Goal: Information Seeking & Learning: Check status

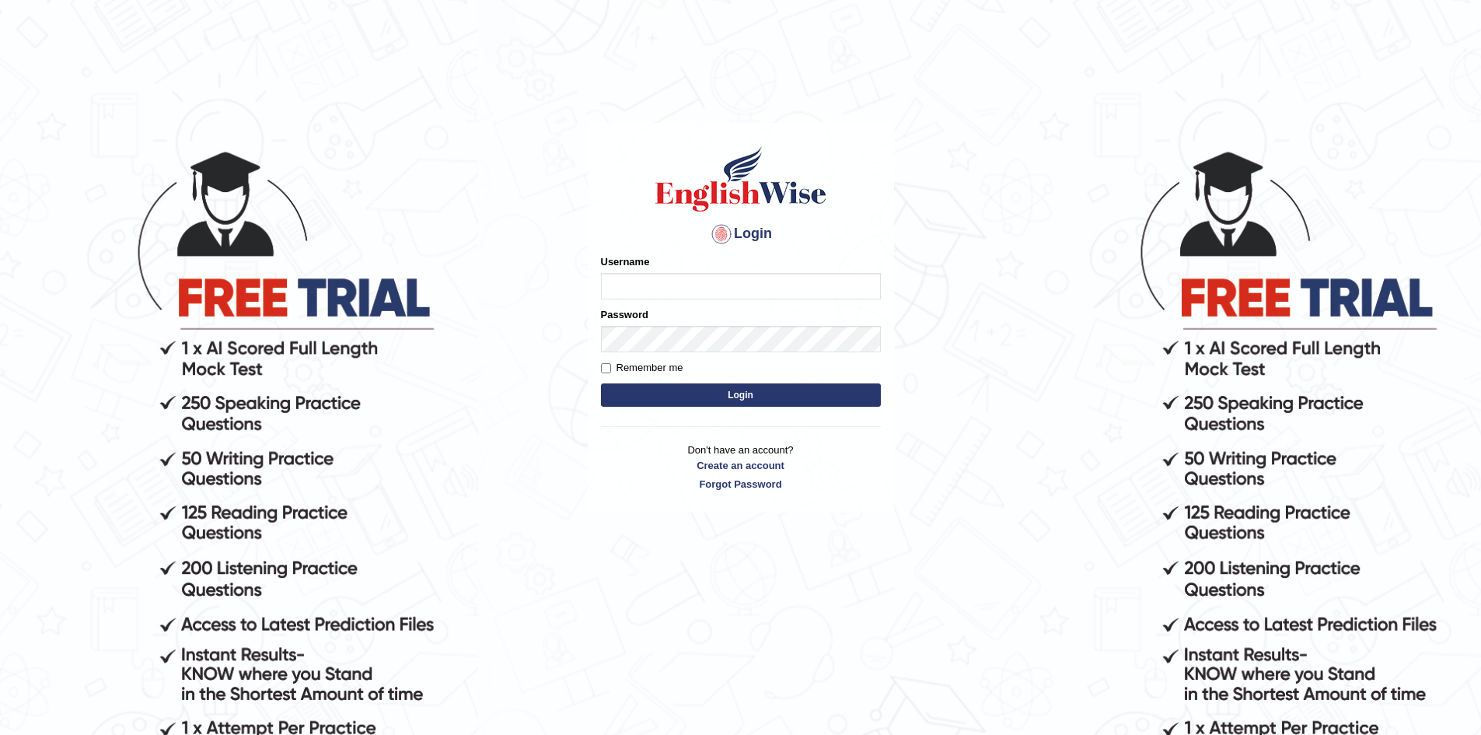
type input "Aditya1"
click at [679, 390] on button "Login" at bounding box center [741, 394] width 280 height 23
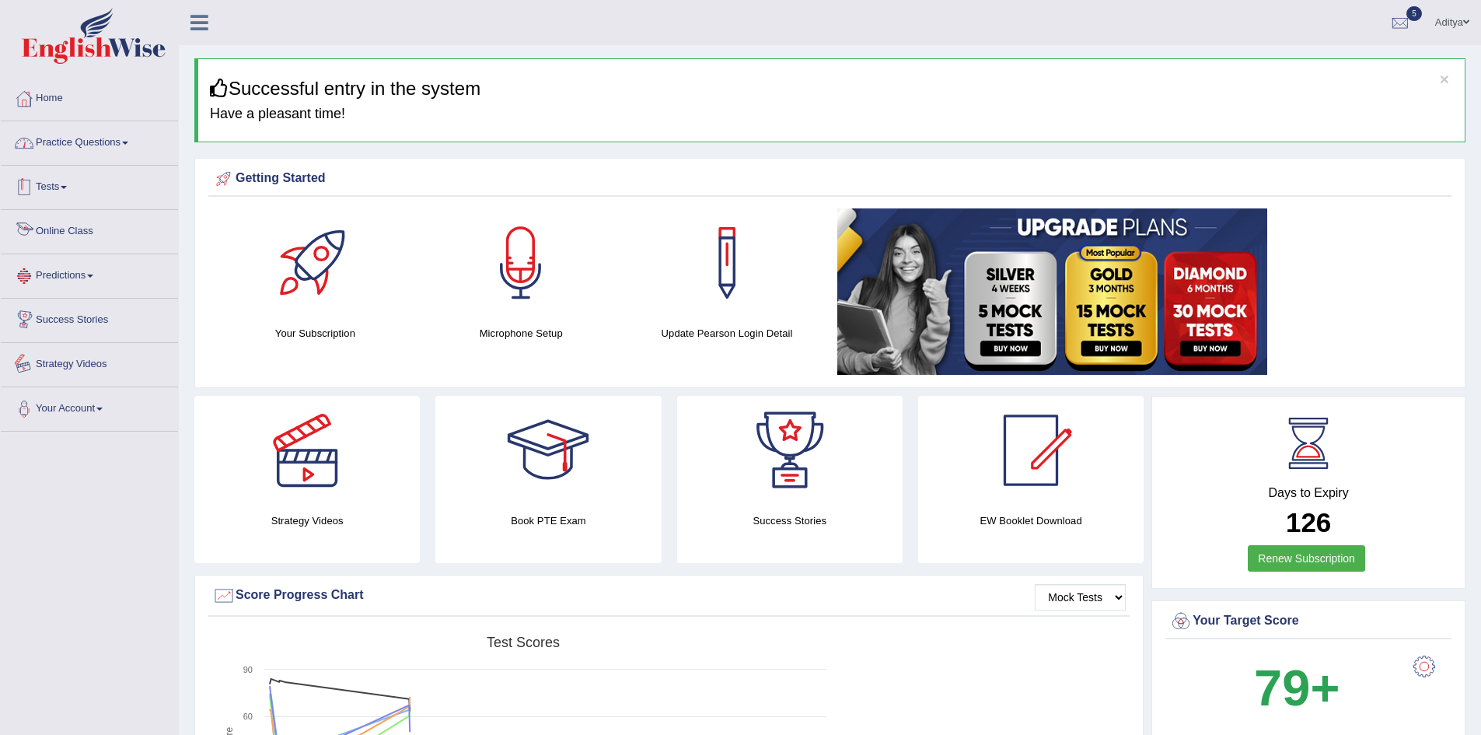
click at [98, 138] on link "Practice Questions" at bounding box center [89, 140] width 177 height 39
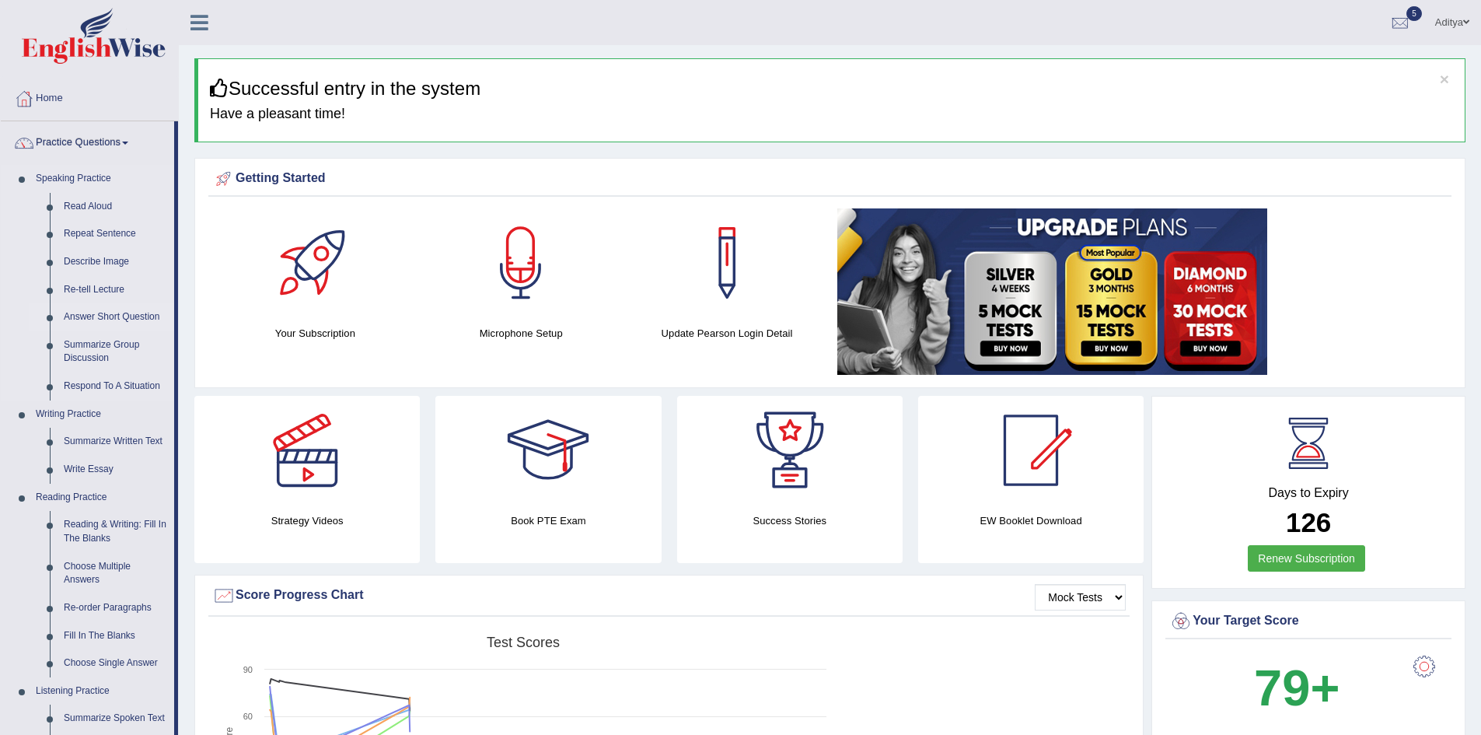
click at [124, 312] on link "Answer Short Question" at bounding box center [115, 317] width 117 height 28
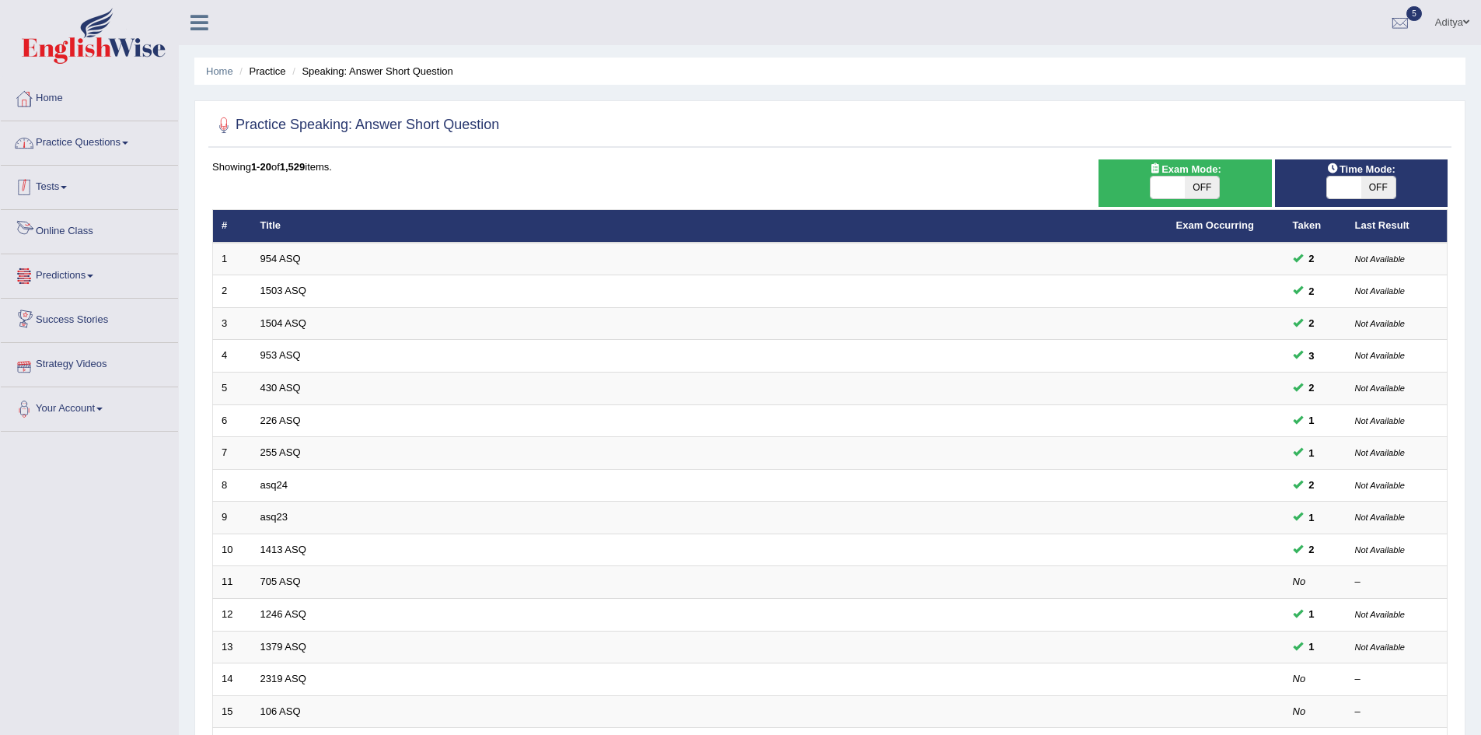
click at [89, 134] on link "Practice Questions" at bounding box center [89, 140] width 177 height 39
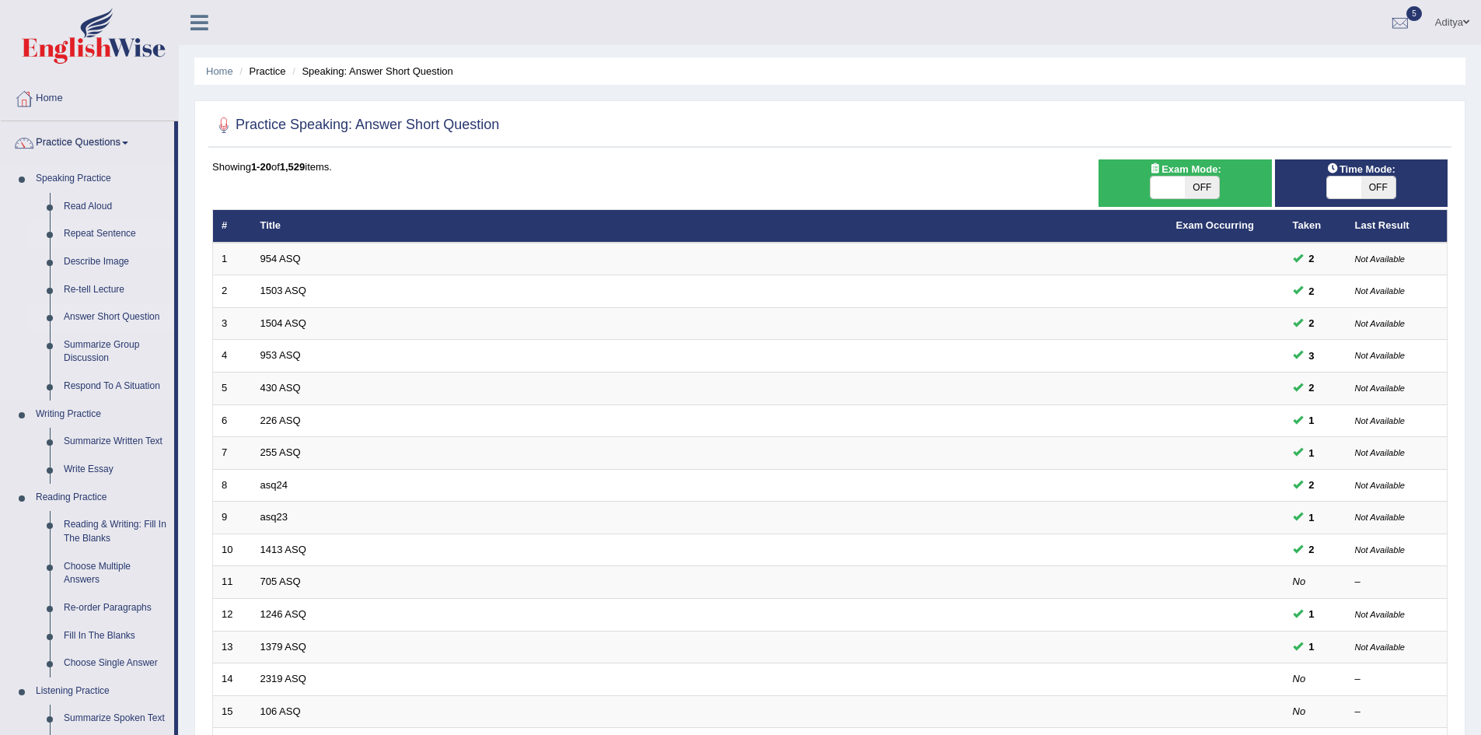
click at [110, 236] on link "Repeat Sentence" at bounding box center [115, 234] width 117 height 28
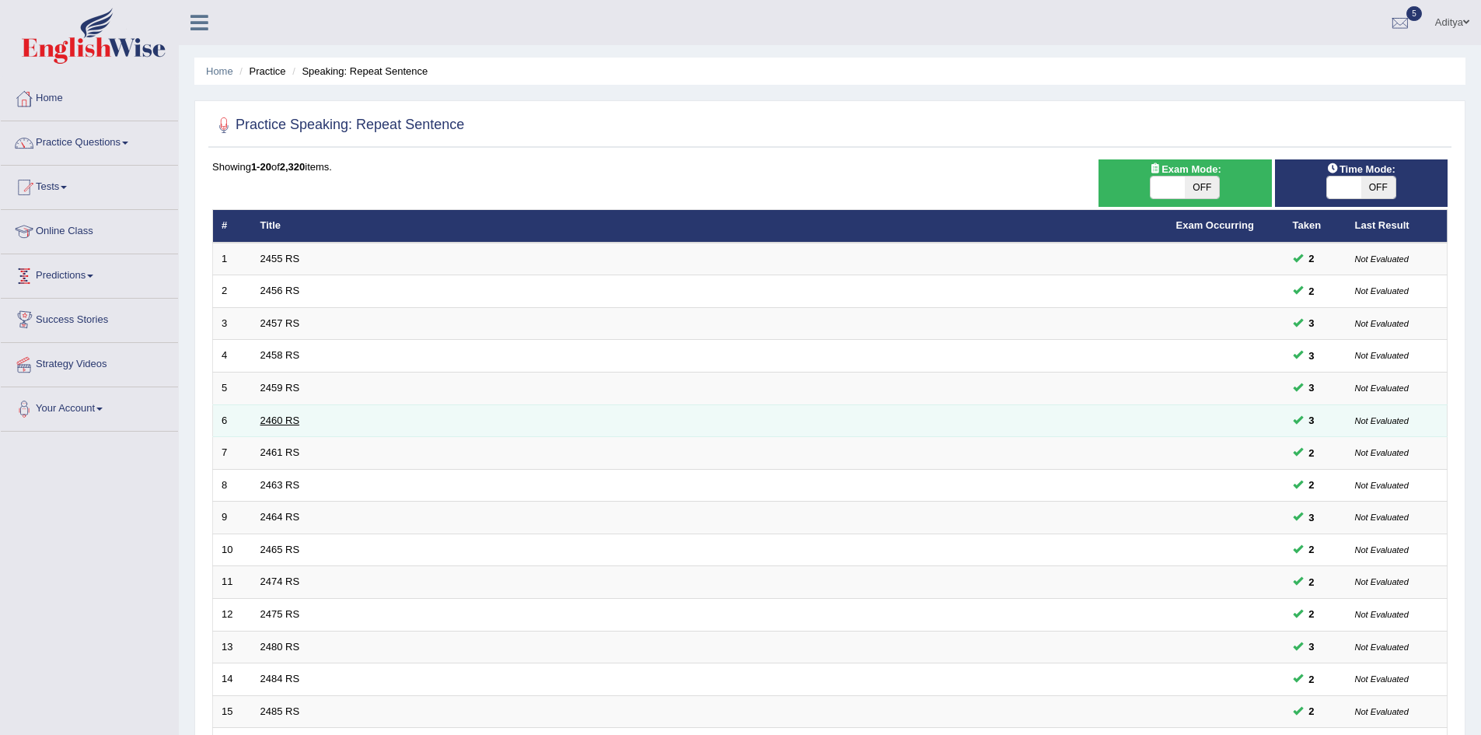
click at [279, 418] on link "2460 RS" at bounding box center [280, 420] width 40 height 12
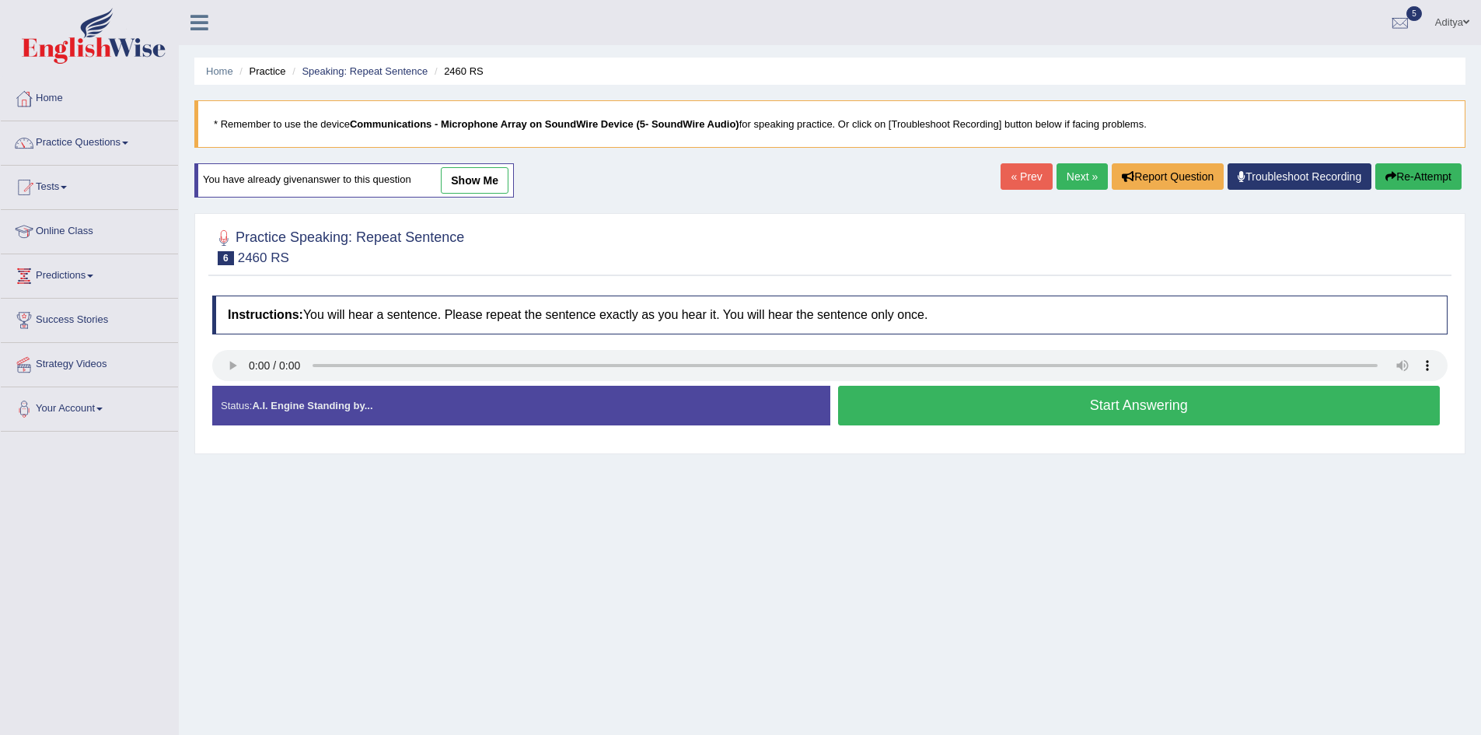
click at [968, 407] on button "Start Answering" at bounding box center [1139, 406] width 602 height 40
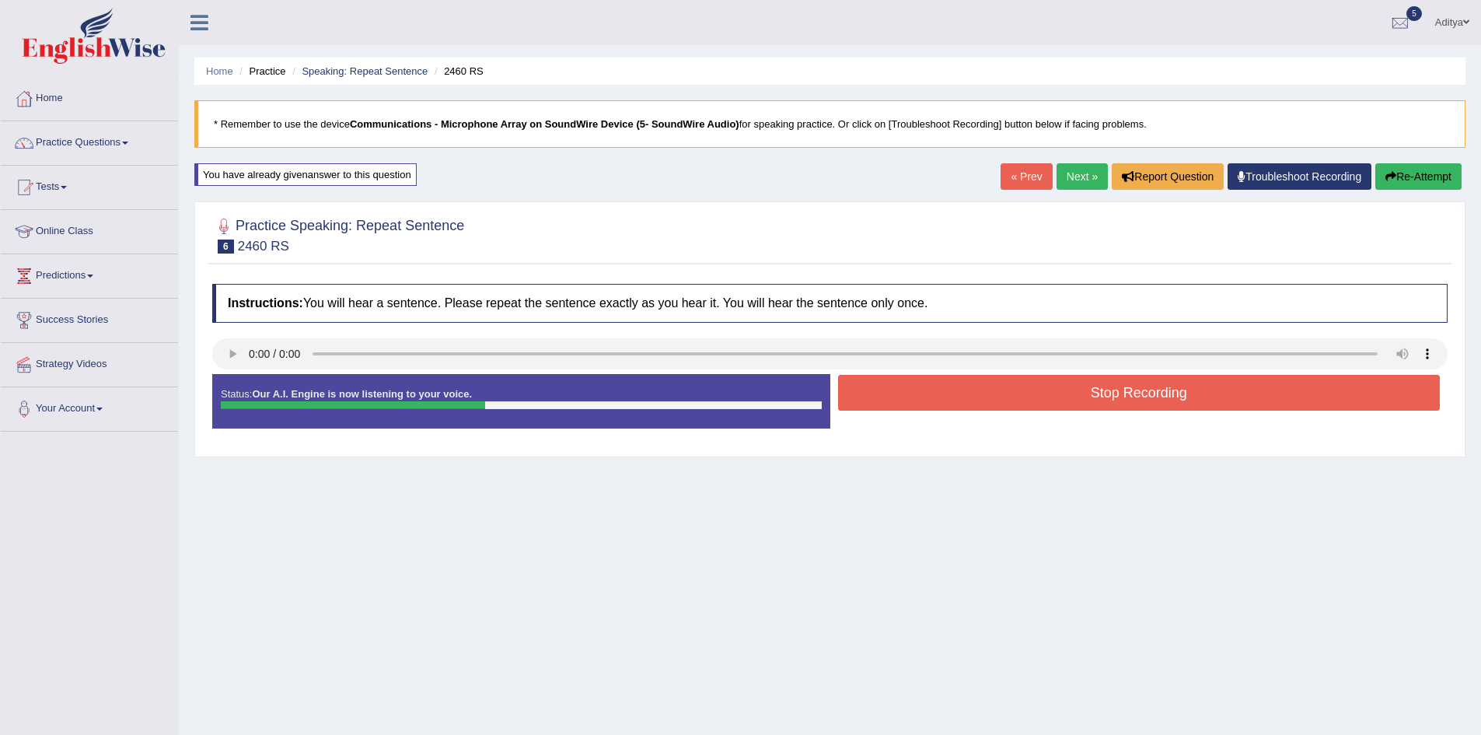
click at [978, 401] on button "Stop Recording" at bounding box center [1139, 393] width 602 height 36
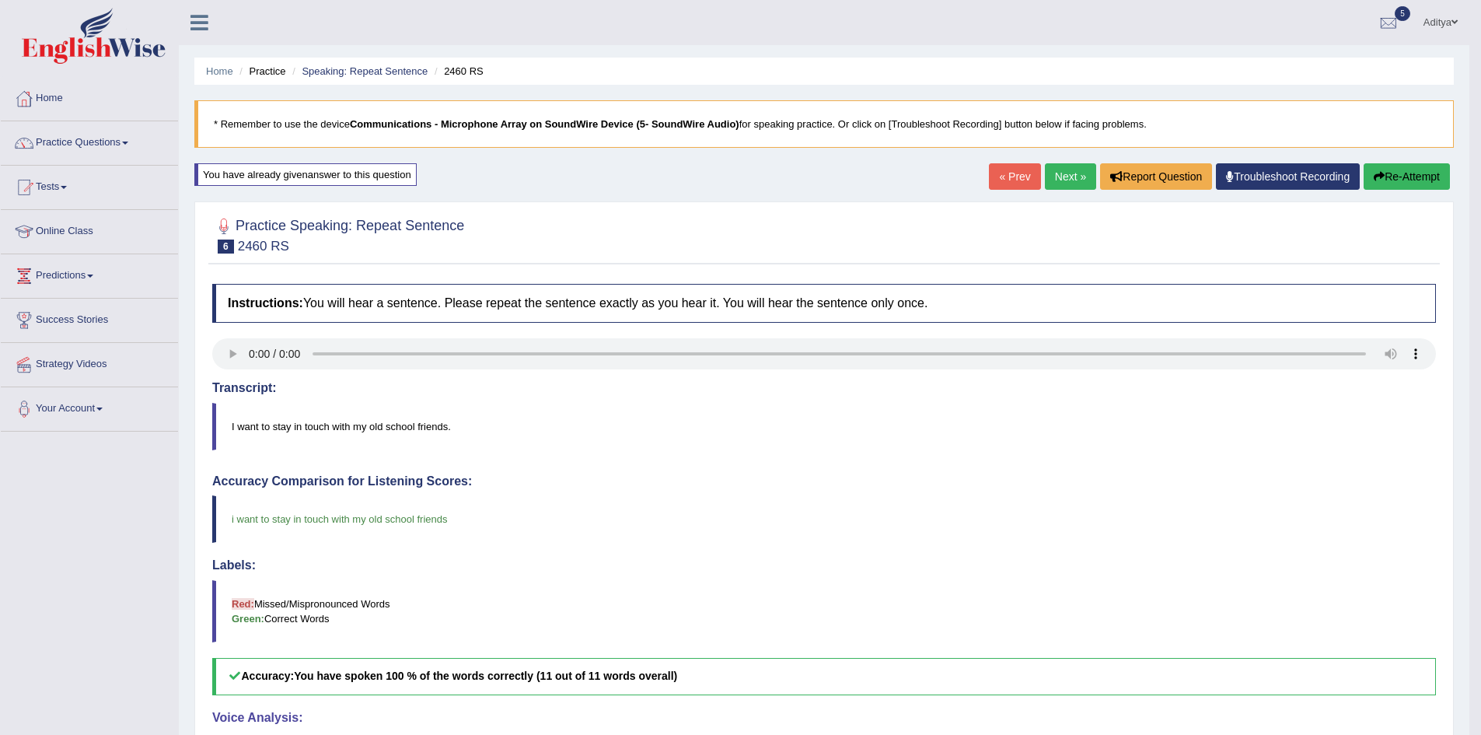
click at [1071, 175] on link "Next »" at bounding box center [1070, 176] width 51 height 26
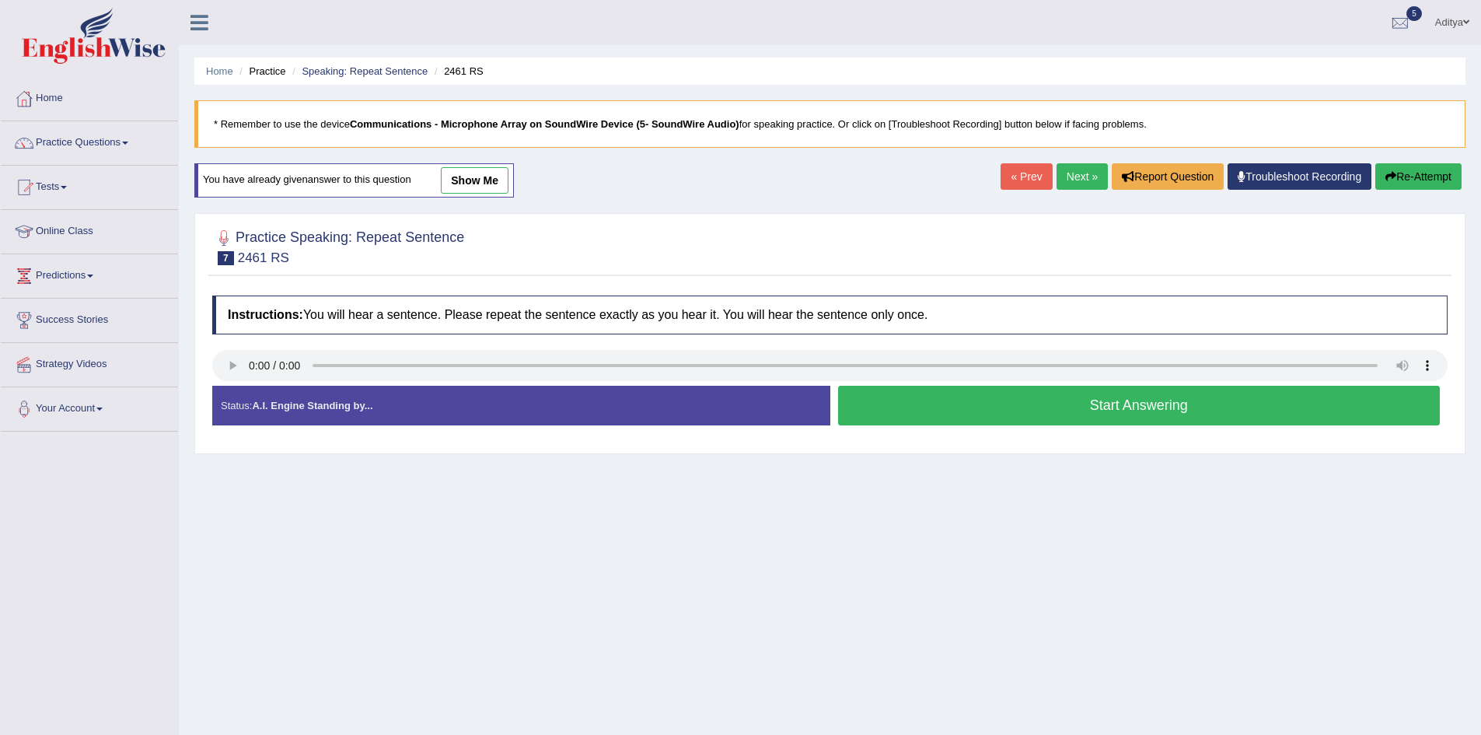
click at [1054, 408] on button "Start Answering" at bounding box center [1139, 406] width 602 height 40
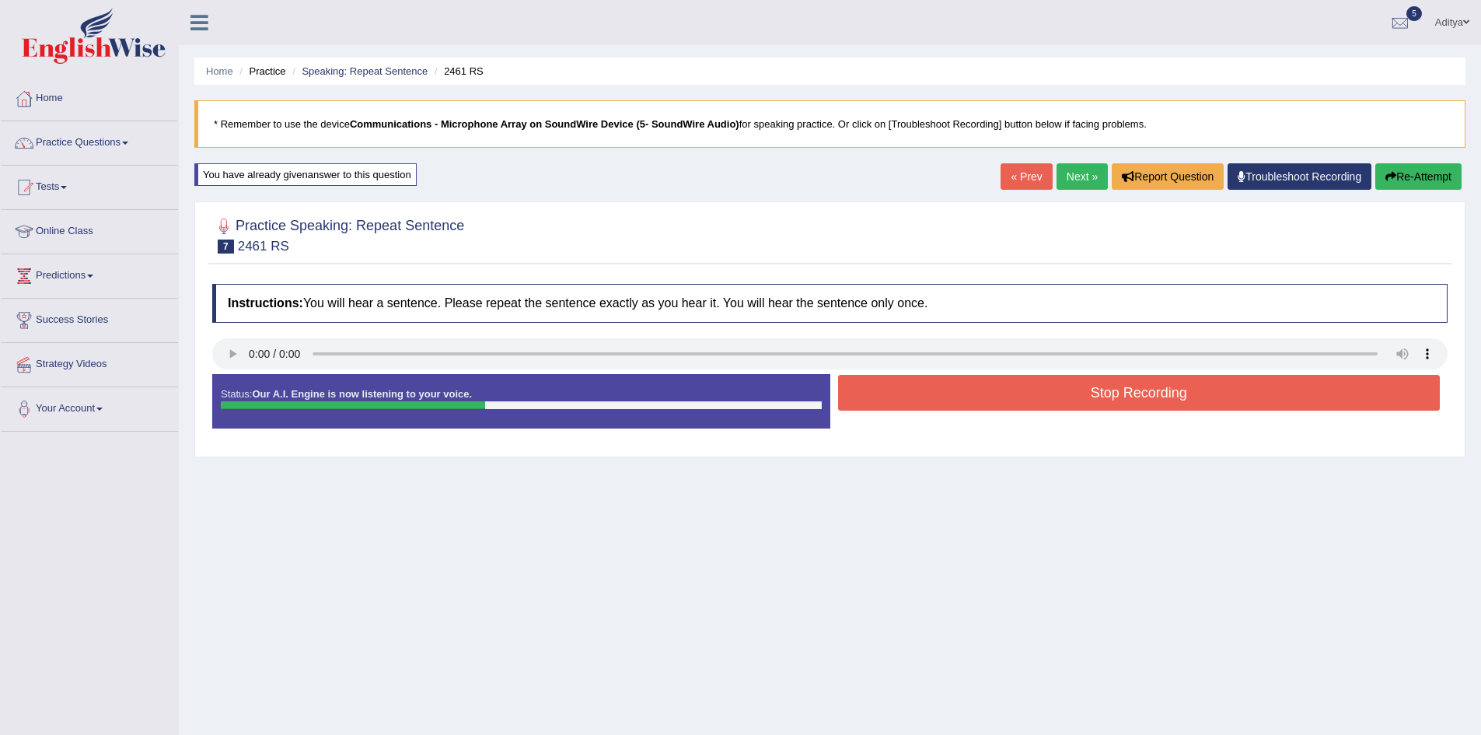
click at [1060, 392] on button "Stop Recording" at bounding box center [1139, 393] width 602 height 36
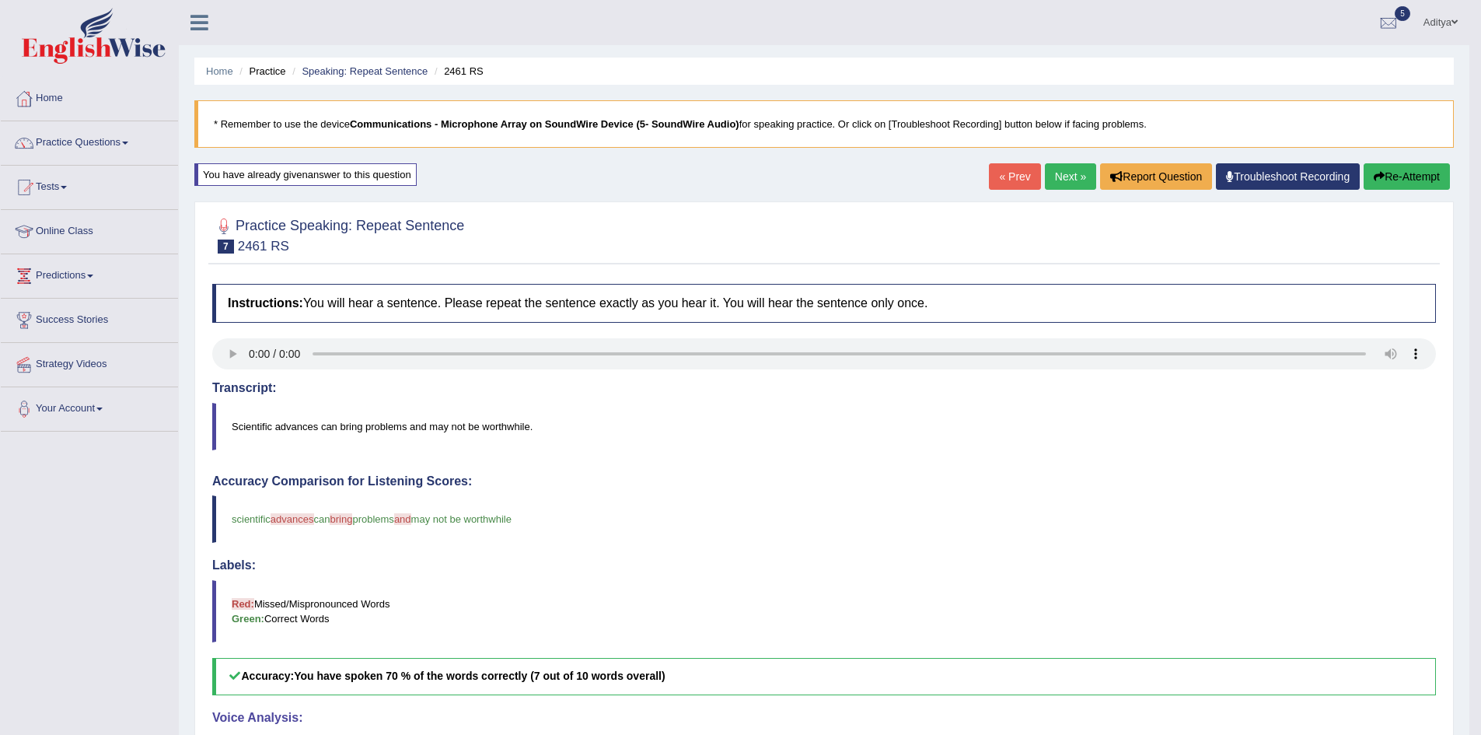
click at [1052, 177] on link "Next »" at bounding box center [1070, 176] width 51 height 26
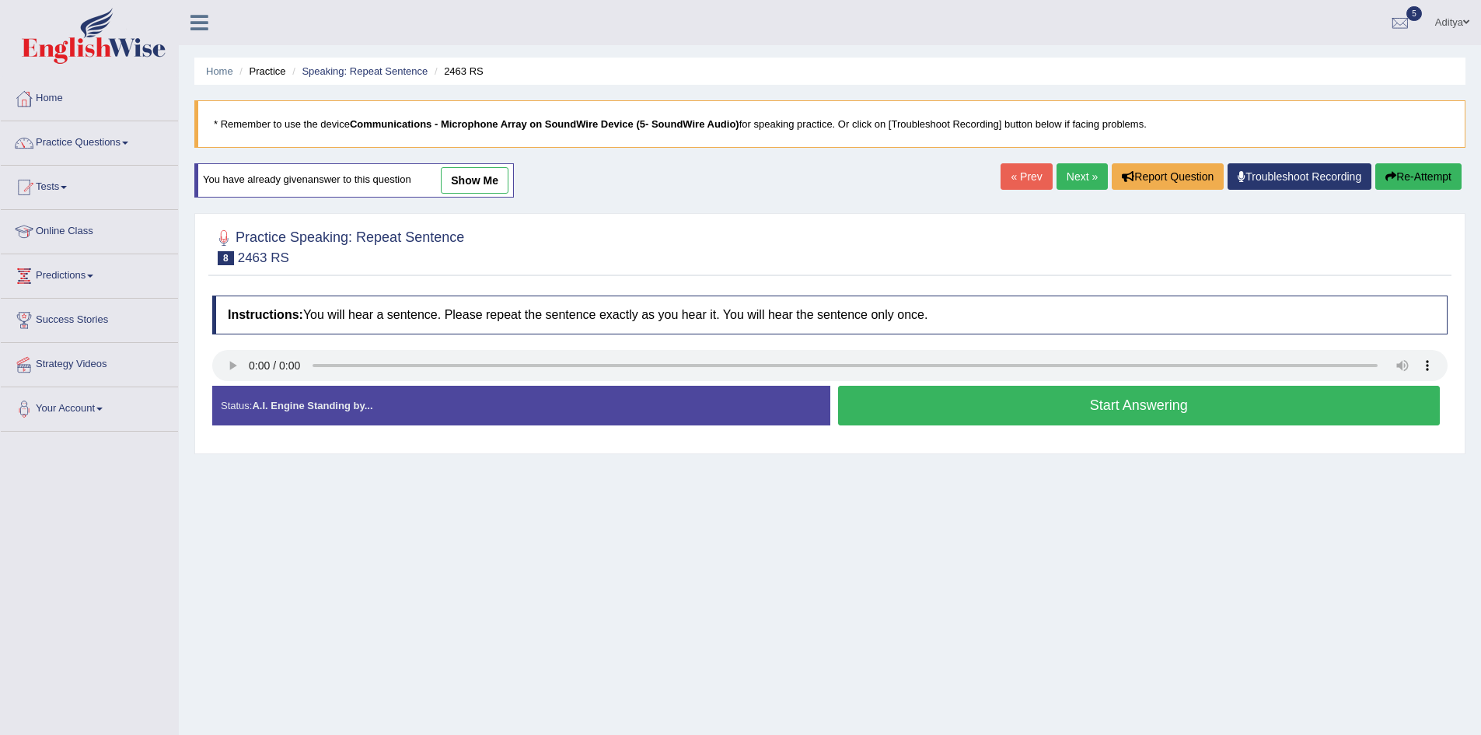
click at [916, 406] on button "Start Answering" at bounding box center [1139, 406] width 602 height 40
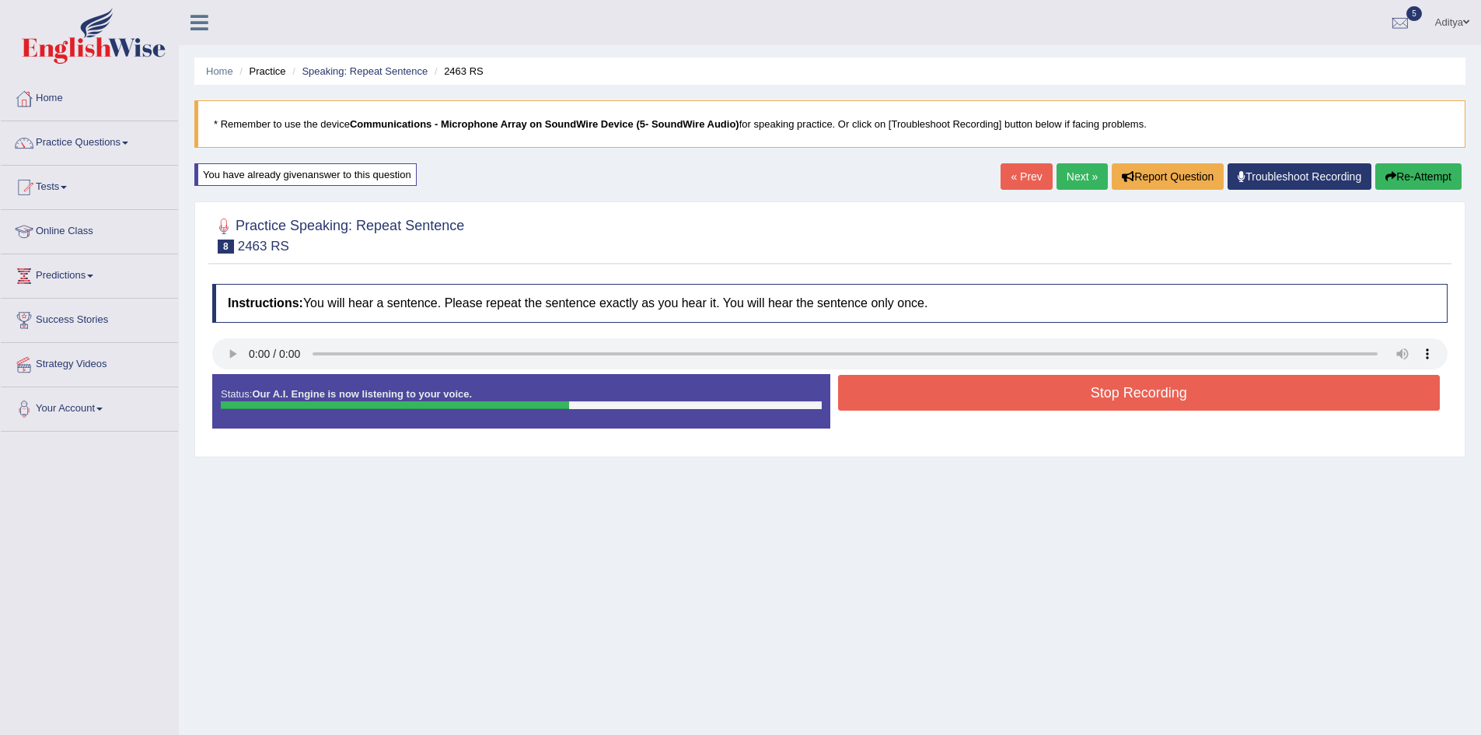
click at [930, 394] on button "Stop Recording" at bounding box center [1139, 393] width 602 height 36
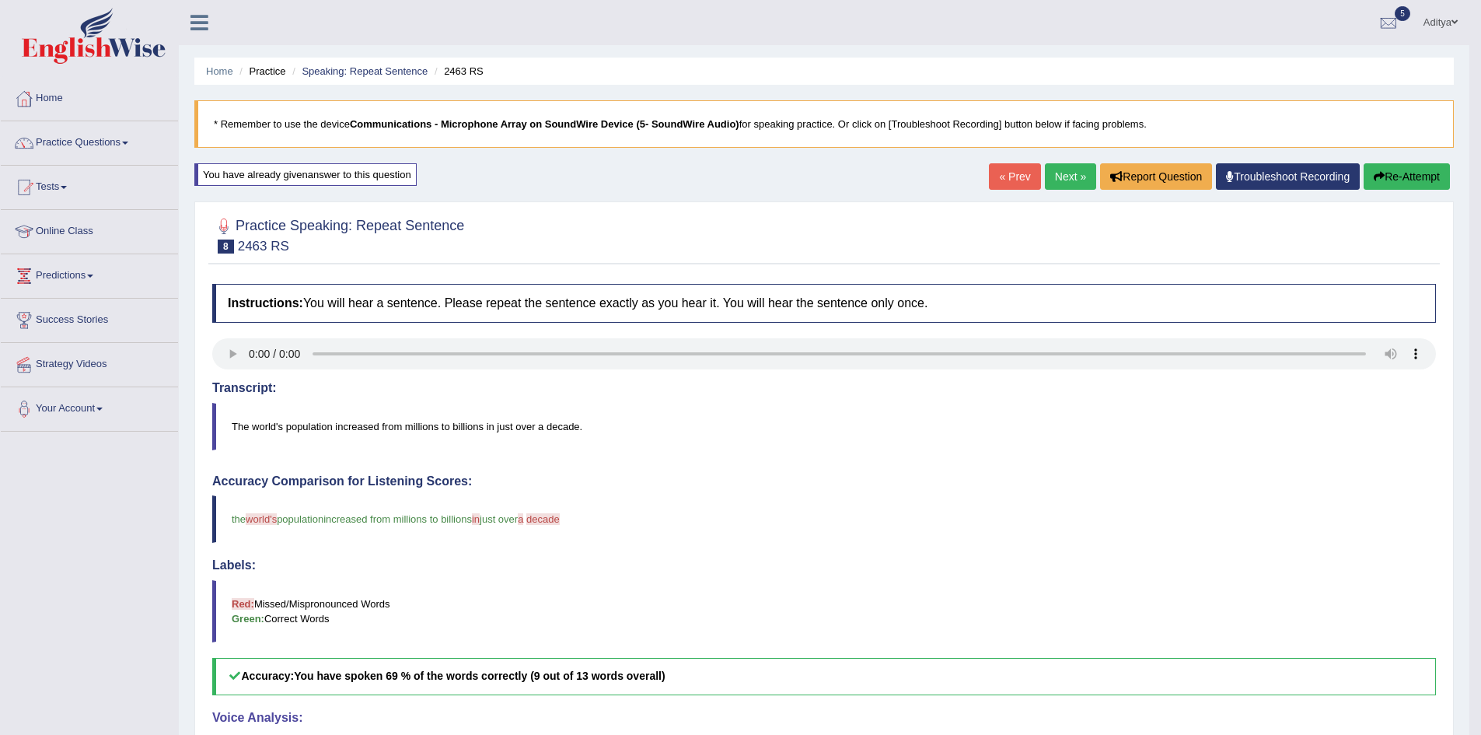
click at [1059, 181] on link "Next »" at bounding box center [1070, 176] width 51 height 26
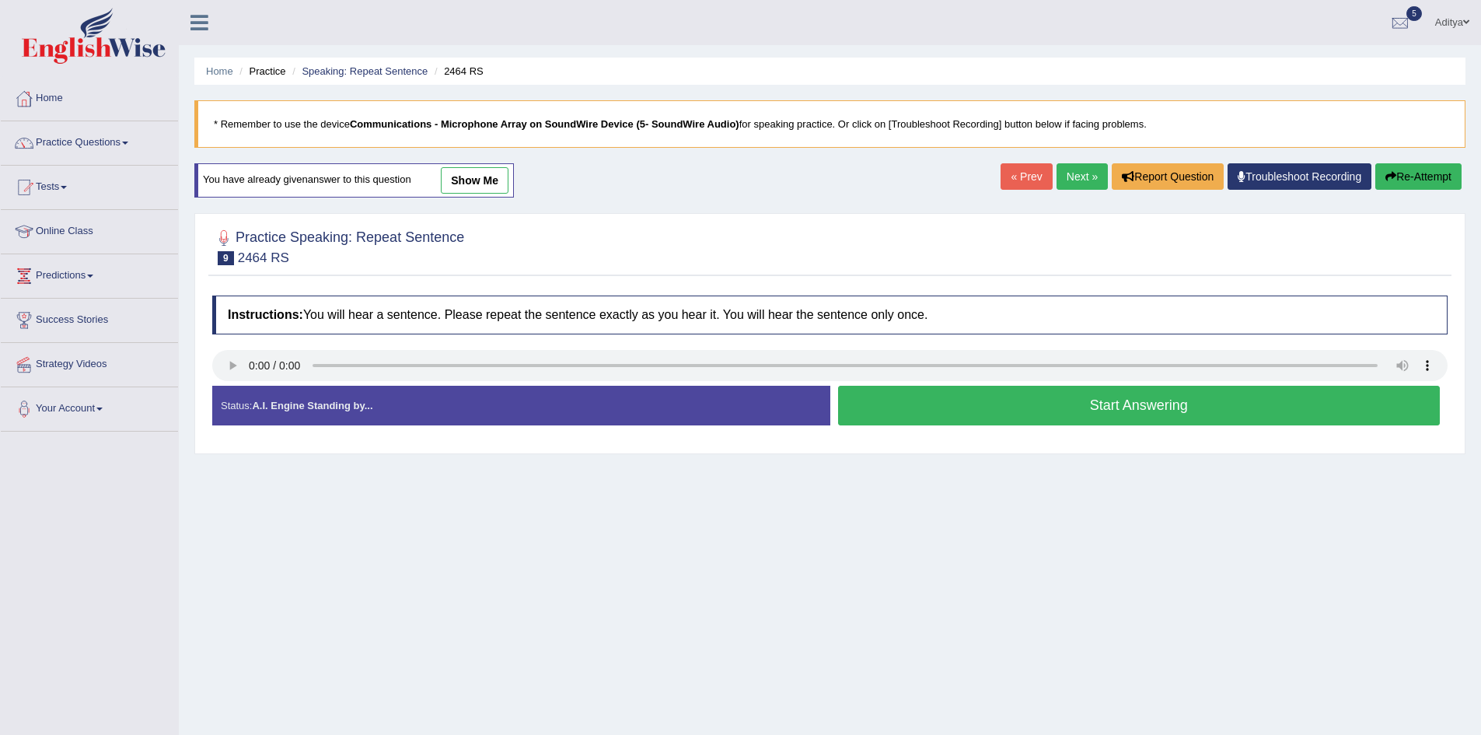
click at [960, 421] on button "Start Answering" at bounding box center [1139, 406] width 602 height 40
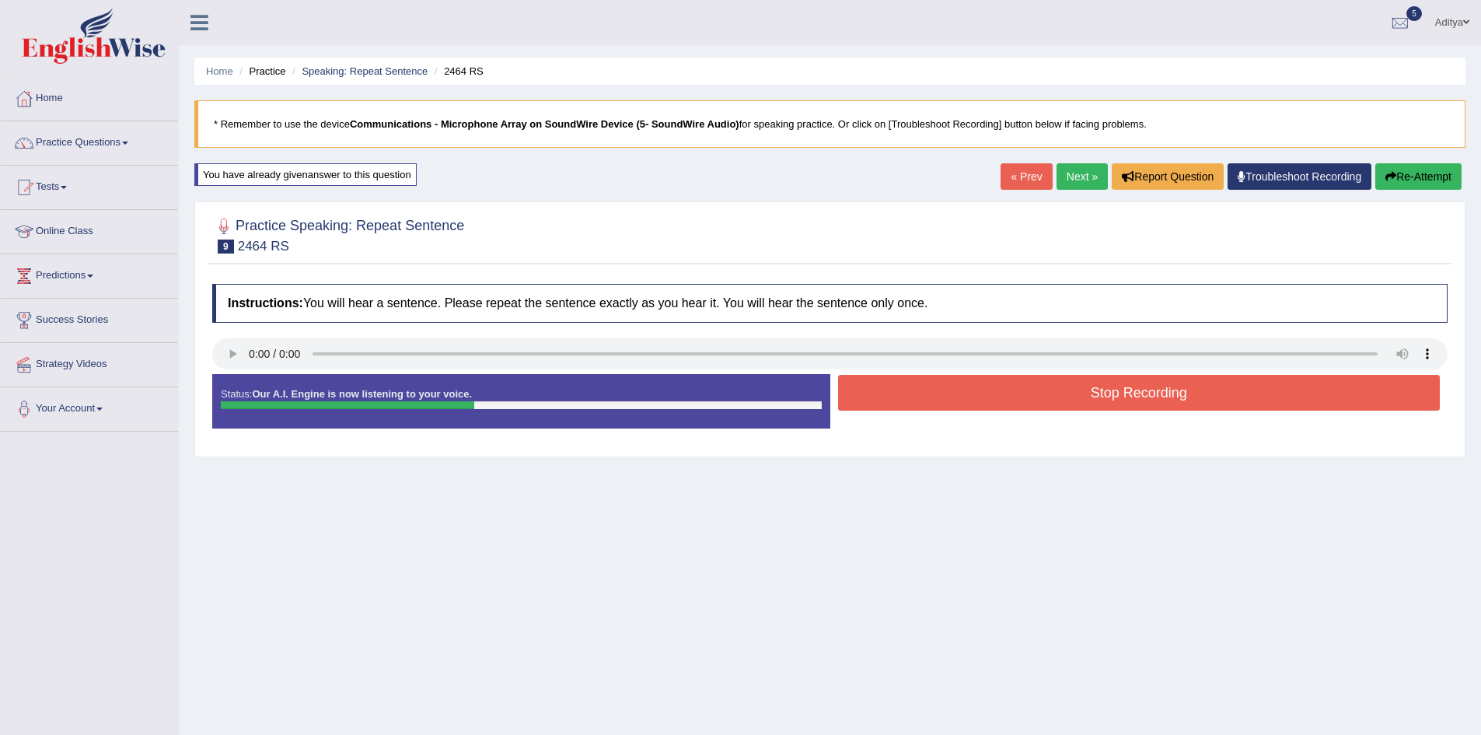
click at [991, 395] on button "Stop Recording" at bounding box center [1139, 393] width 602 height 36
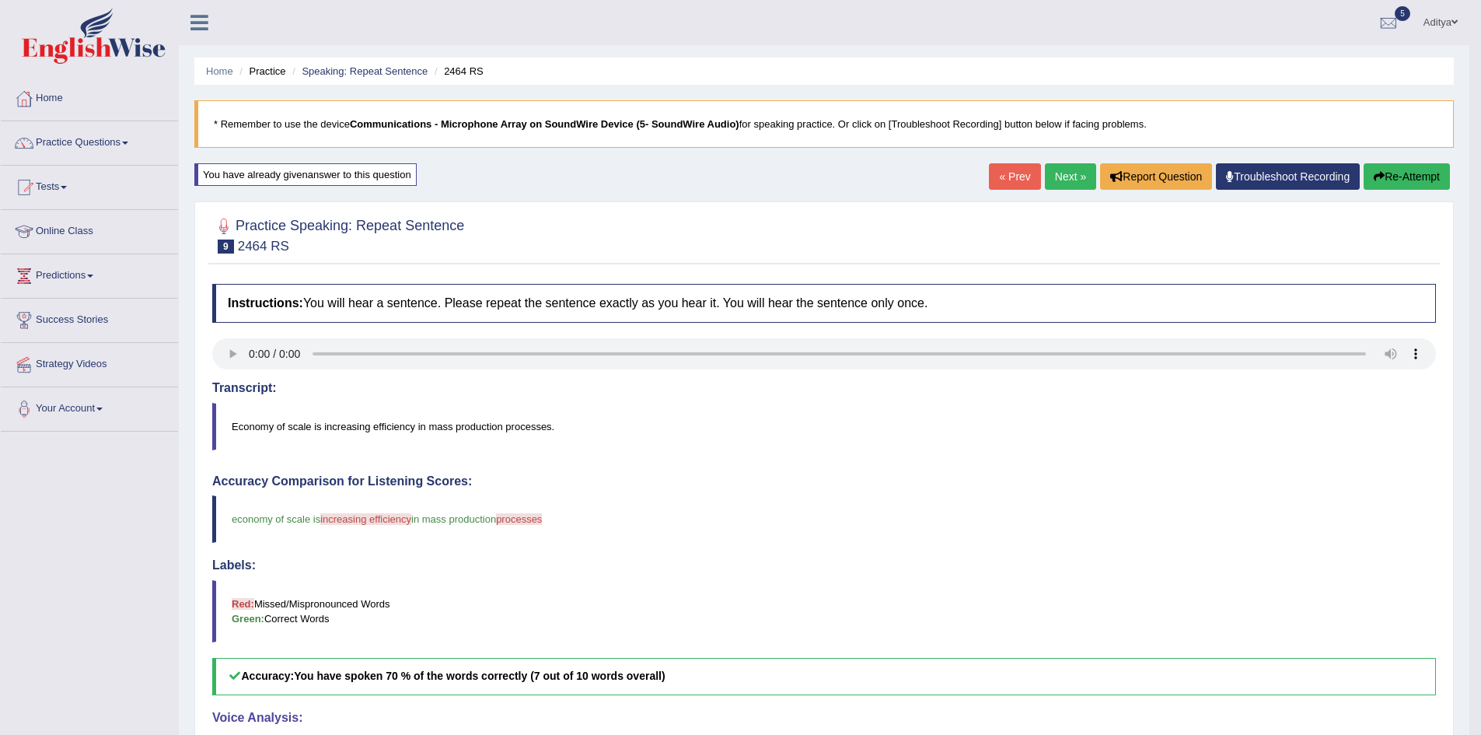
click at [1064, 166] on link "Next »" at bounding box center [1070, 176] width 51 height 26
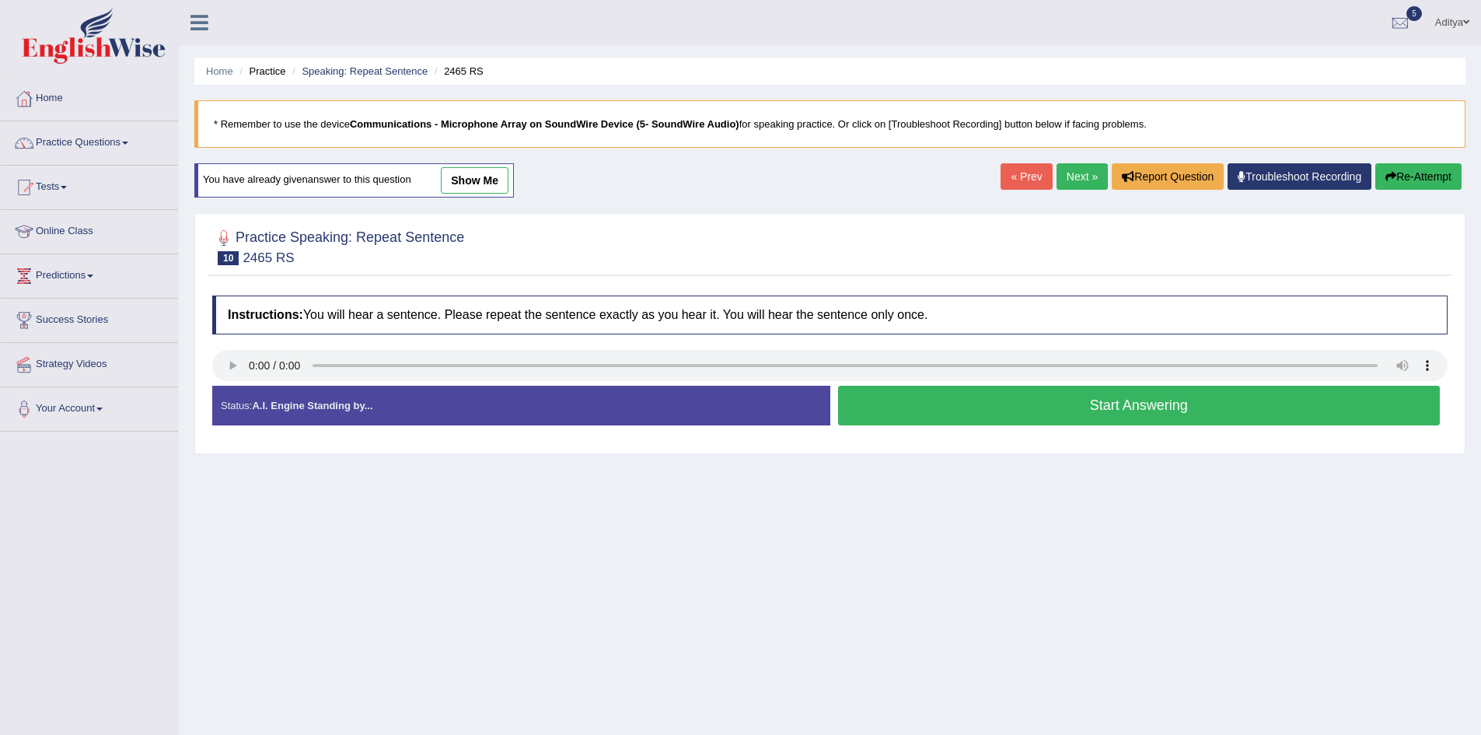
click at [1024, 408] on button "Start Answering" at bounding box center [1139, 406] width 602 height 40
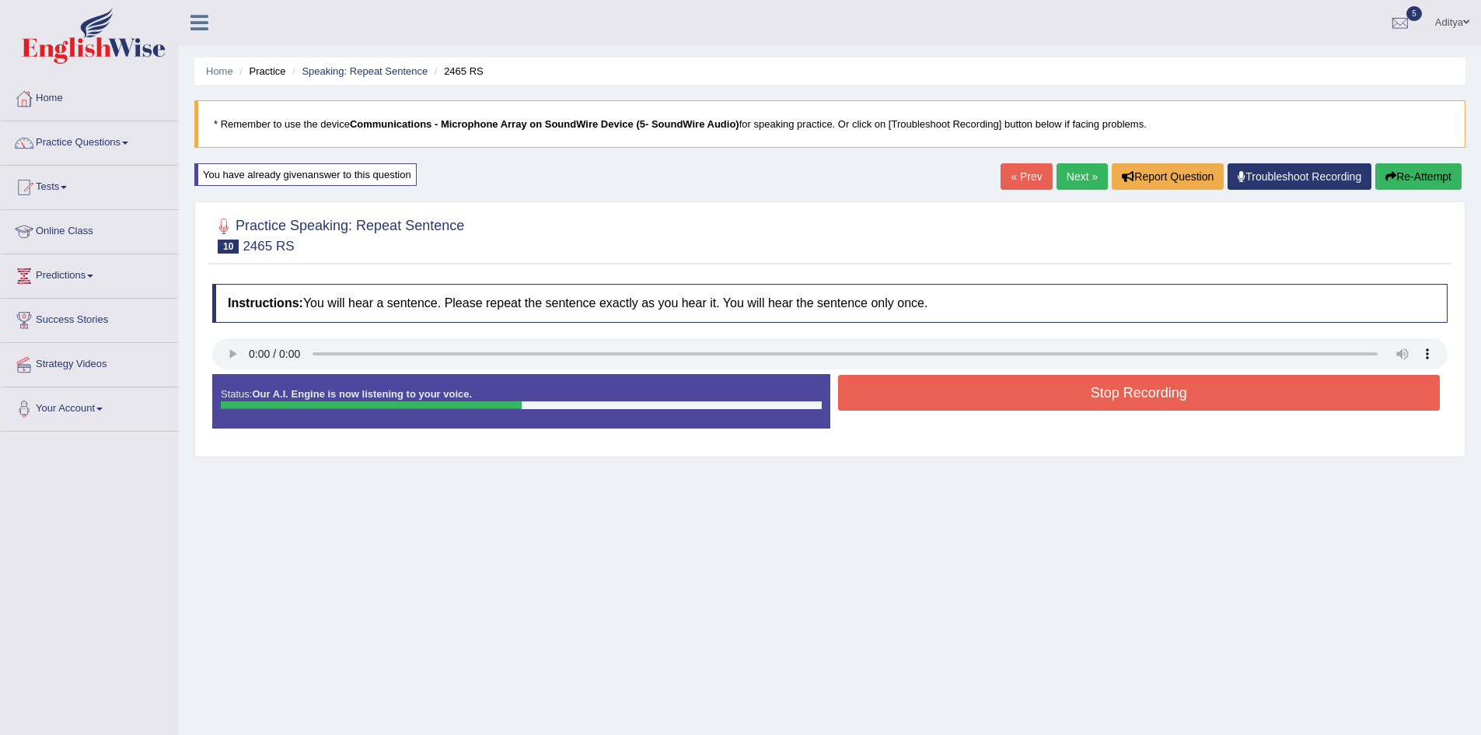
click at [1024, 397] on button "Stop Recording" at bounding box center [1139, 393] width 602 height 36
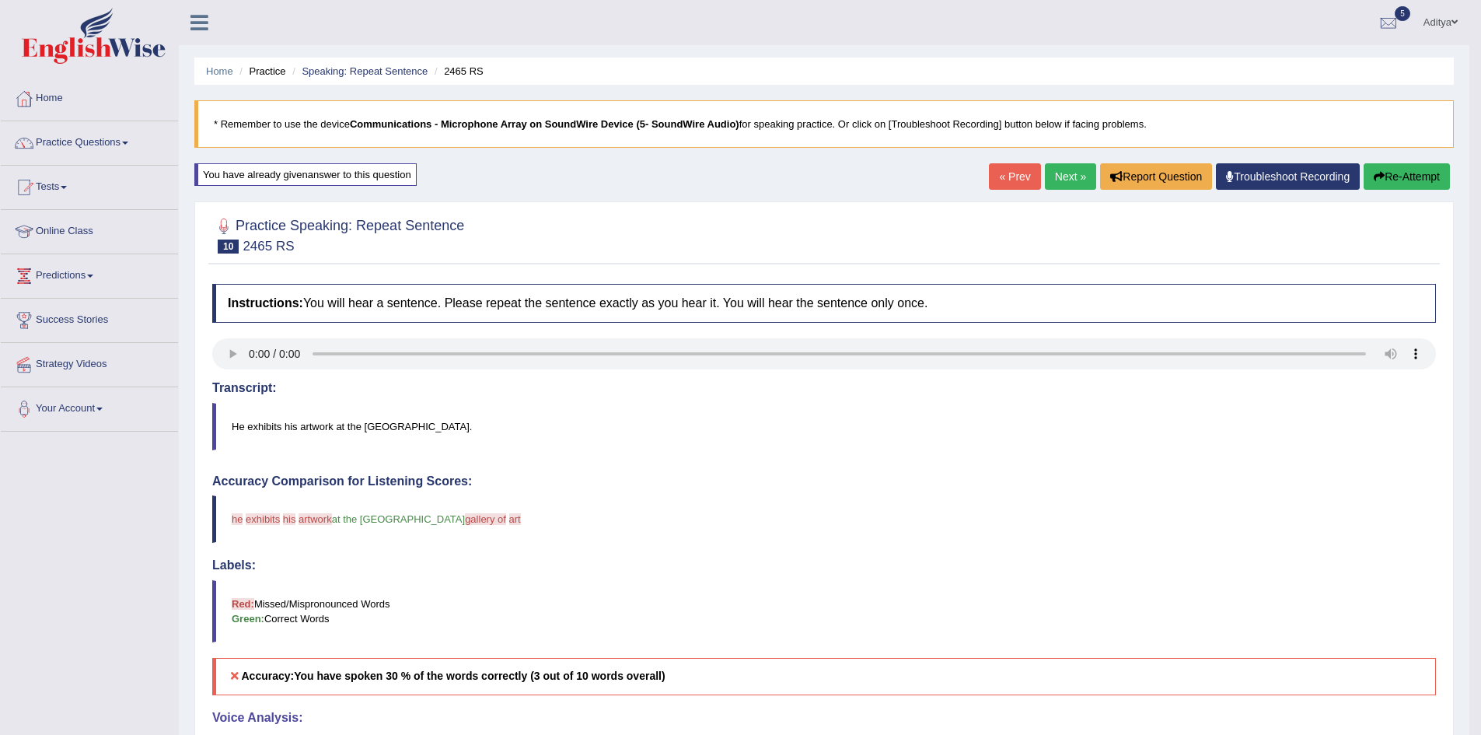
click at [1069, 174] on link "Next »" at bounding box center [1070, 176] width 51 height 26
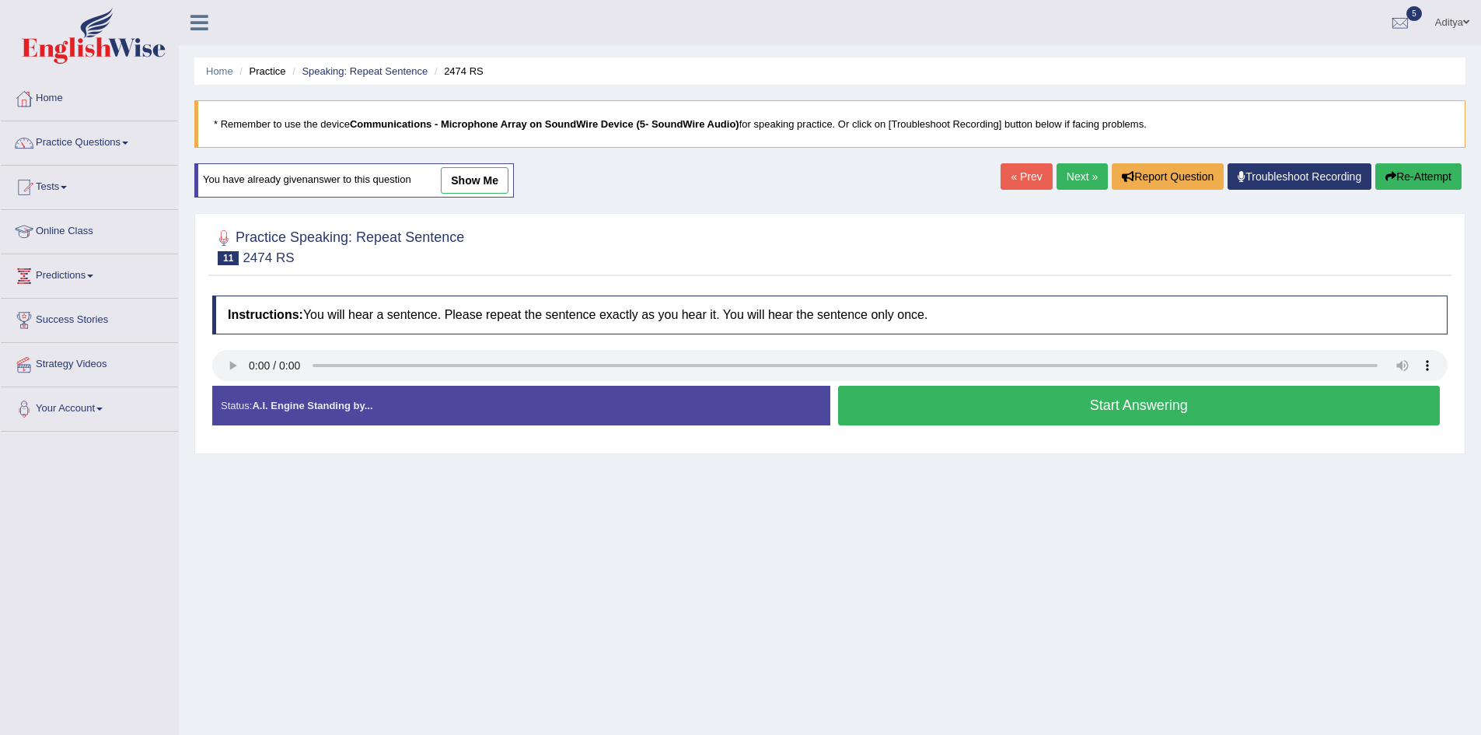
click at [1051, 418] on button "Start Answering" at bounding box center [1139, 406] width 602 height 40
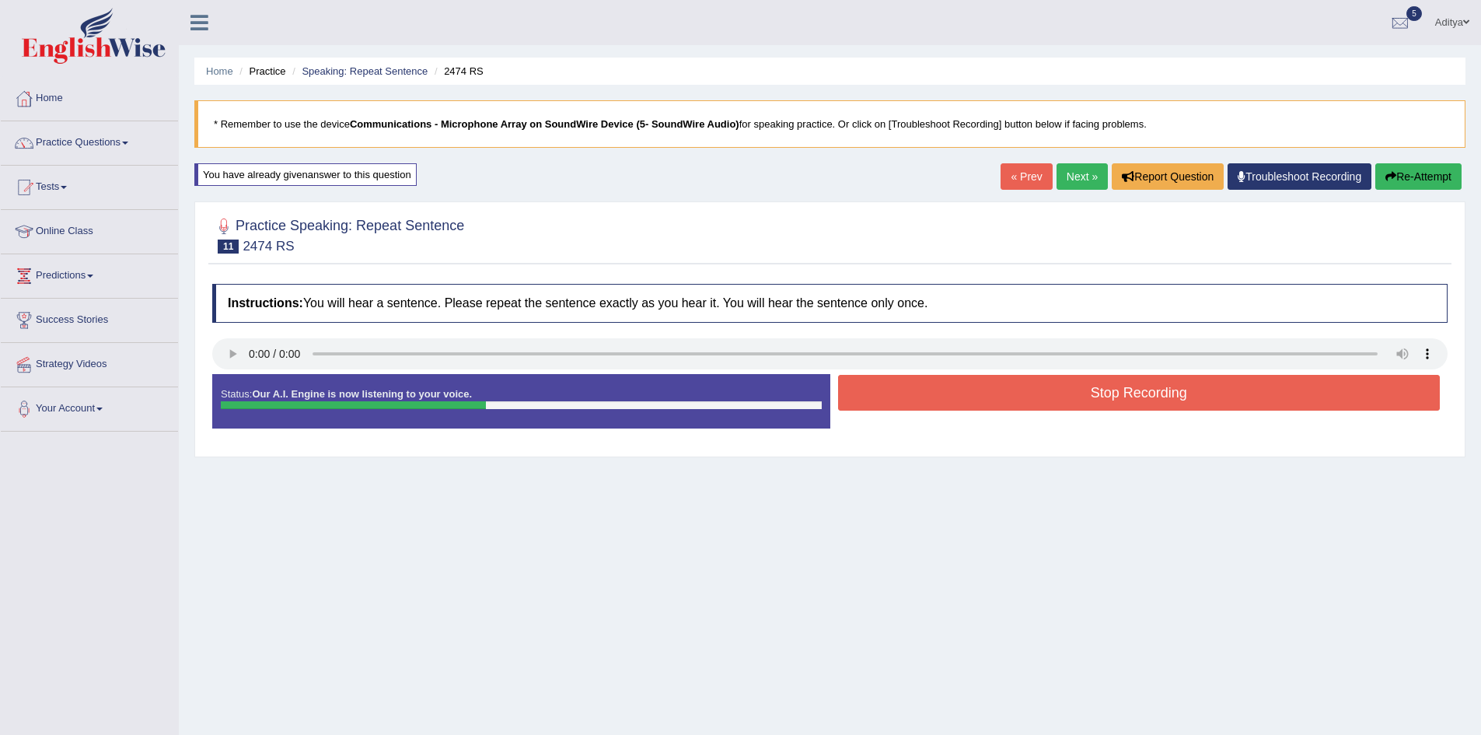
click at [1078, 393] on button "Stop Recording" at bounding box center [1139, 393] width 602 height 36
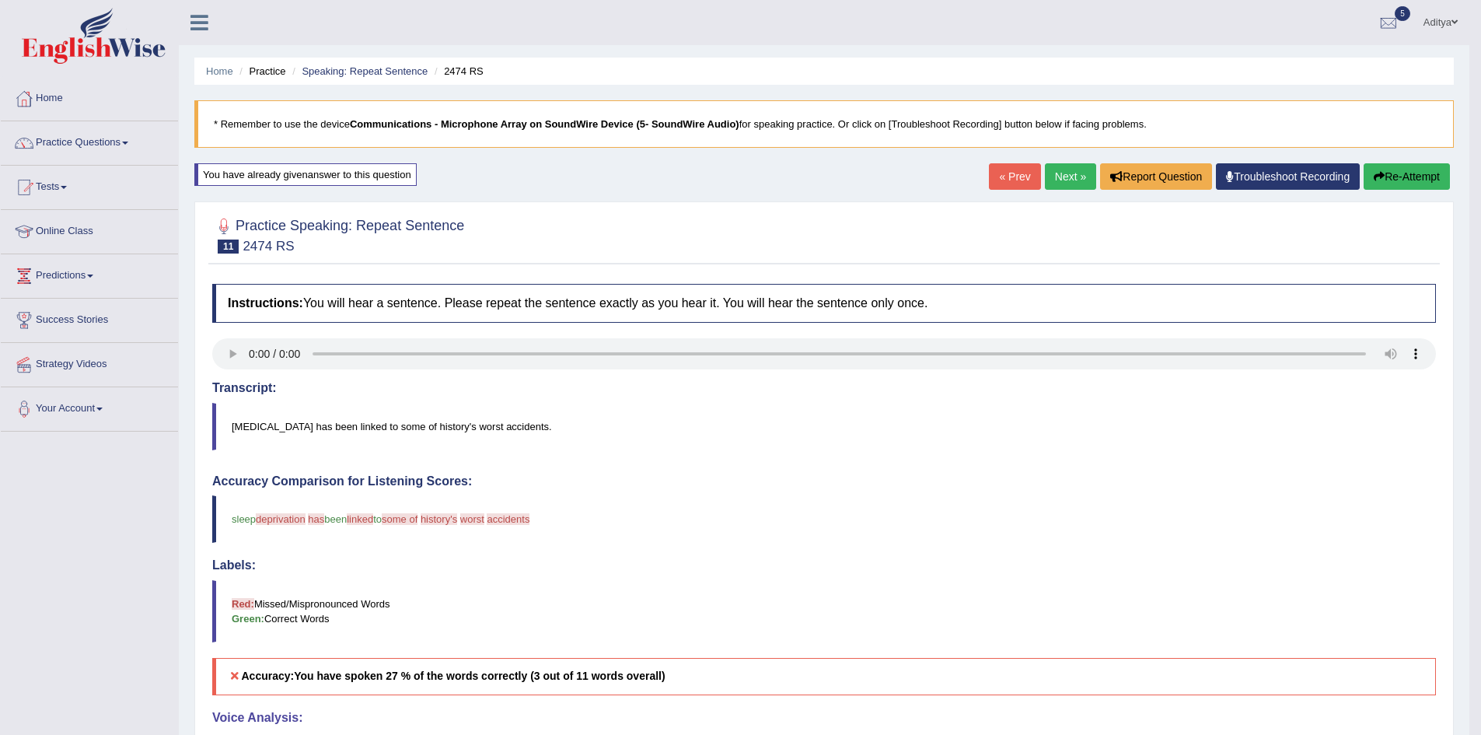
click at [1065, 179] on link "Next »" at bounding box center [1070, 176] width 51 height 26
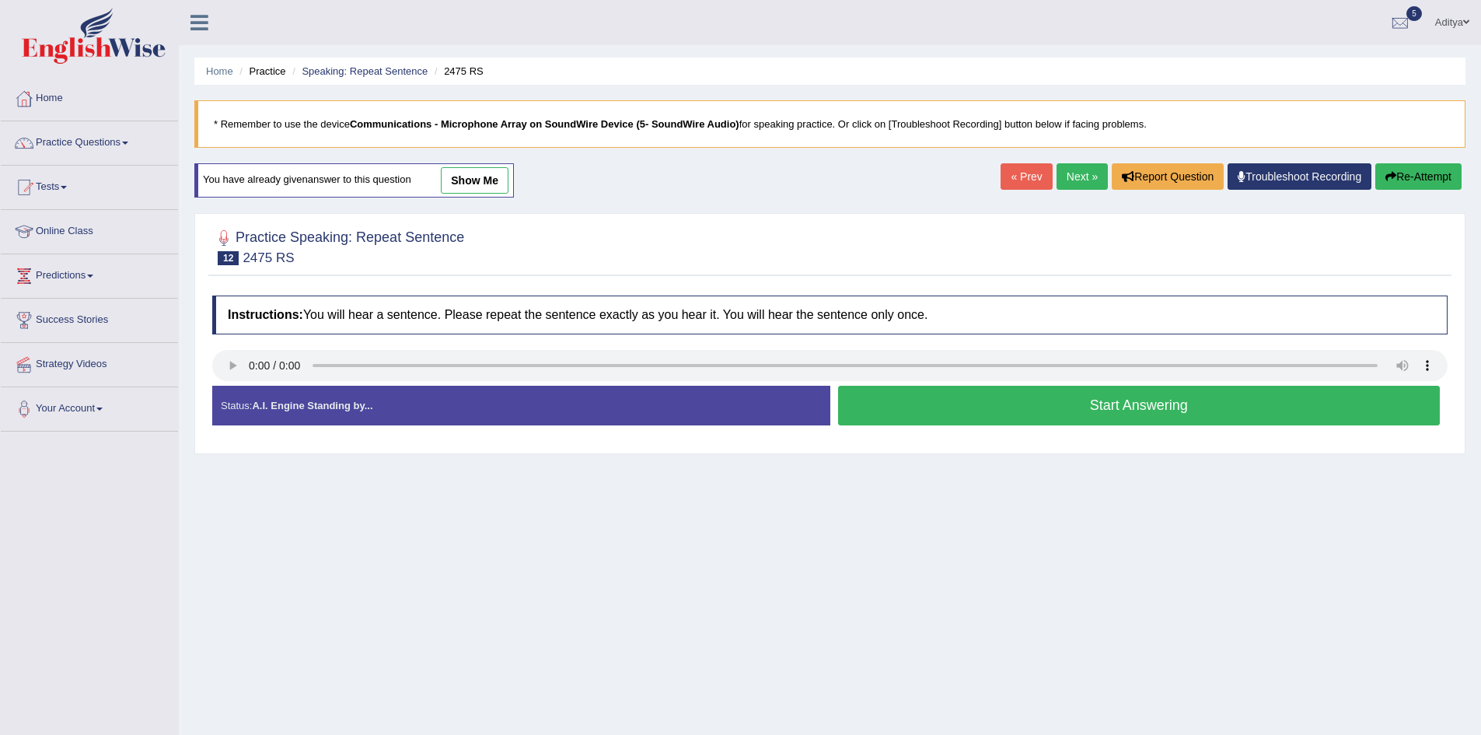
click at [949, 398] on button "Start Answering" at bounding box center [1139, 406] width 602 height 40
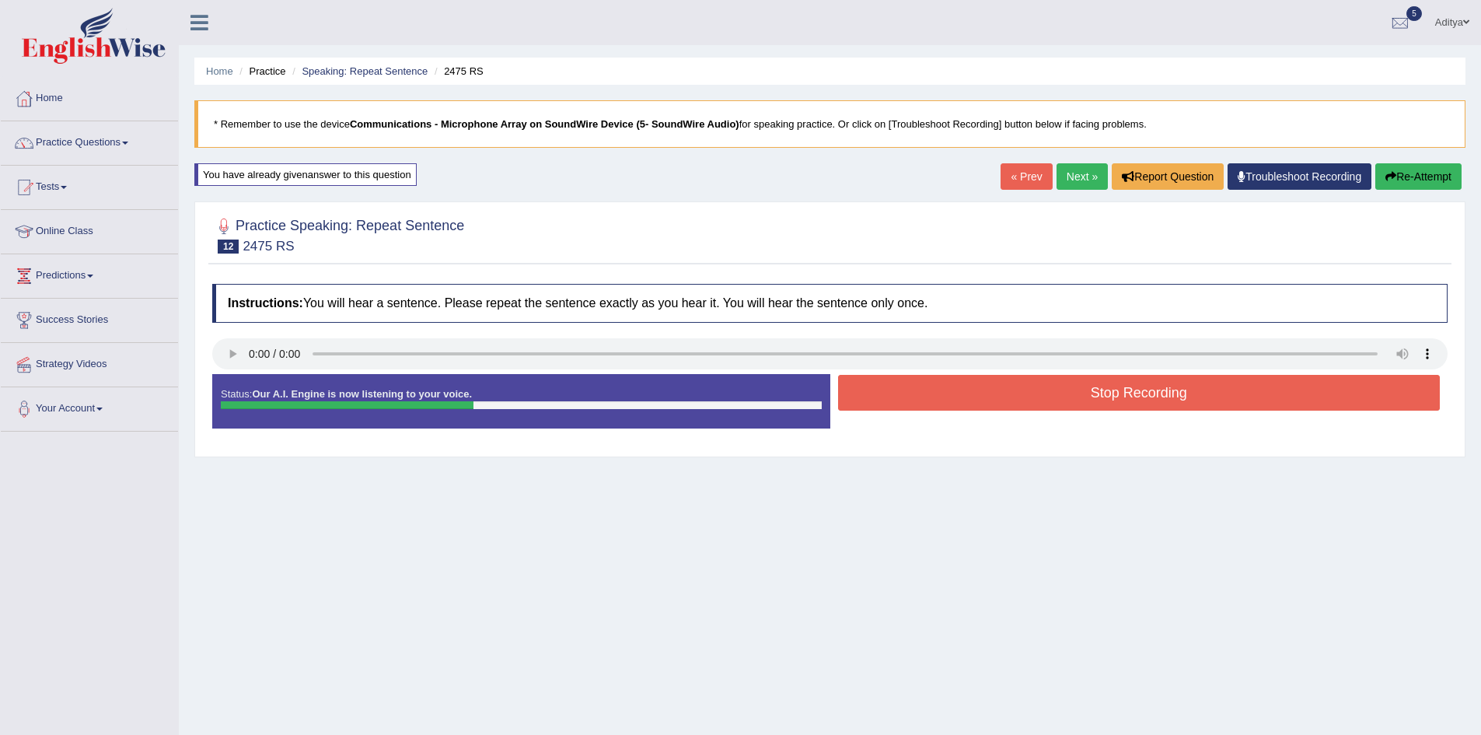
click at [953, 398] on button "Stop Recording" at bounding box center [1139, 393] width 602 height 36
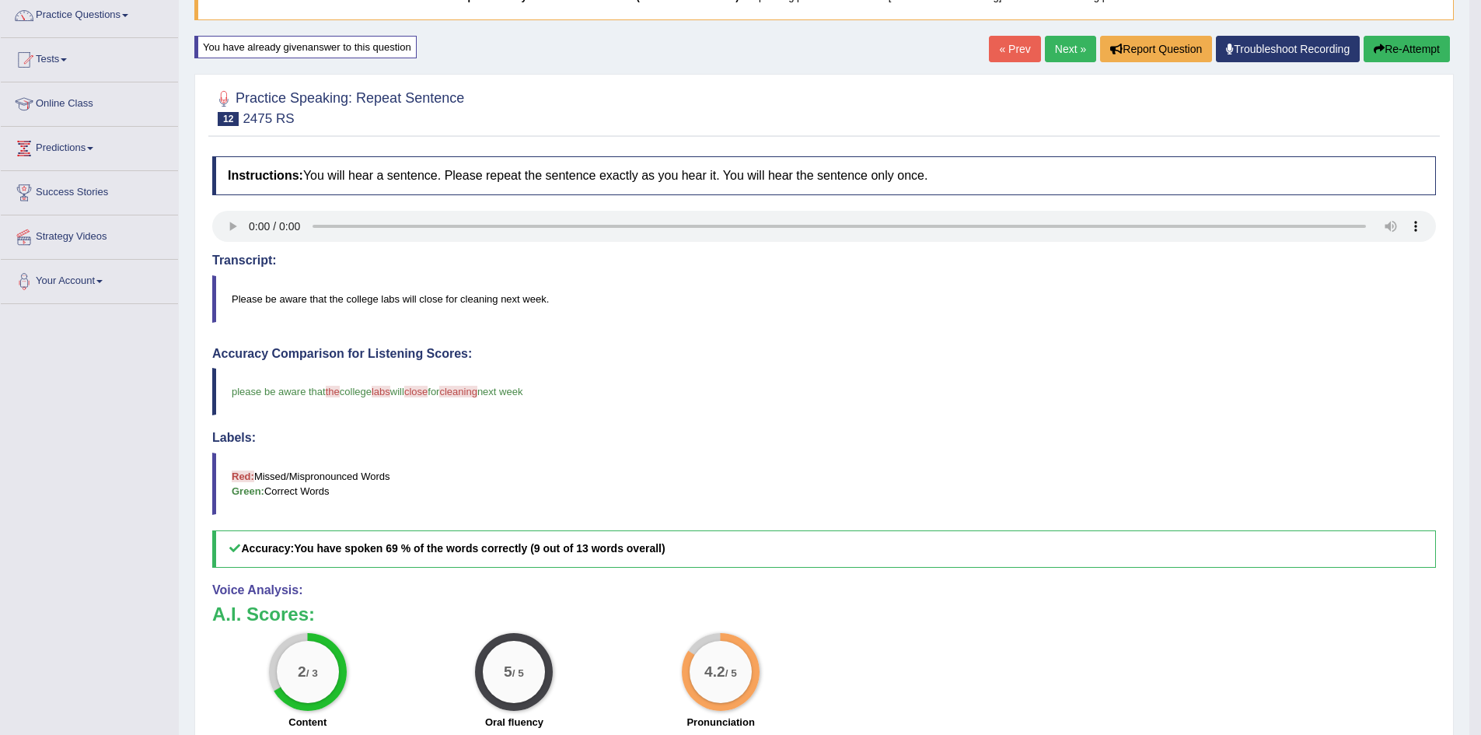
scroll to position [155, 0]
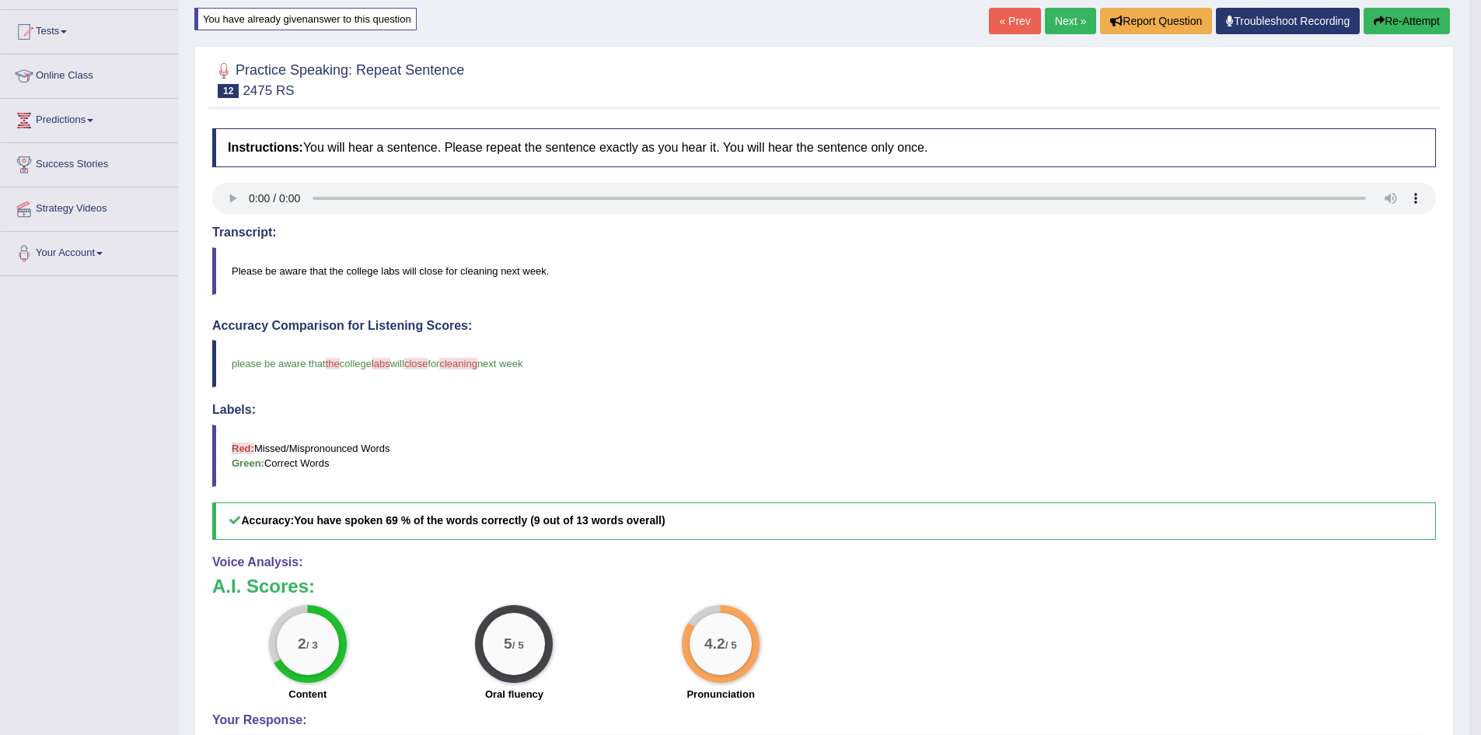
click at [1066, 23] on link "Next »" at bounding box center [1070, 21] width 51 height 26
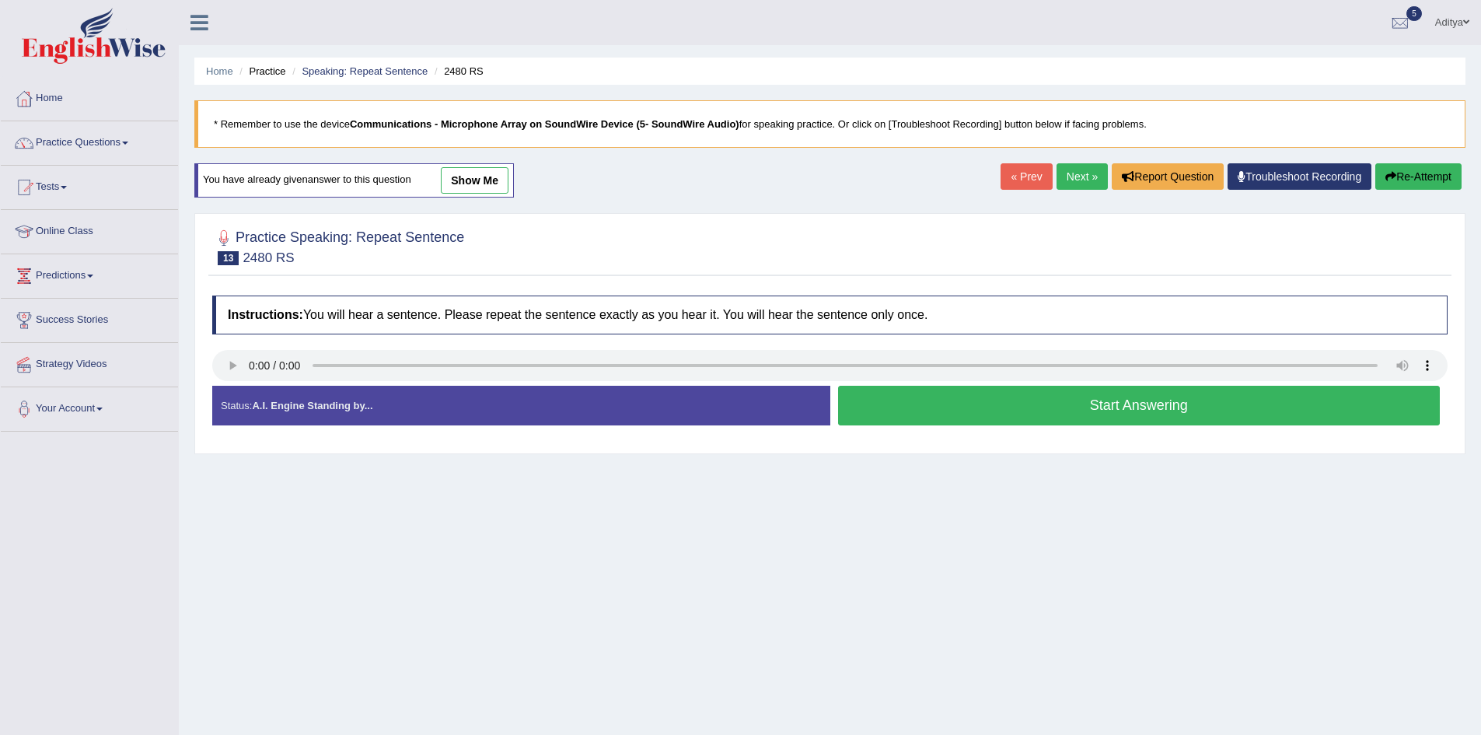
click at [996, 406] on button "Start Answering" at bounding box center [1139, 406] width 602 height 40
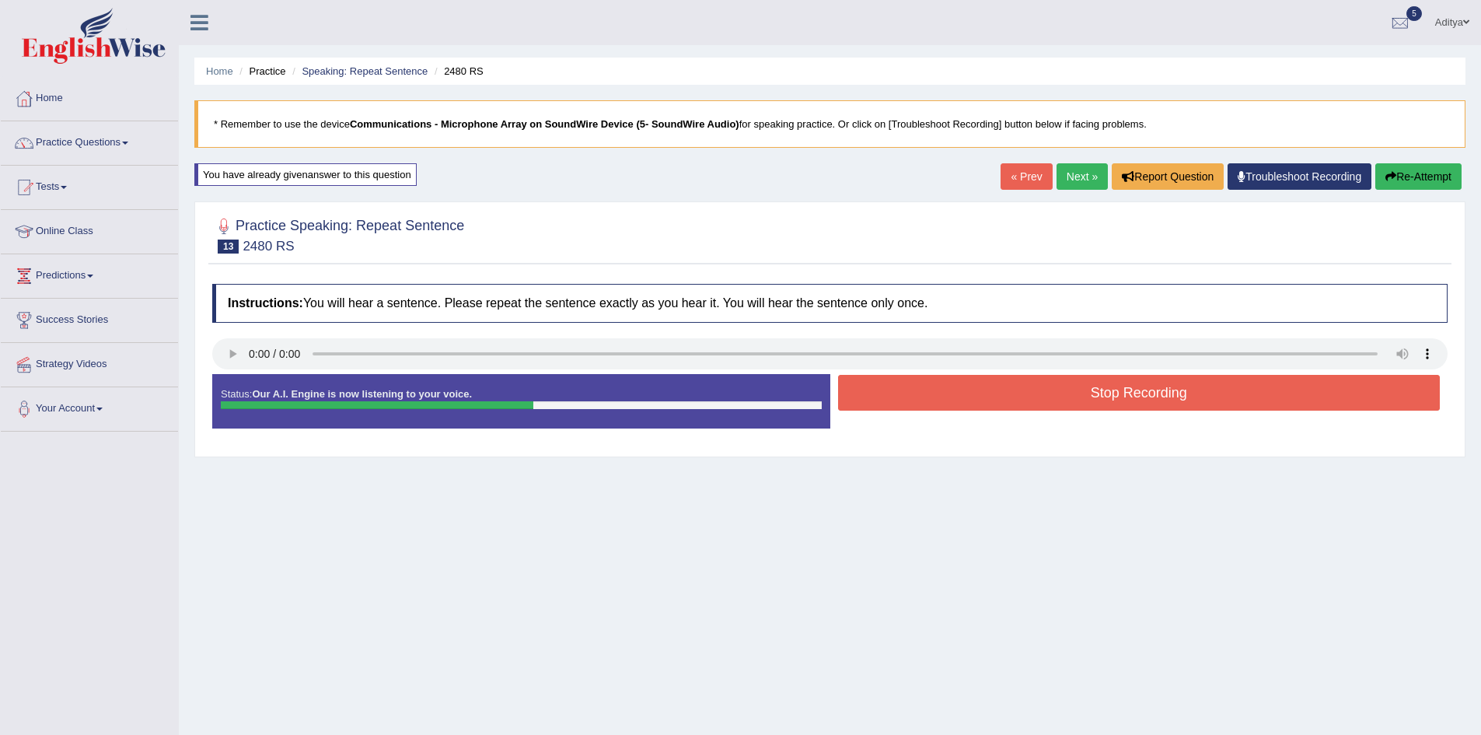
click at [998, 392] on button "Stop Recording" at bounding box center [1139, 393] width 602 height 36
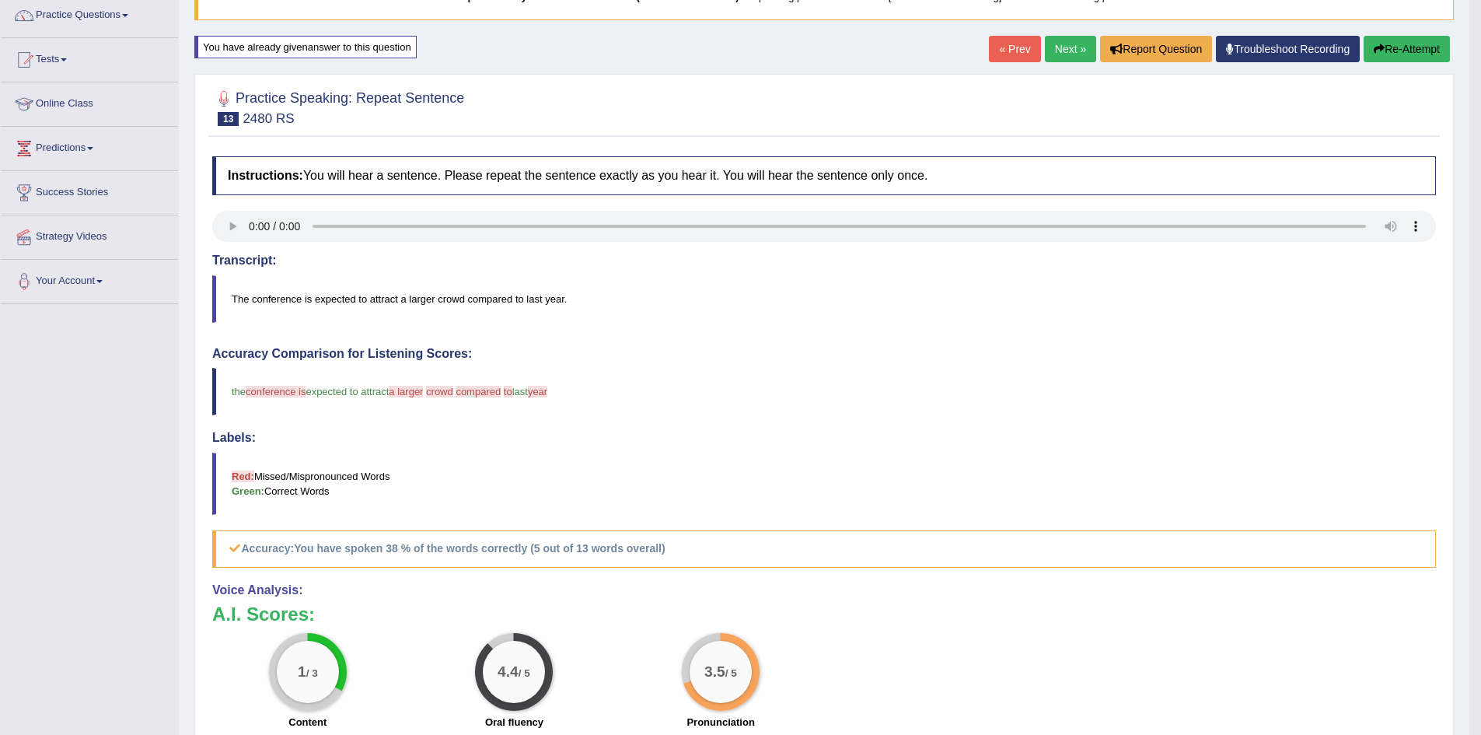
scroll to position [155, 0]
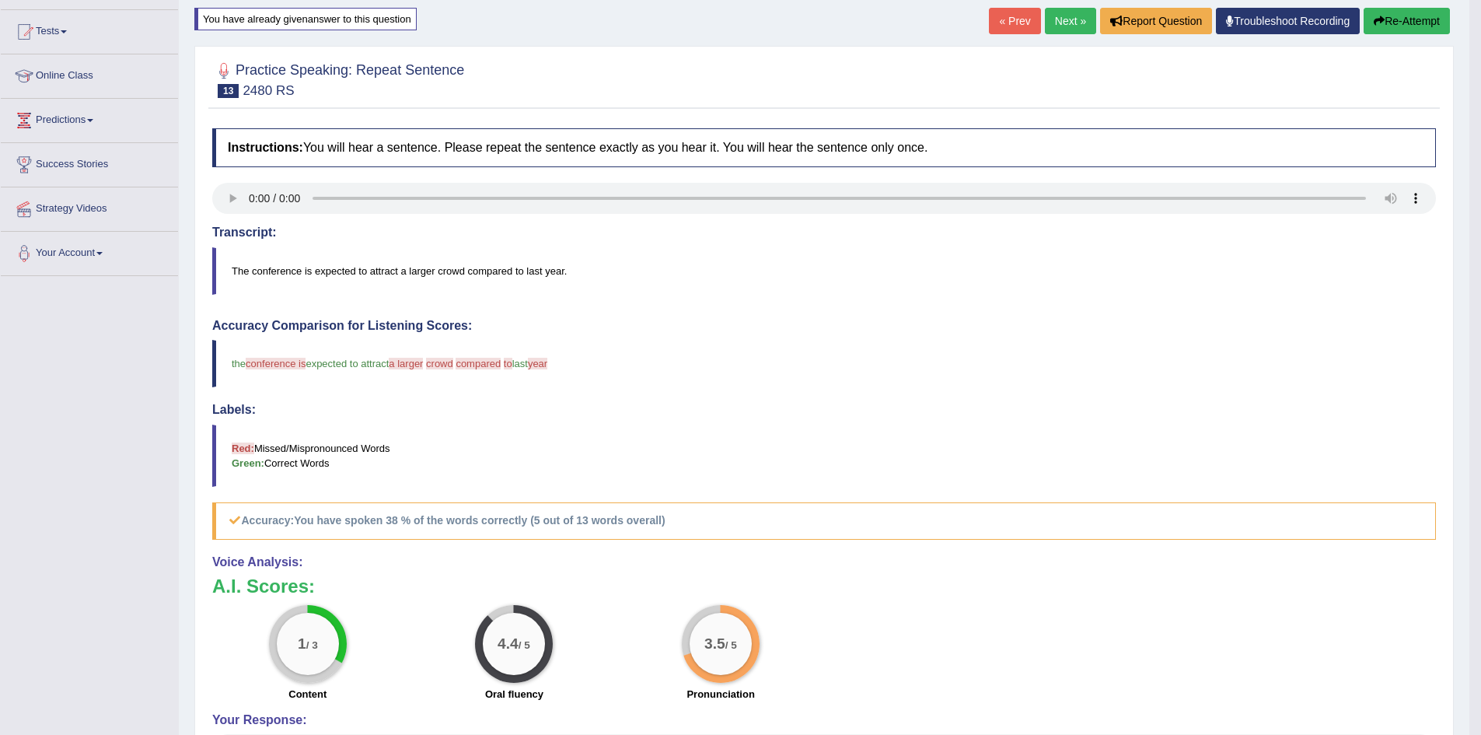
click at [1065, 21] on link "Next »" at bounding box center [1070, 21] width 51 height 26
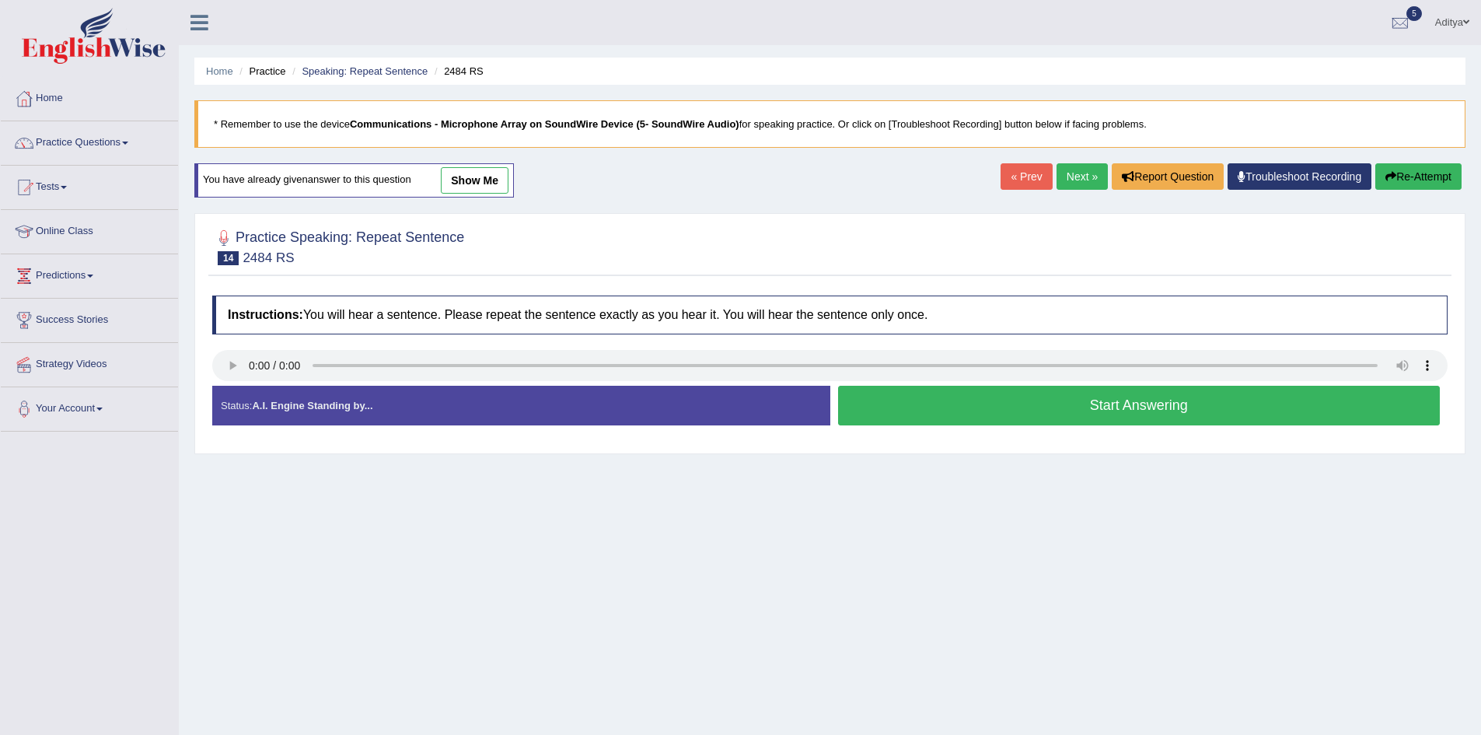
click at [1076, 410] on button "Start Answering" at bounding box center [1139, 406] width 602 height 40
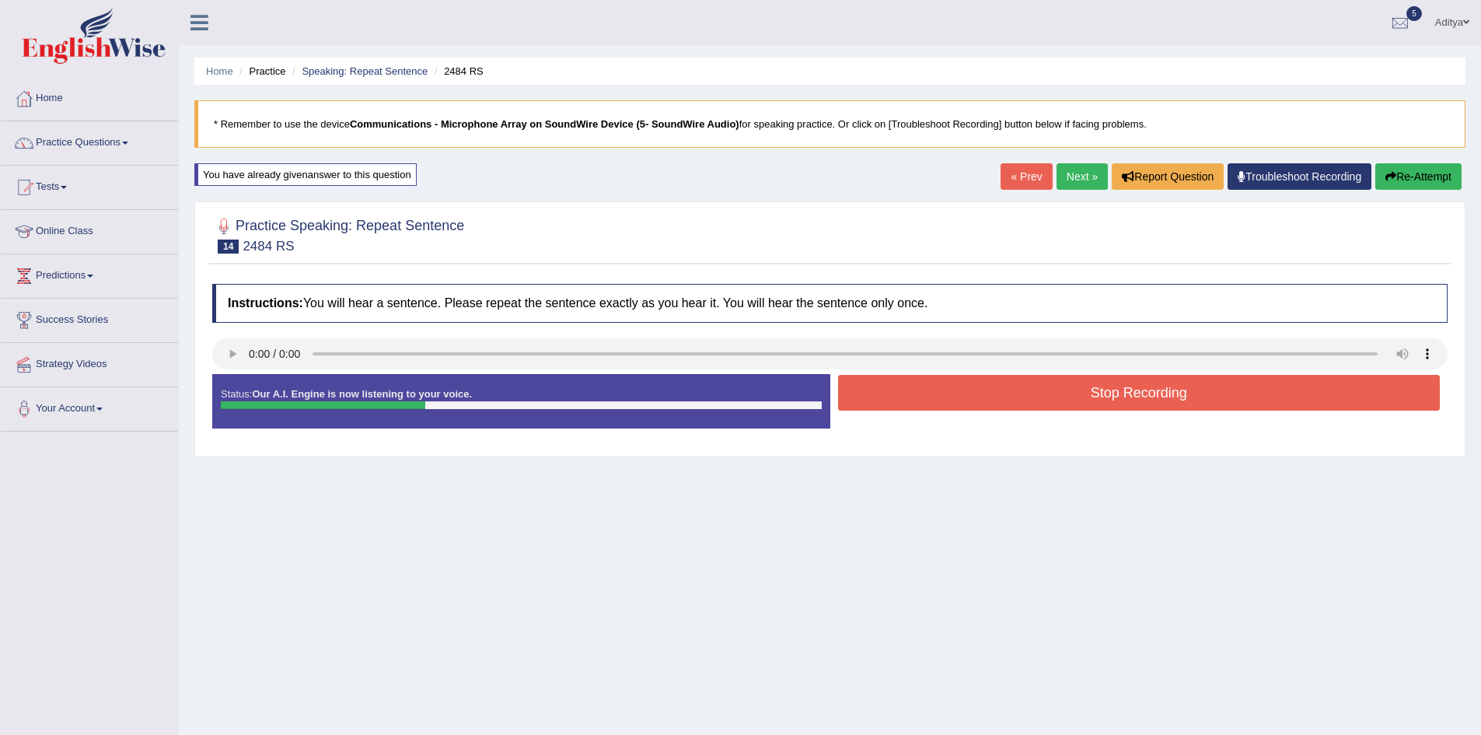
click at [1077, 395] on button "Stop Recording" at bounding box center [1139, 393] width 602 height 36
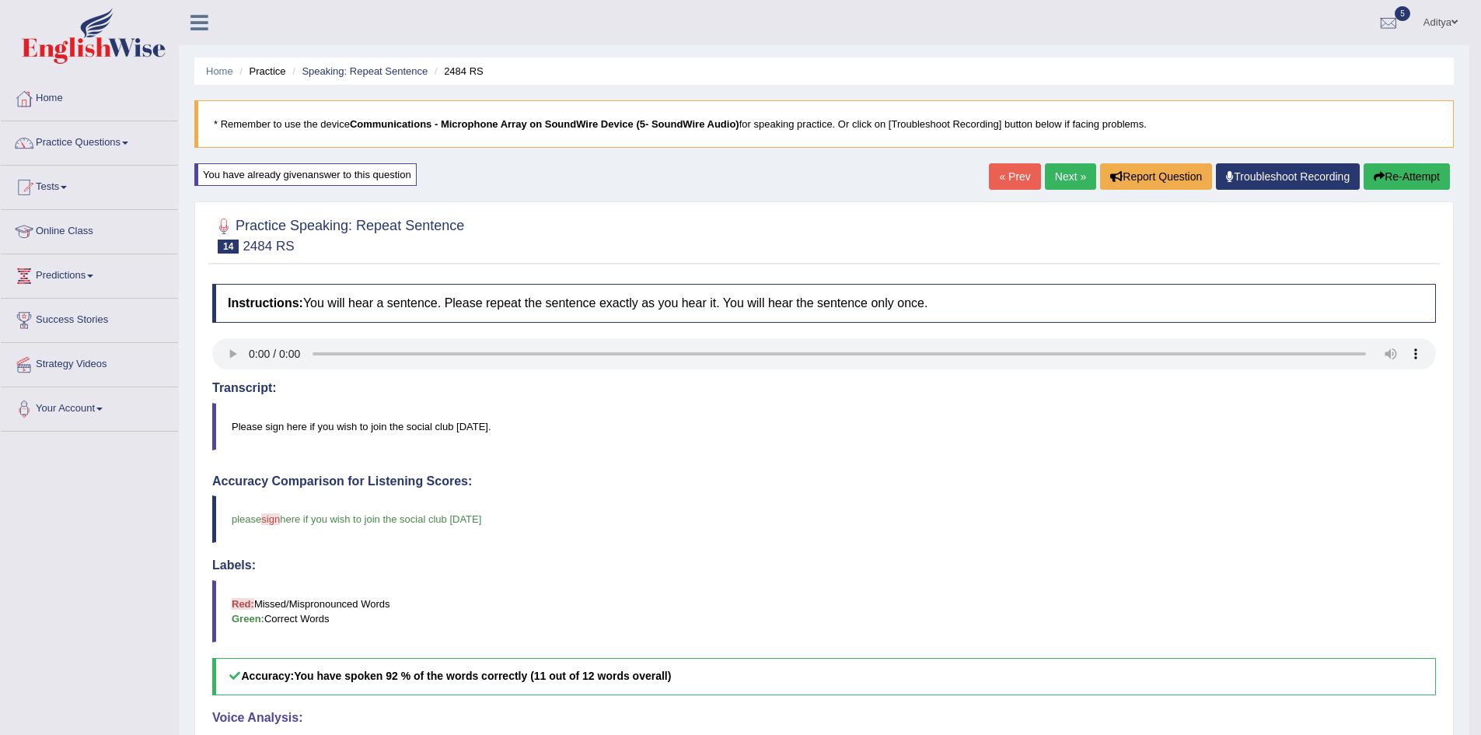
click at [1069, 173] on link "Next »" at bounding box center [1070, 176] width 51 height 26
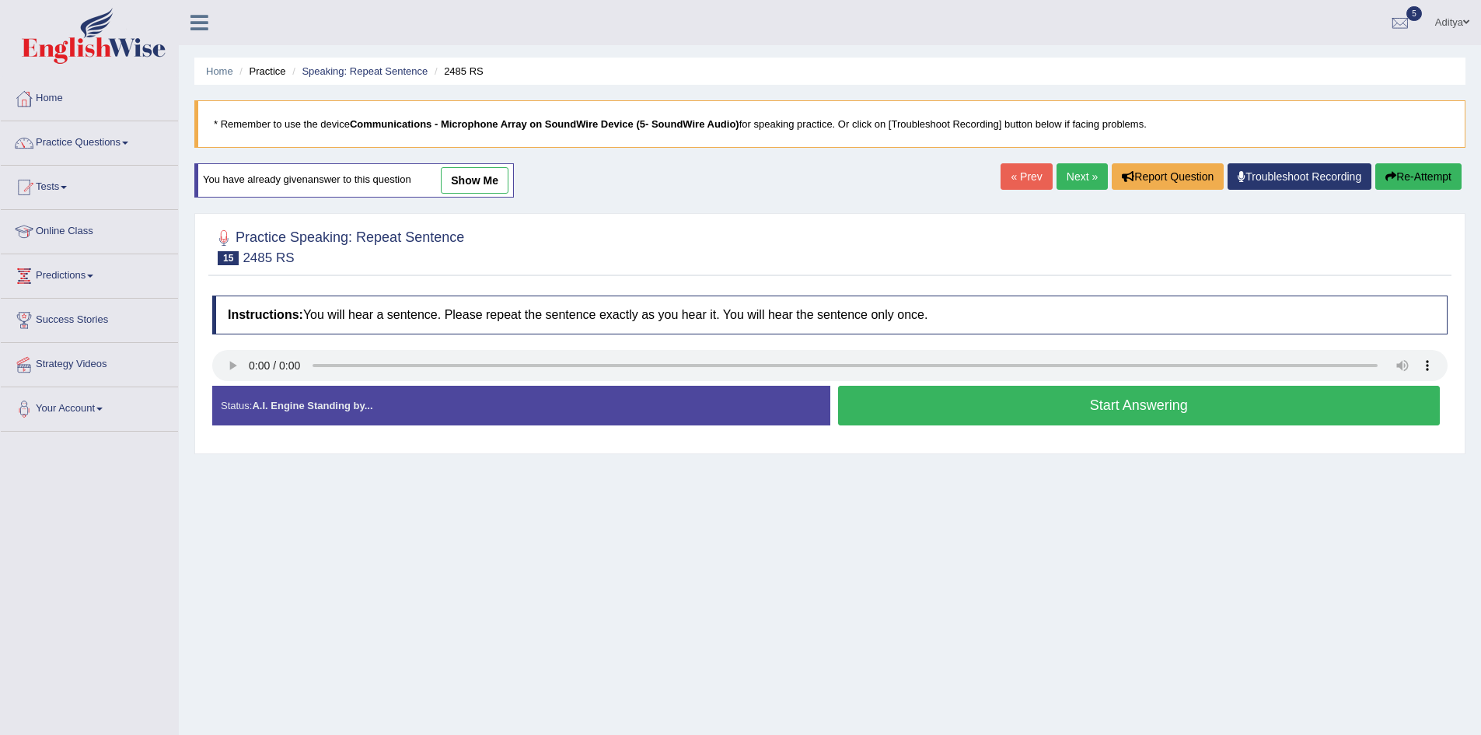
click at [1016, 406] on button "Start Answering" at bounding box center [1139, 406] width 602 height 40
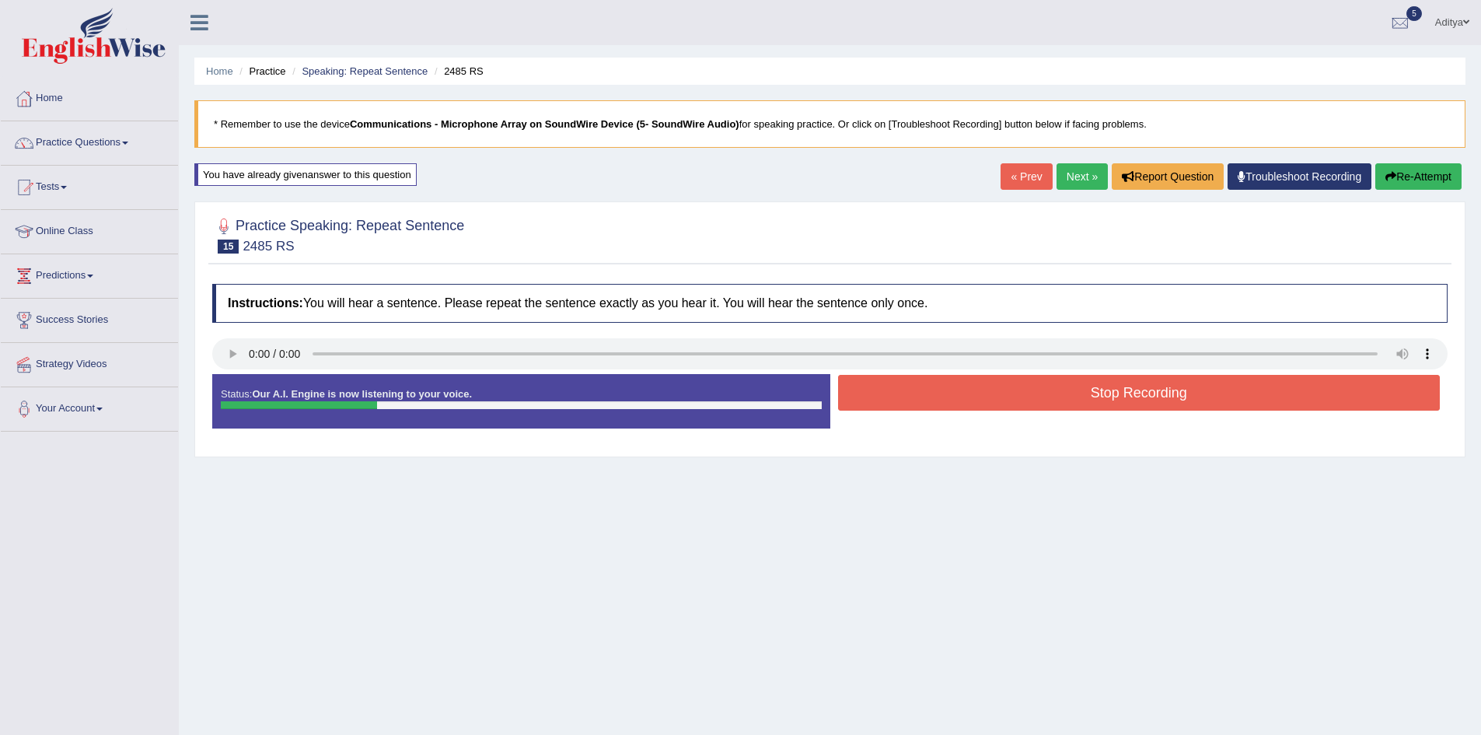
click at [1017, 398] on button "Stop Recording" at bounding box center [1139, 393] width 602 height 36
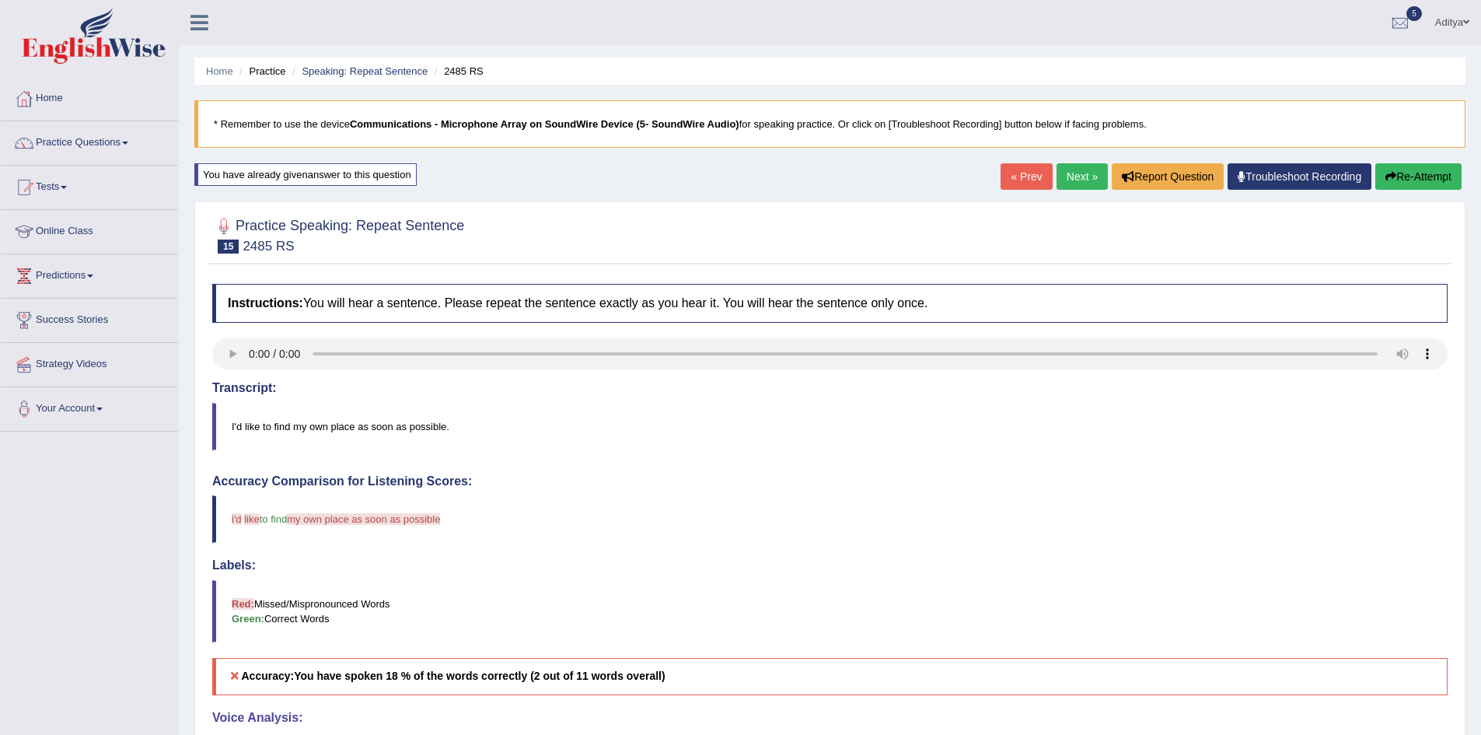
click at [1071, 162] on div "Home Practice Speaking: Repeat Sentence 2485 RS * Remember to use the device Co…" at bounding box center [830, 510] width 1302 height 1020
click at [1070, 178] on link "Next »" at bounding box center [1081, 176] width 51 height 26
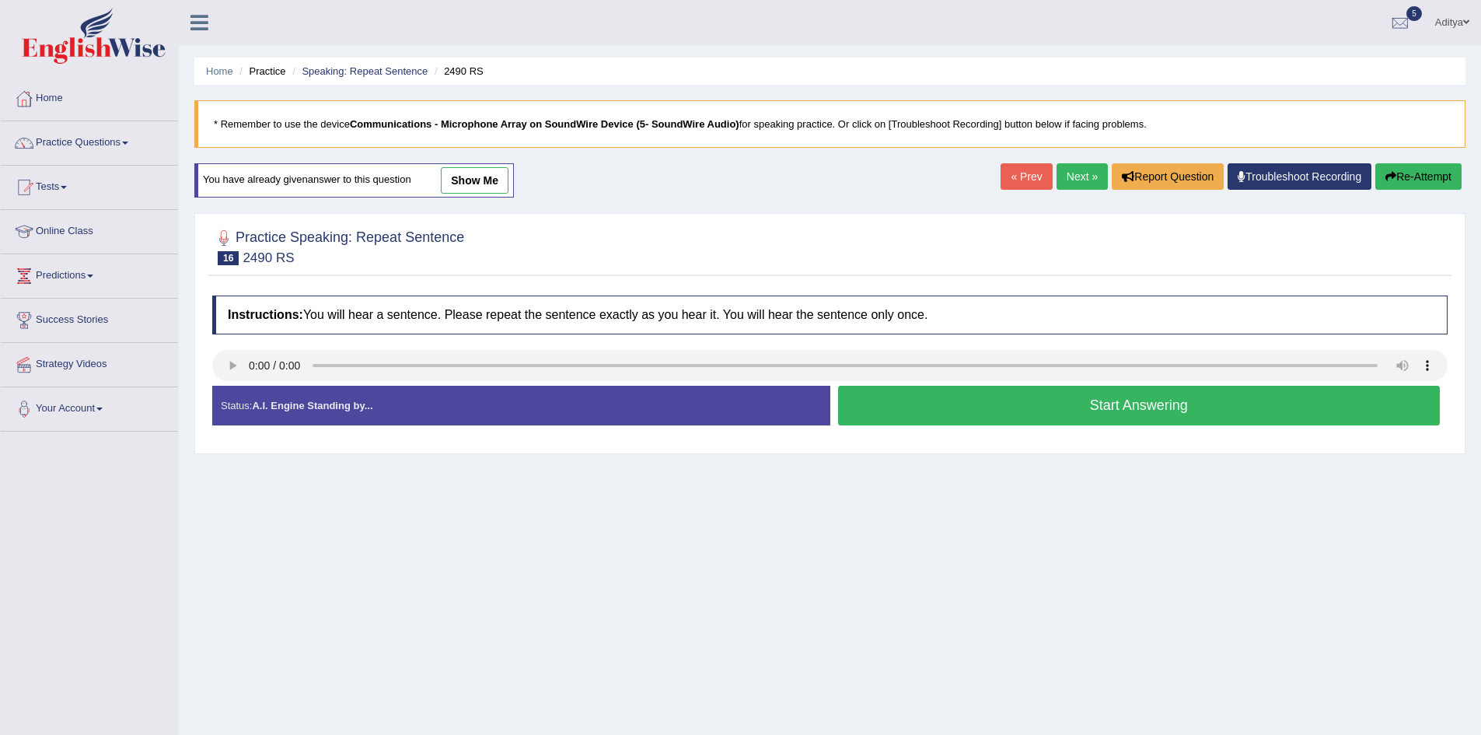
click at [941, 397] on button "Start Answering" at bounding box center [1139, 406] width 602 height 40
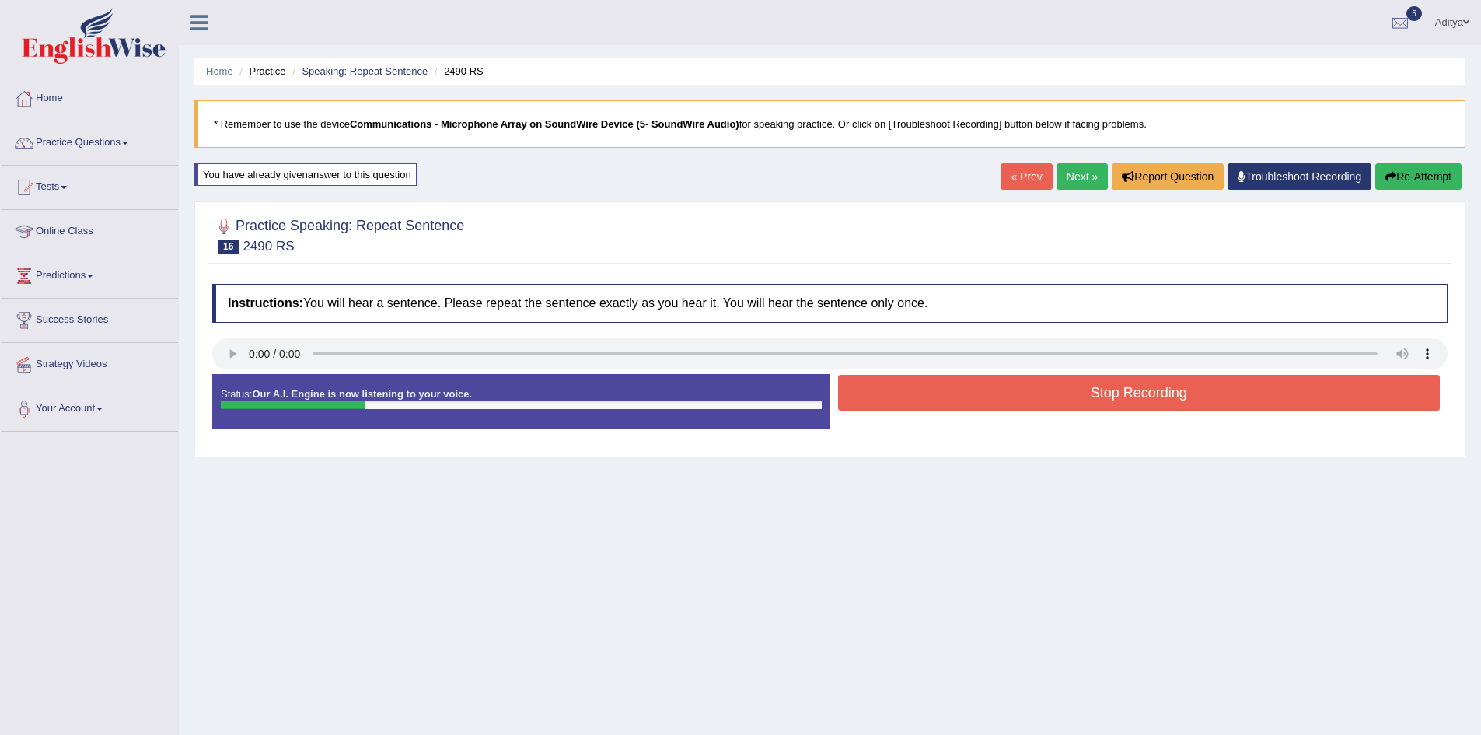
click at [931, 401] on button "Stop Recording" at bounding box center [1139, 393] width 602 height 36
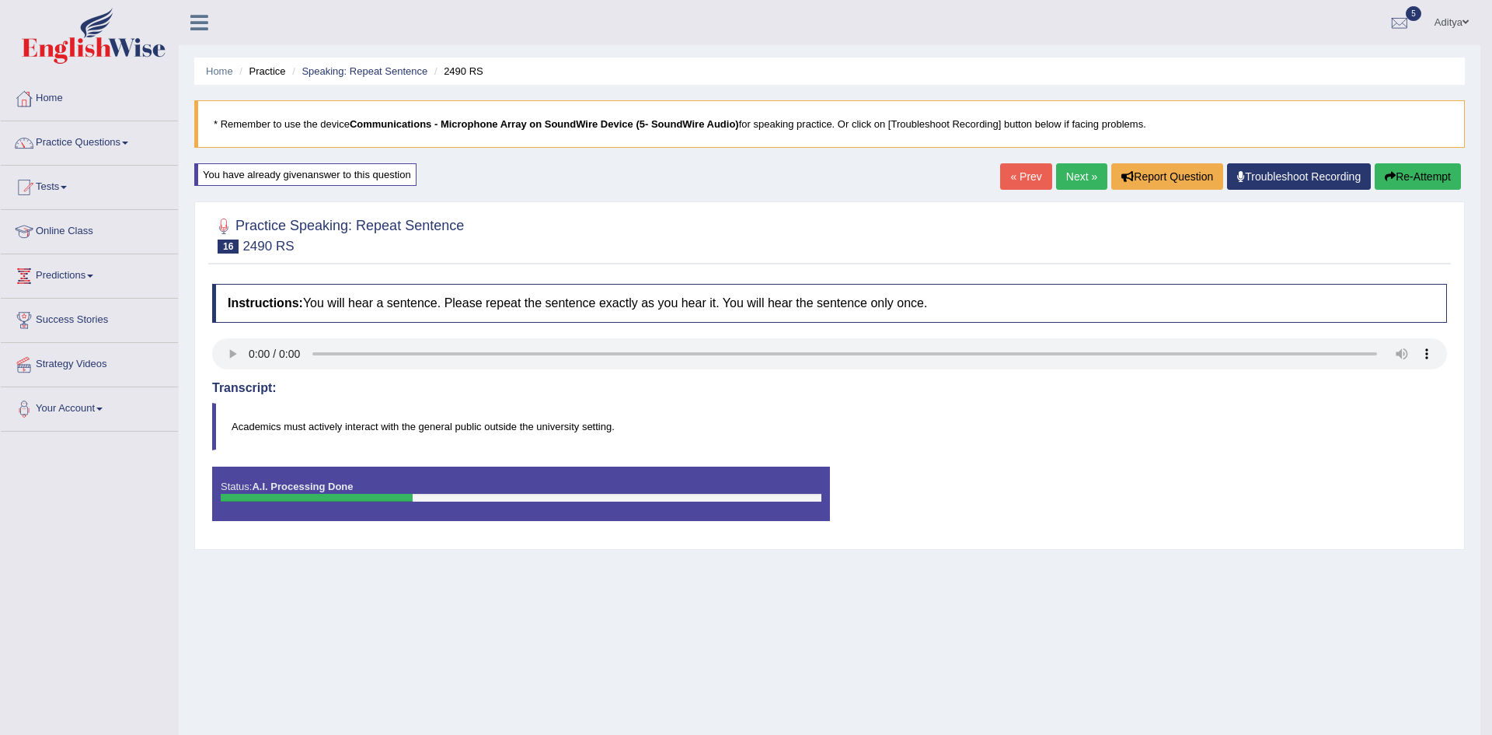
click at [1077, 171] on body "Toggle navigation Home Practice Questions Speaking Practice Read Aloud Repeat S…" at bounding box center [746, 367] width 1492 height 735
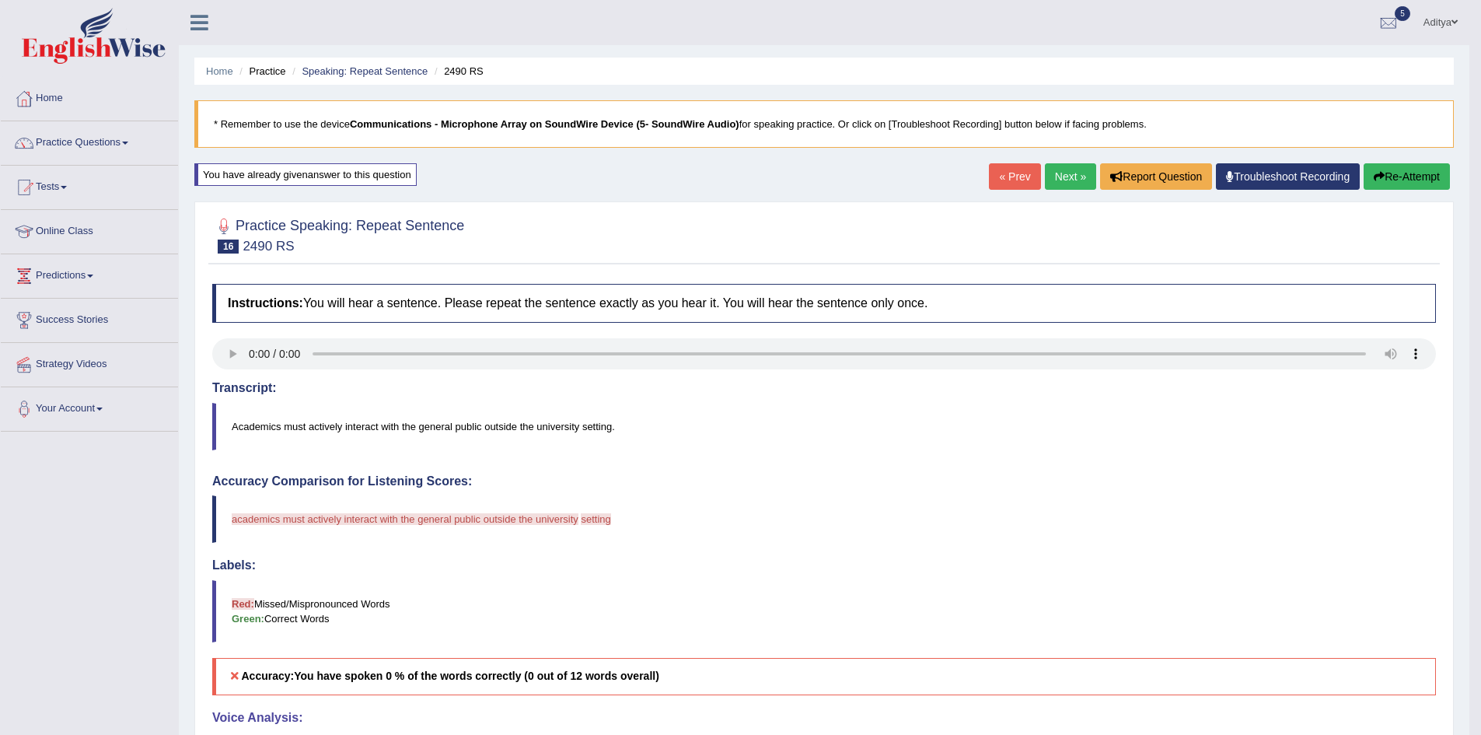
click at [1073, 187] on link "Next »" at bounding box center [1070, 176] width 51 height 26
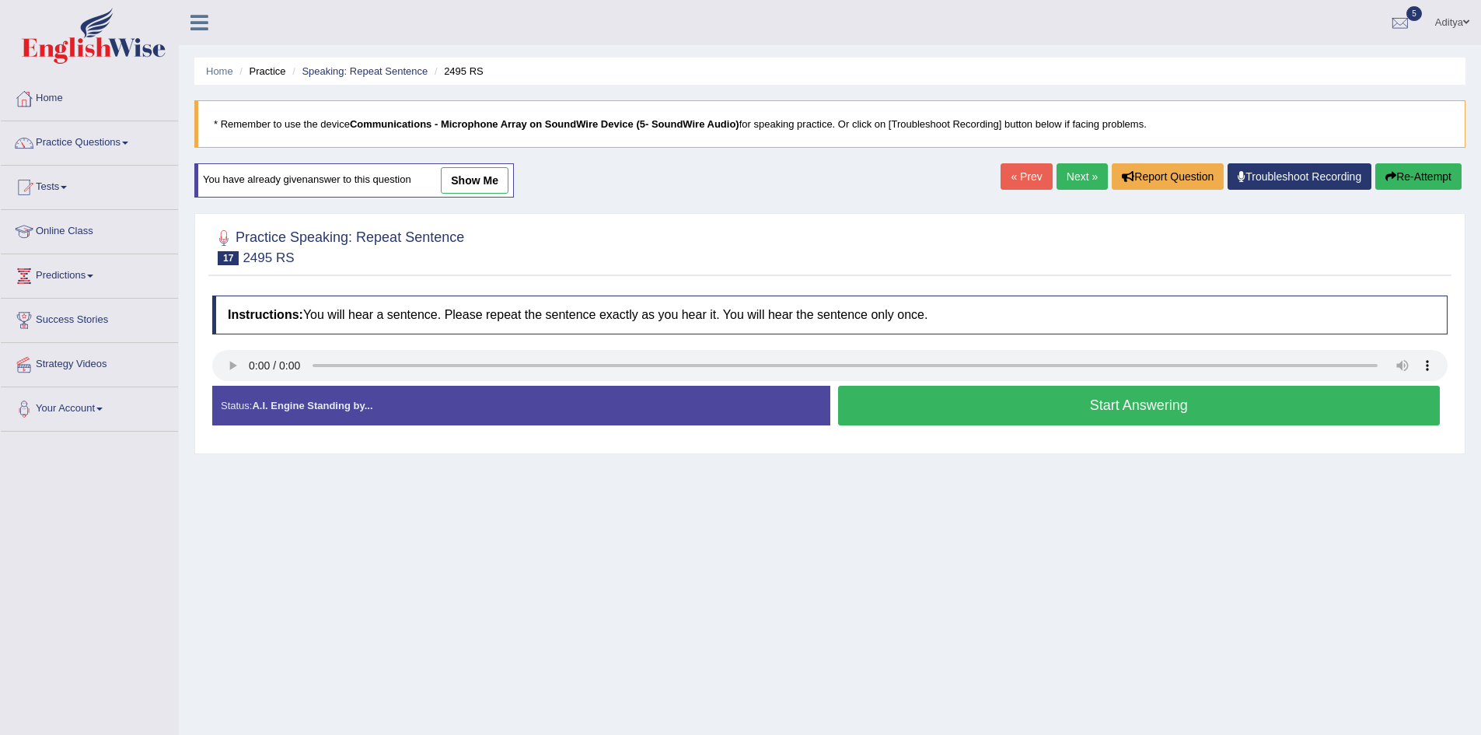
click at [1031, 413] on button "Start Answering" at bounding box center [1139, 406] width 602 height 40
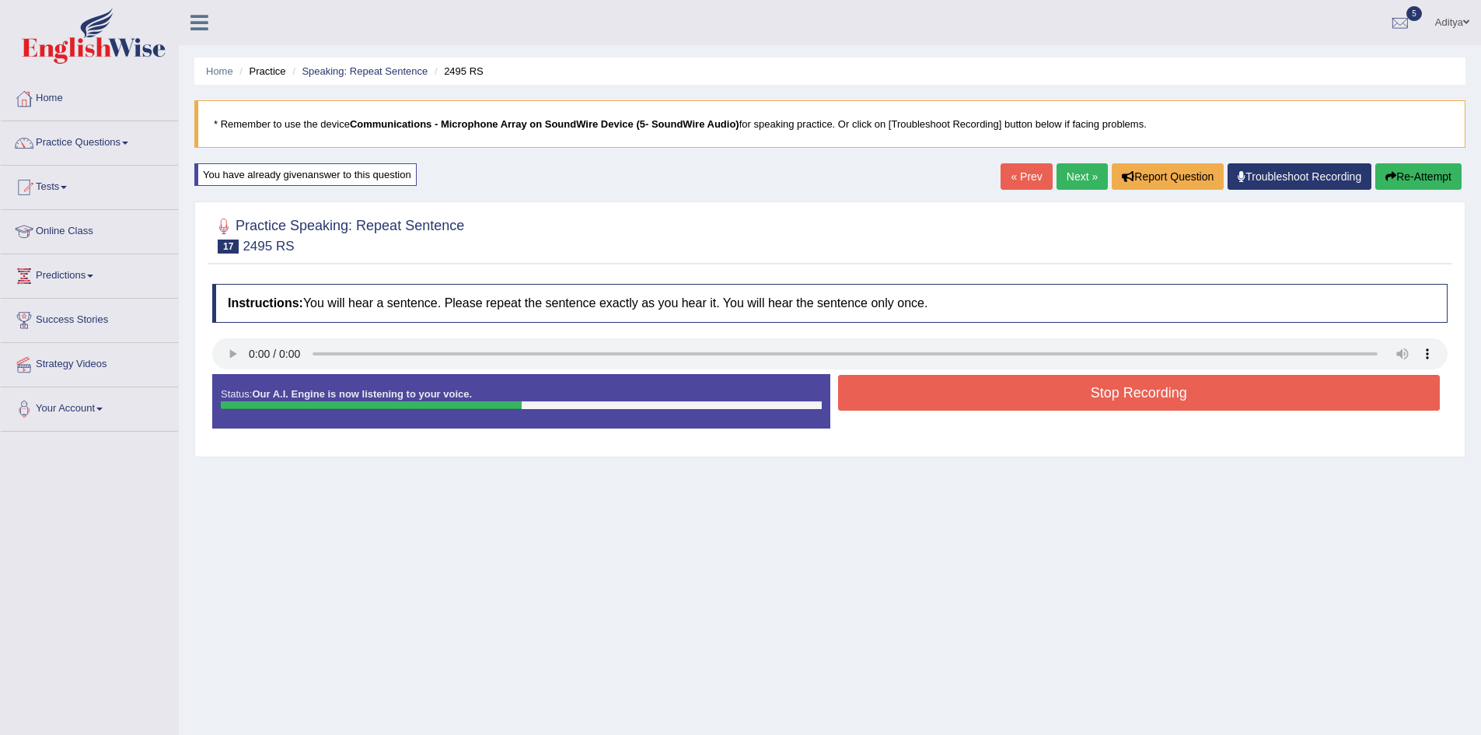
click at [1047, 400] on button "Stop Recording" at bounding box center [1139, 393] width 602 height 36
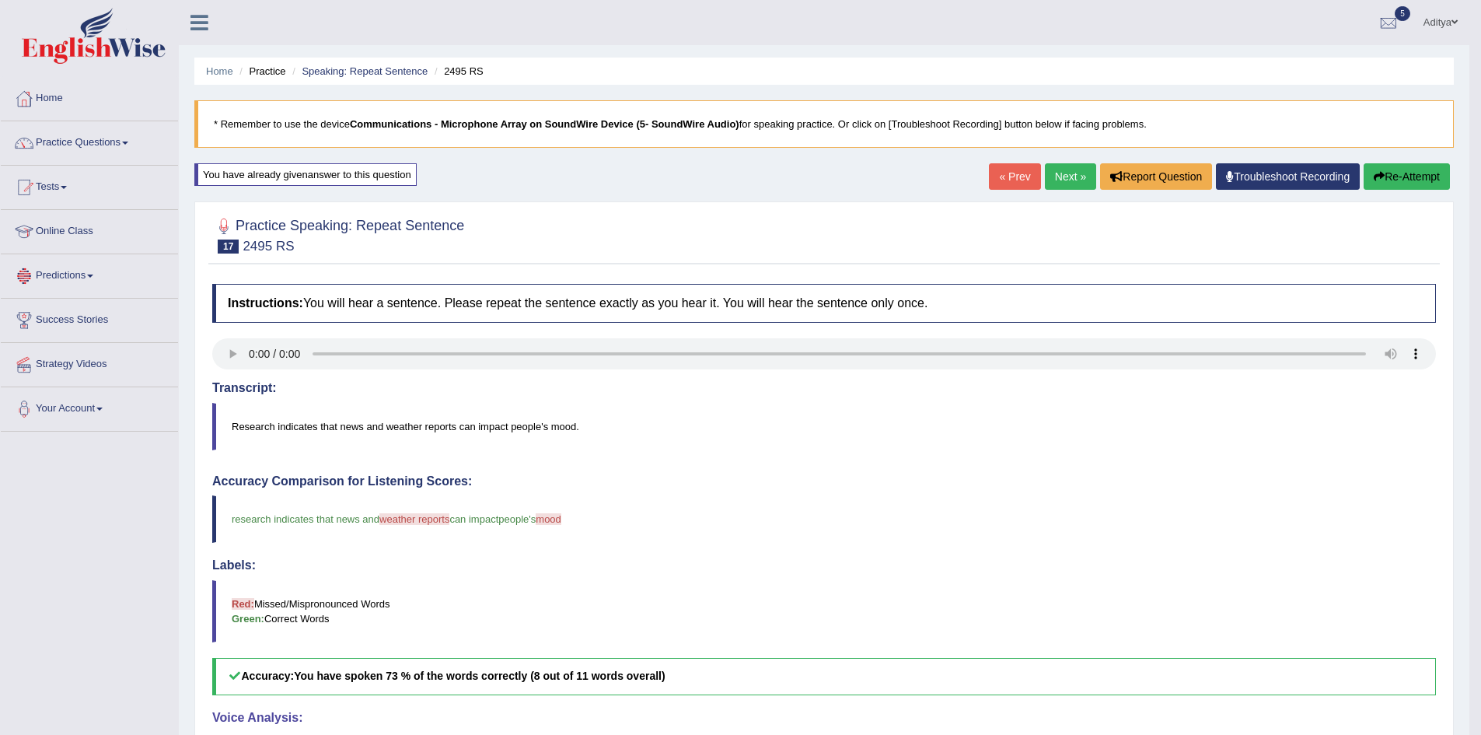
click at [93, 279] on link "Predictions" at bounding box center [89, 273] width 177 height 39
click at [93, 274] on link "Predictions" at bounding box center [87, 273] width 173 height 39
click at [67, 188] on span at bounding box center [64, 187] width 6 height 3
click at [34, 79] on link "Home" at bounding box center [89, 96] width 177 height 39
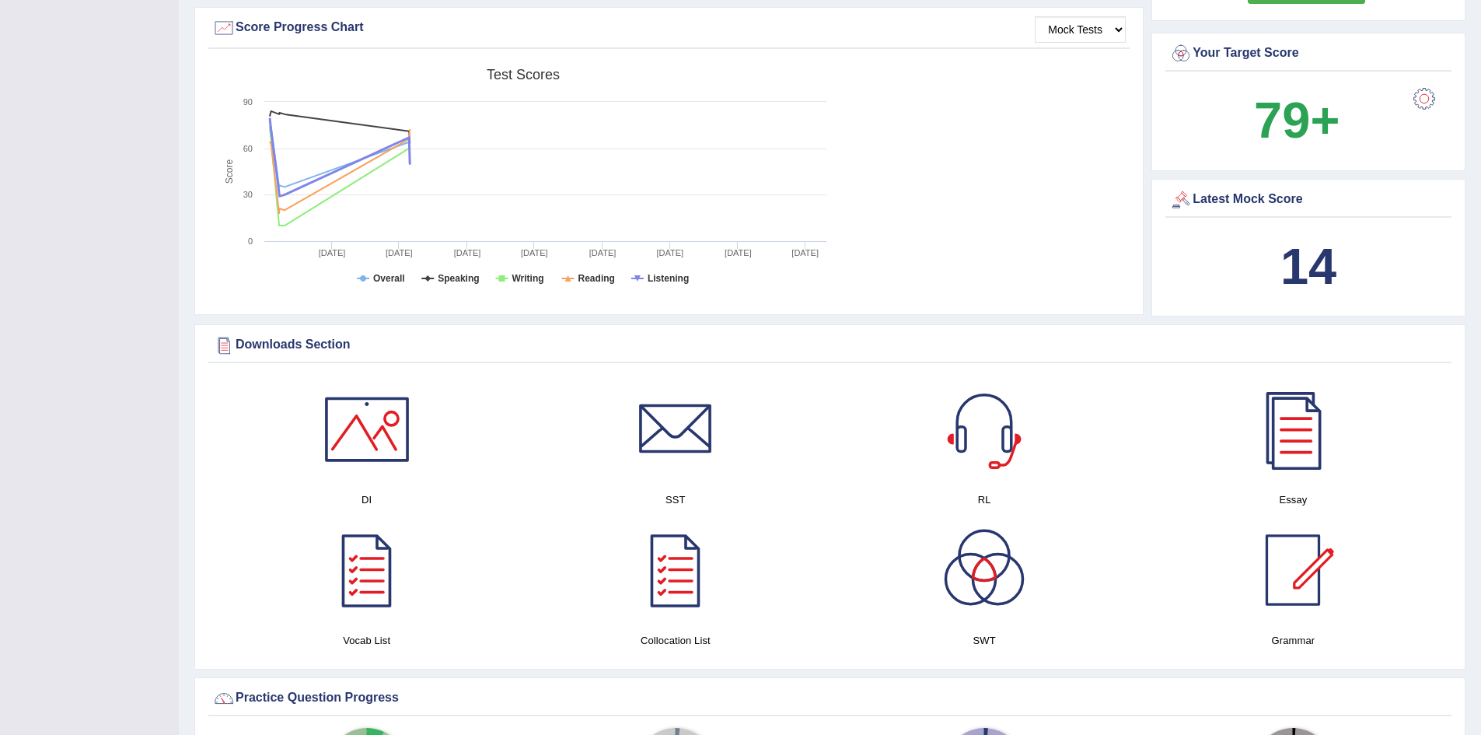
scroll to position [622, 0]
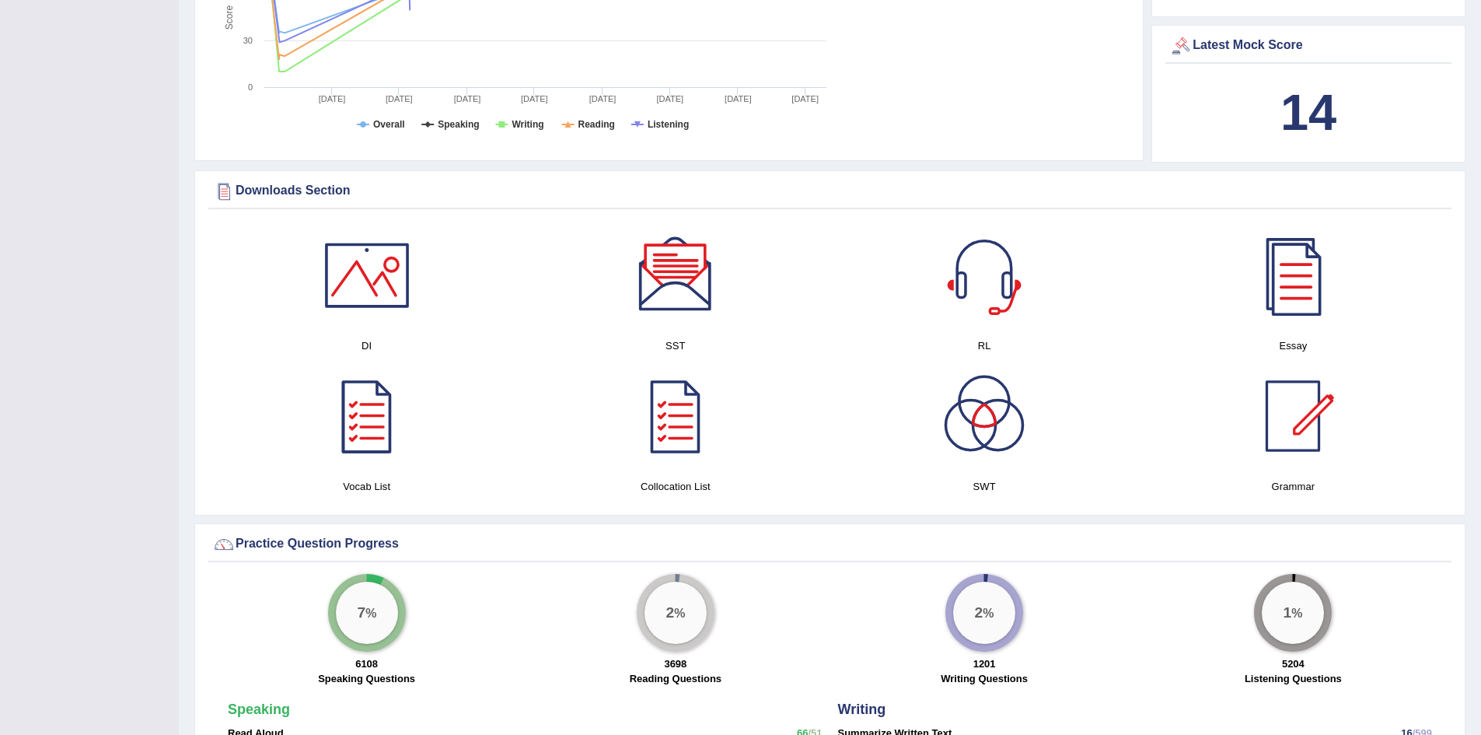
click at [690, 275] on div at bounding box center [675, 275] width 109 height 109
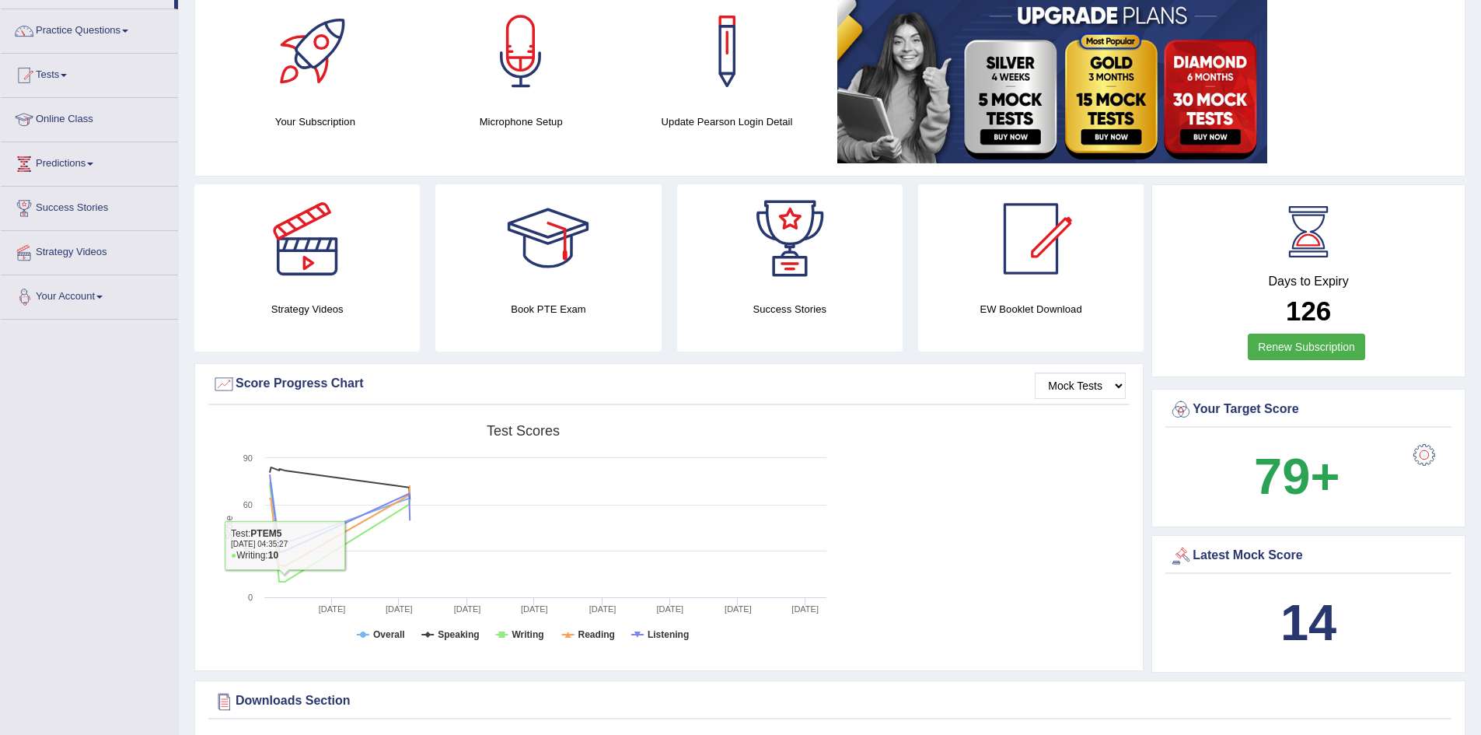
scroll to position [0, 0]
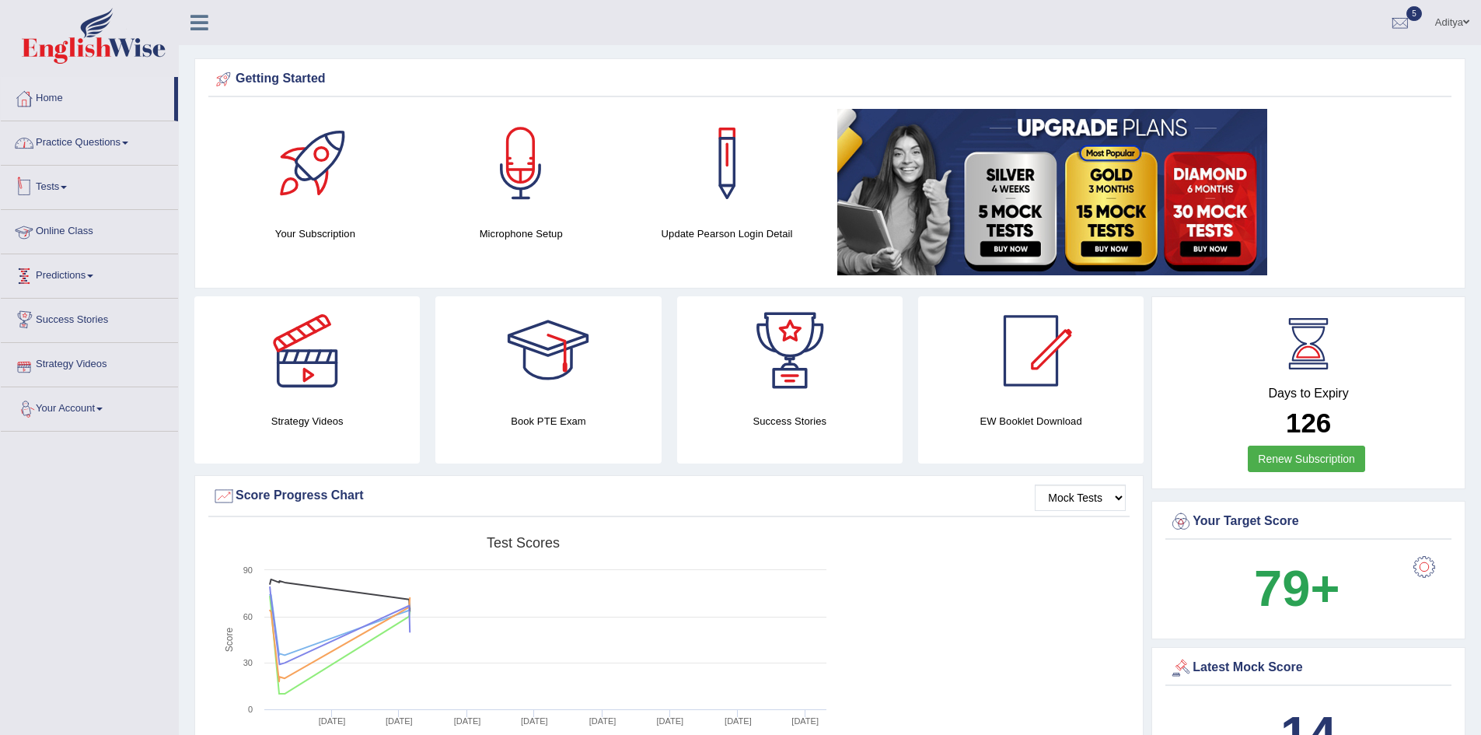
click at [124, 152] on link "Practice Questions" at bounding box center [89, 140] width 177 height 39
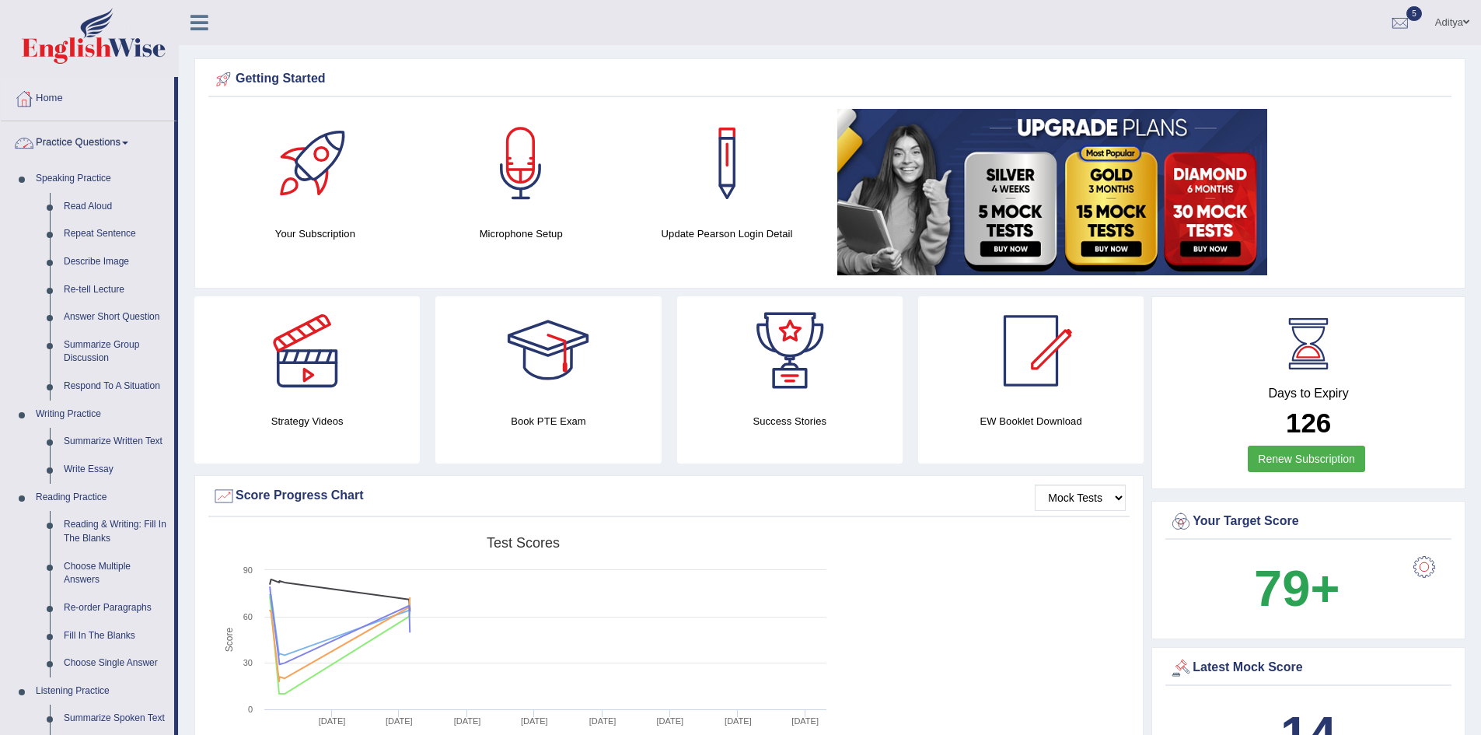
click at [129, 145] on link "Practice Questions" at bounding box center [87, 140] width 173 height 39
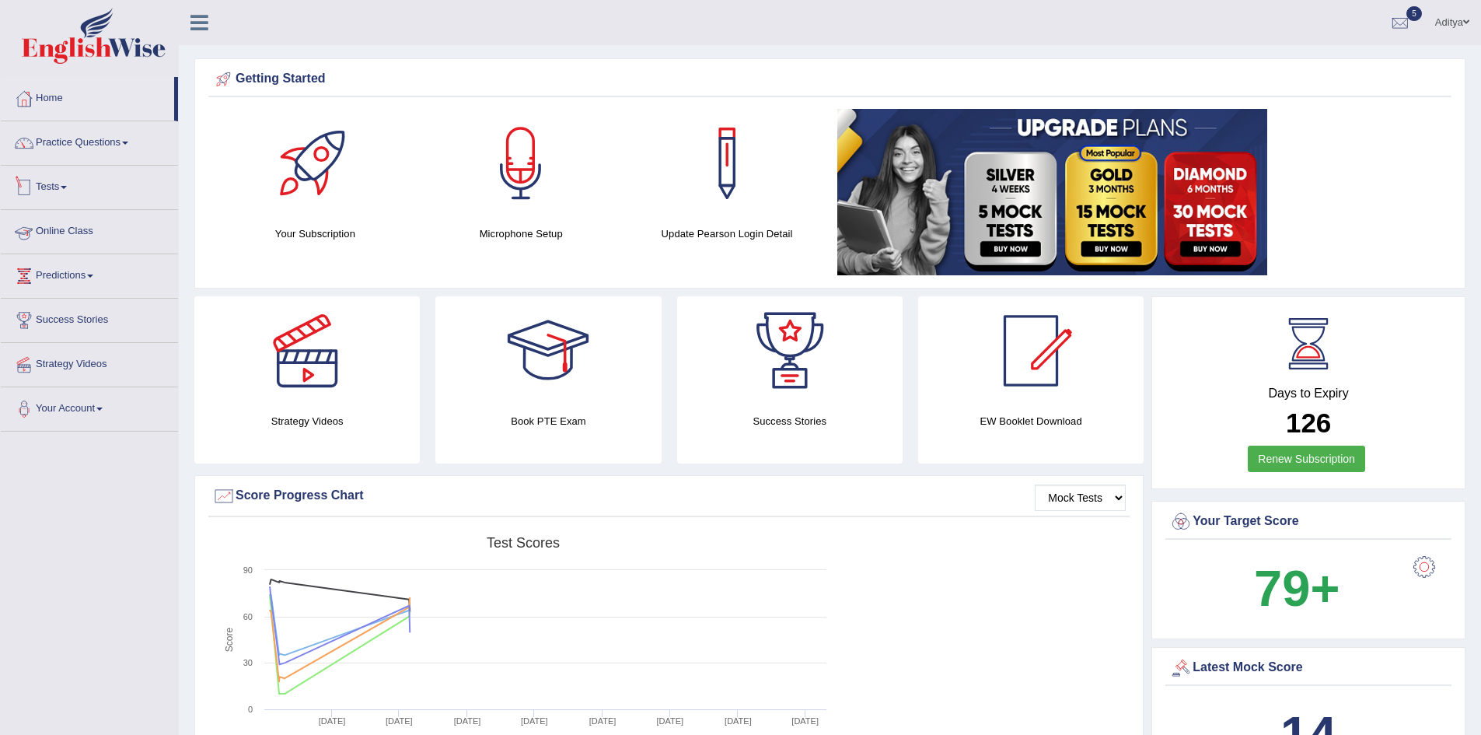
click at [66, 183] on link "Tests" at bounding box center [89, 185] width 177 height 39
click at [89, 224] on link "Take Practice Sectional Test" at bounding box center [101, 223] width 145 height 28
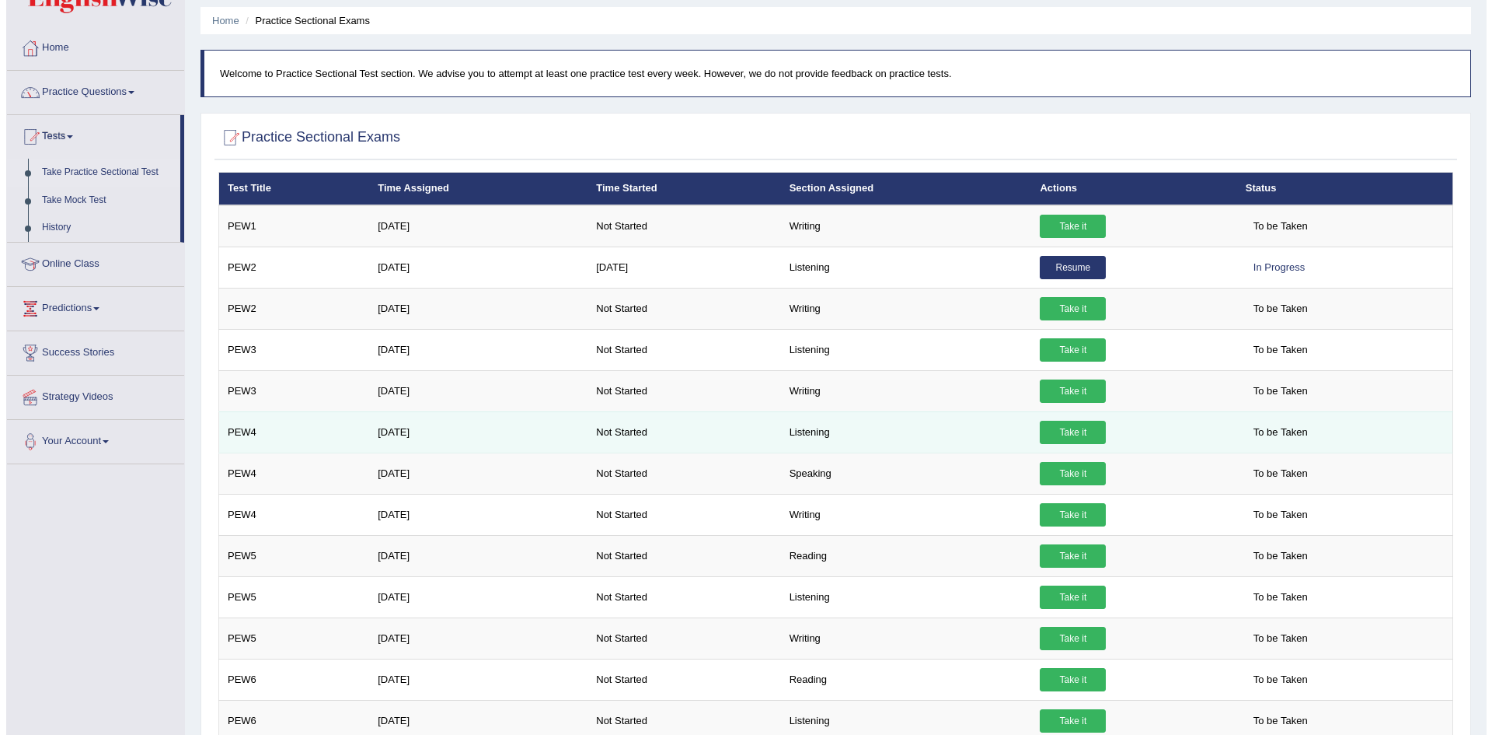
scroll to position [78, 0]
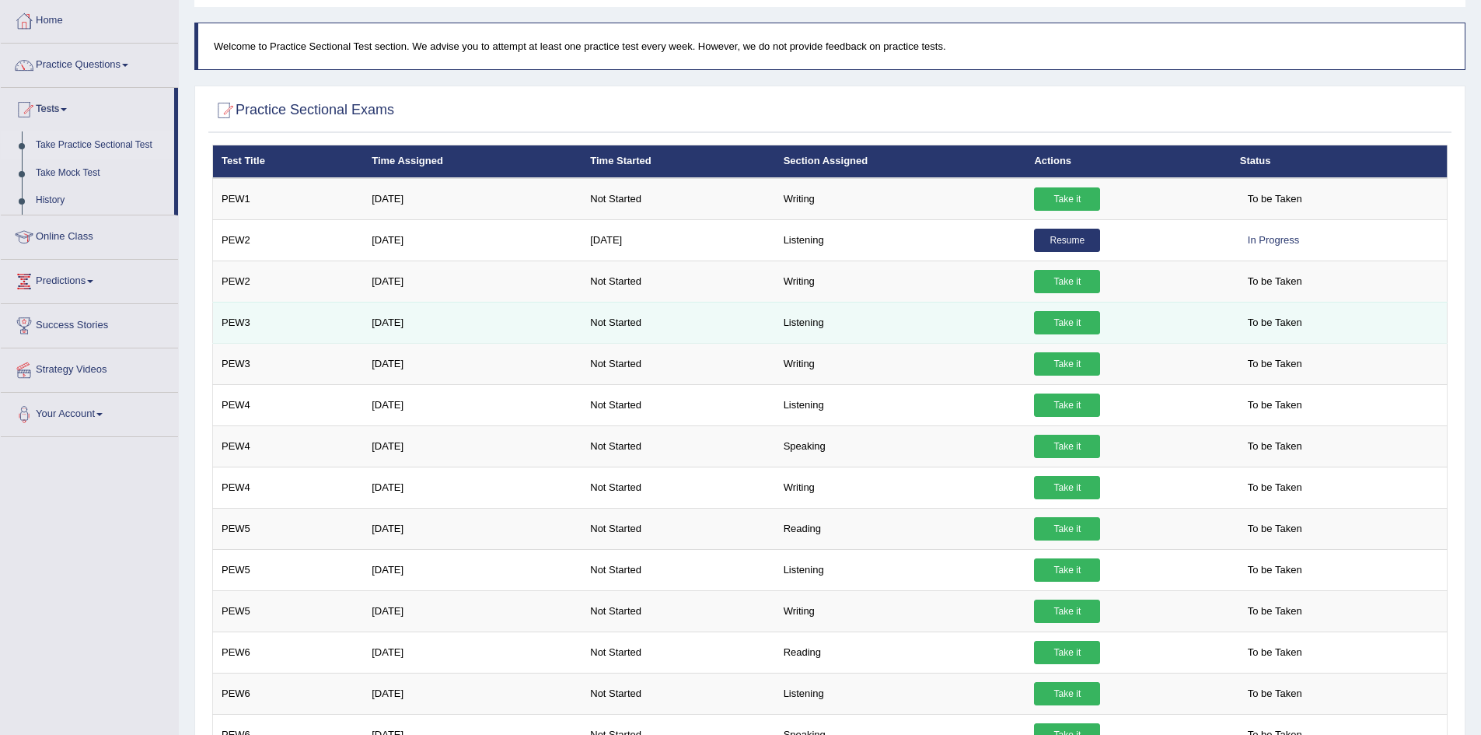
click at [1064, 325] on link "Take it" at bounding box center [1067, 322] width 66 height 23
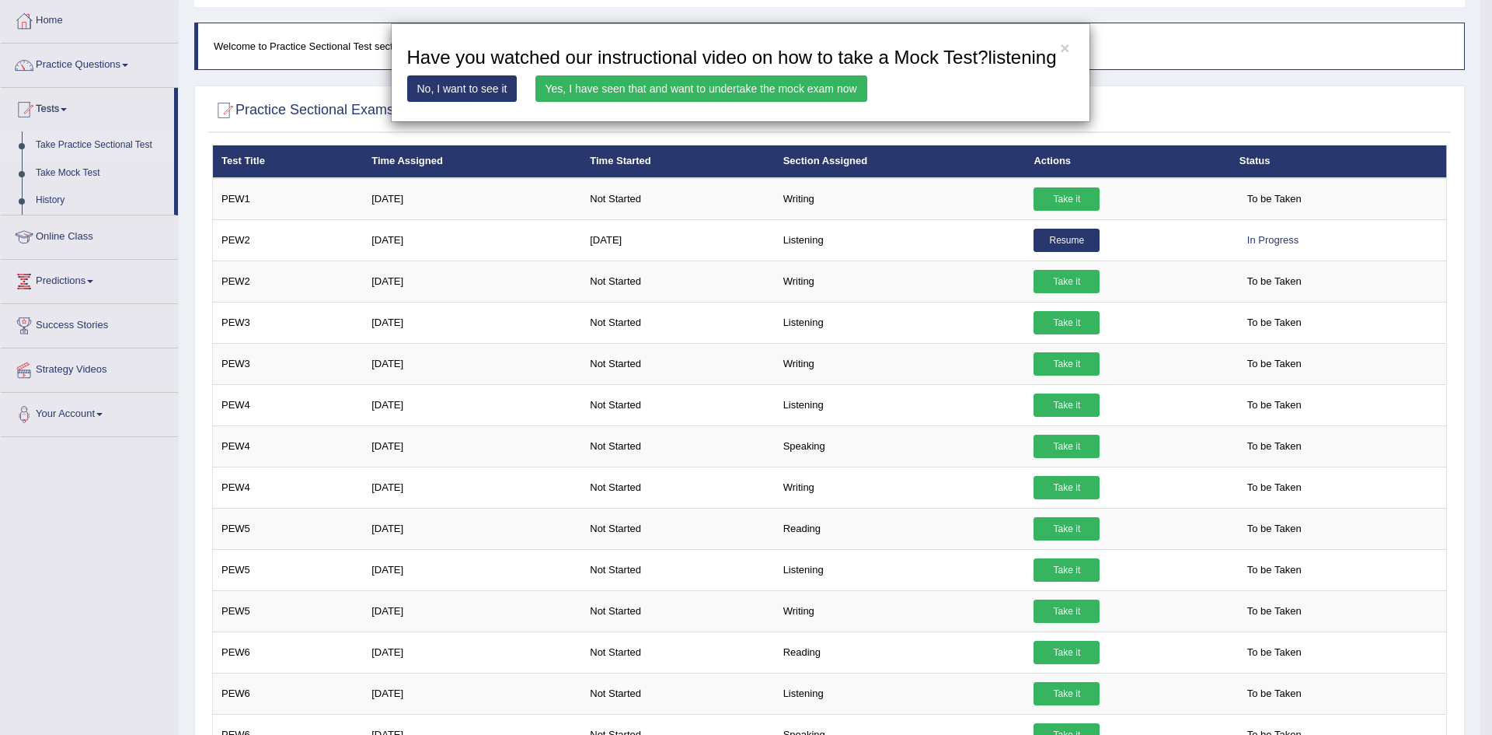
click at [743, 92] on link "Yes, I have seen that and want to undertake the mock exam now" at bounding box center [702, 88] width 332 height 26
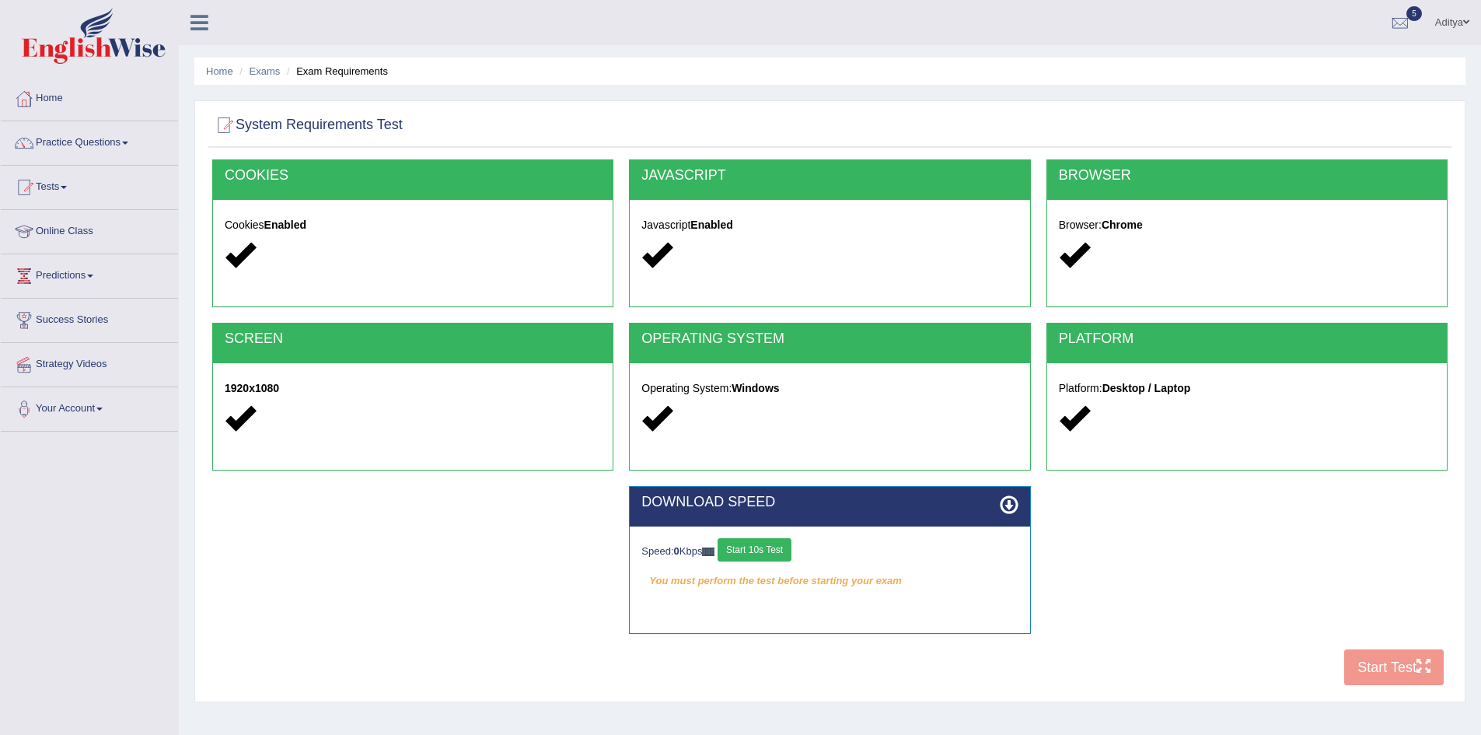
click at [753, 547] on button "Start 10s Test" at bounding box center [754, 549] width 74 height 23
click at [1379, 658] on button "Start Test" at bounding box center [1393, 667] width 99 height 36
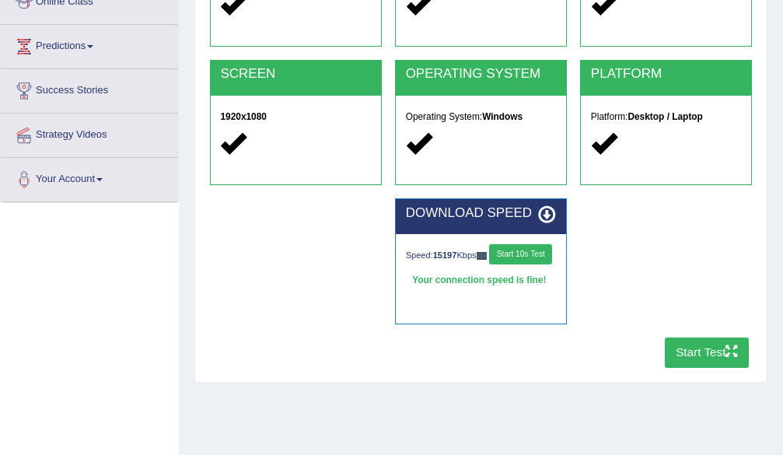
scroll to position [233, 0]
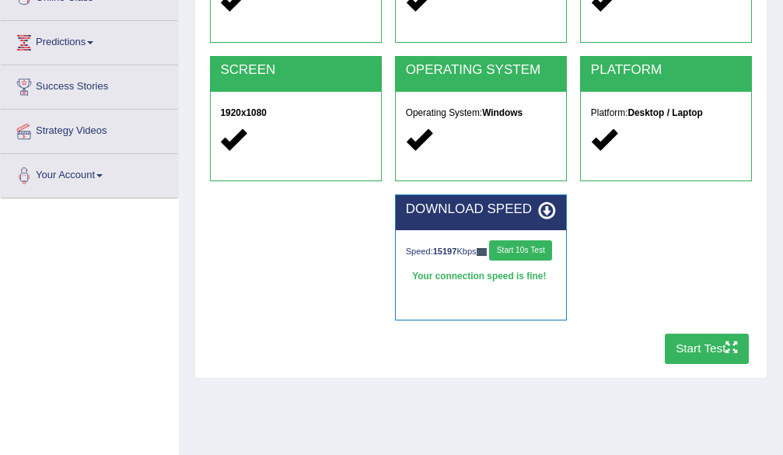
click at [679, 353] on button "Start Test" at bounding box center [707, 348] width 85 height 30
click at [703, 361] on button "Start Test" at bounding box center [707, 348] width 85 height 30
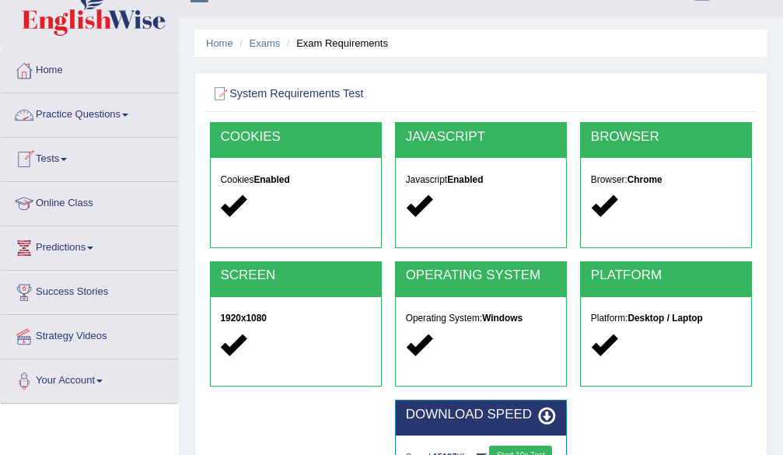
scroll to position [0, 0]
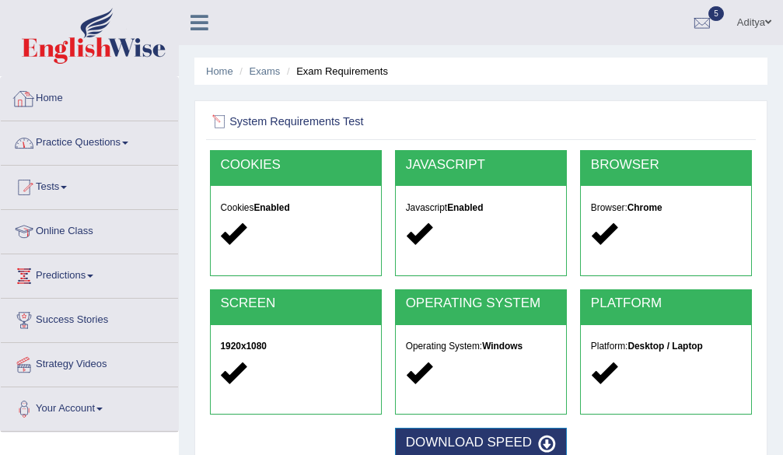
click at [127, 145] on link "Practice Questions" at bounding box center [89, 140] width 177 height 39
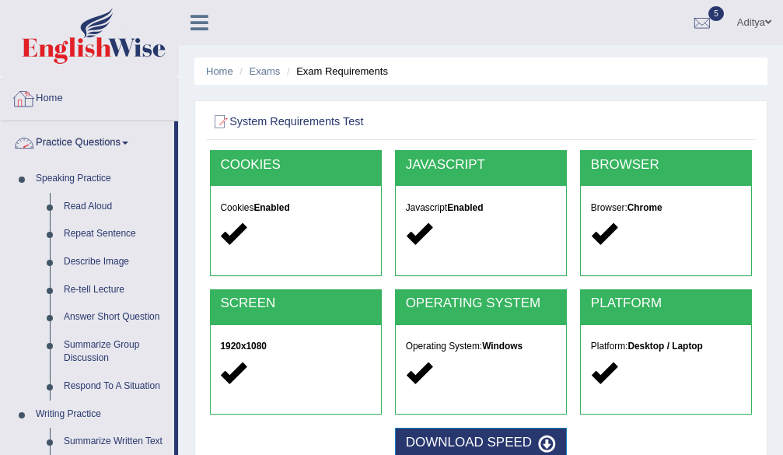
click at [96, 138] on link "Practice Questions" at bounding box center [87, 140] width 173 height 39
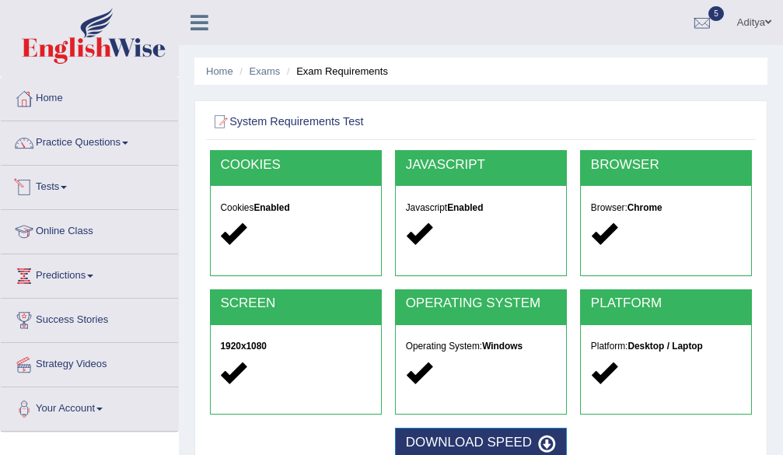
click at [61, 190] on link "Tests" at bounding box center [89, 185] width 177 height 39
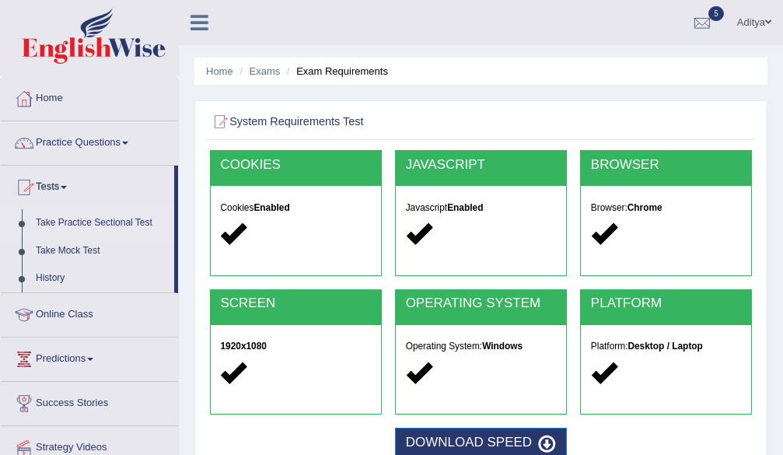
click at [85, 225] on link "Take Practice Sectional Test" at bounding box center [101, 223] width 145 height 28
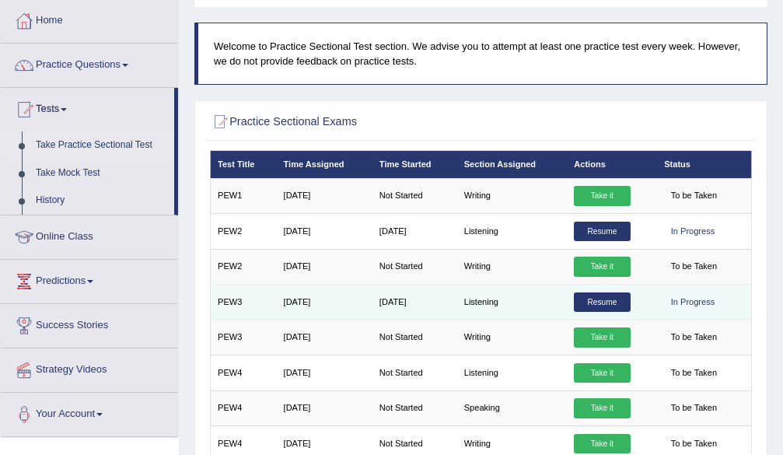
click at [605, 303] on link "Resume" at bounding box center [602, 302] width 56 height 20
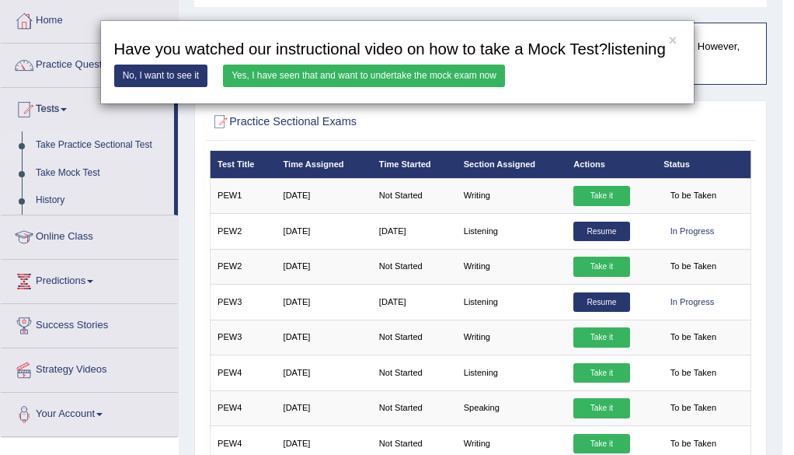
click at [323, 74] on link "Yes, I have seen that and want to undertake the mock exam now" at bounding box center [364, 76] width 282 height 23
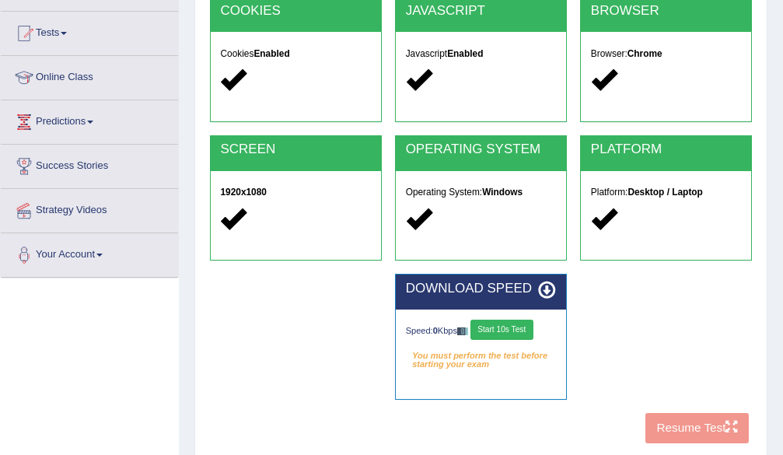
scroll to position [155, 0]
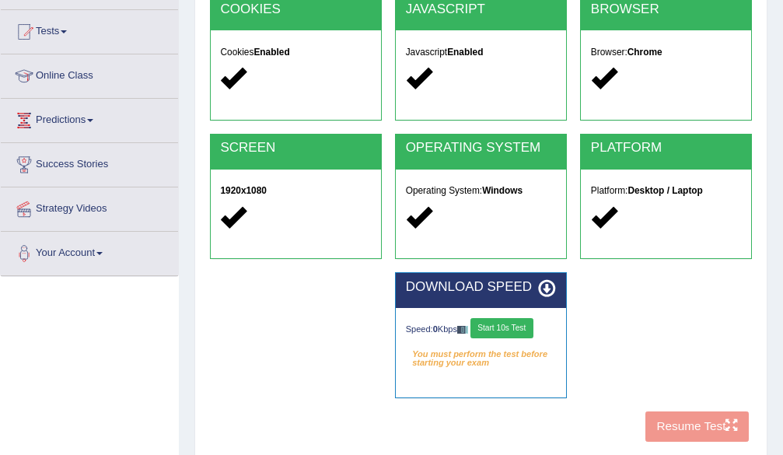
click at [644, 369] on div "DOWNLOAD SPEED Speed: 0 Kbps Start 10s Test You must perform the test before st…" at bounding box center [481, 341] width 556 height 139
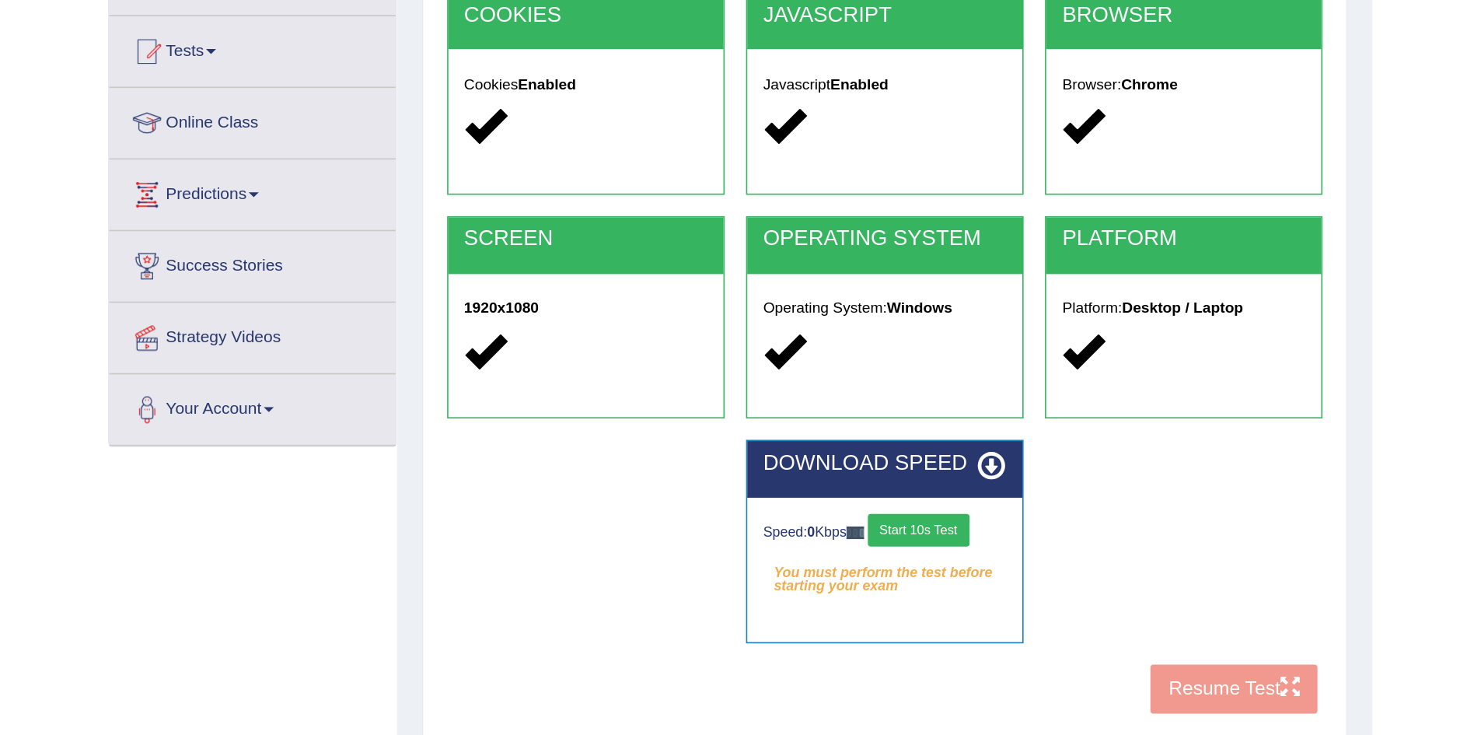
scroll to position [82, 0]
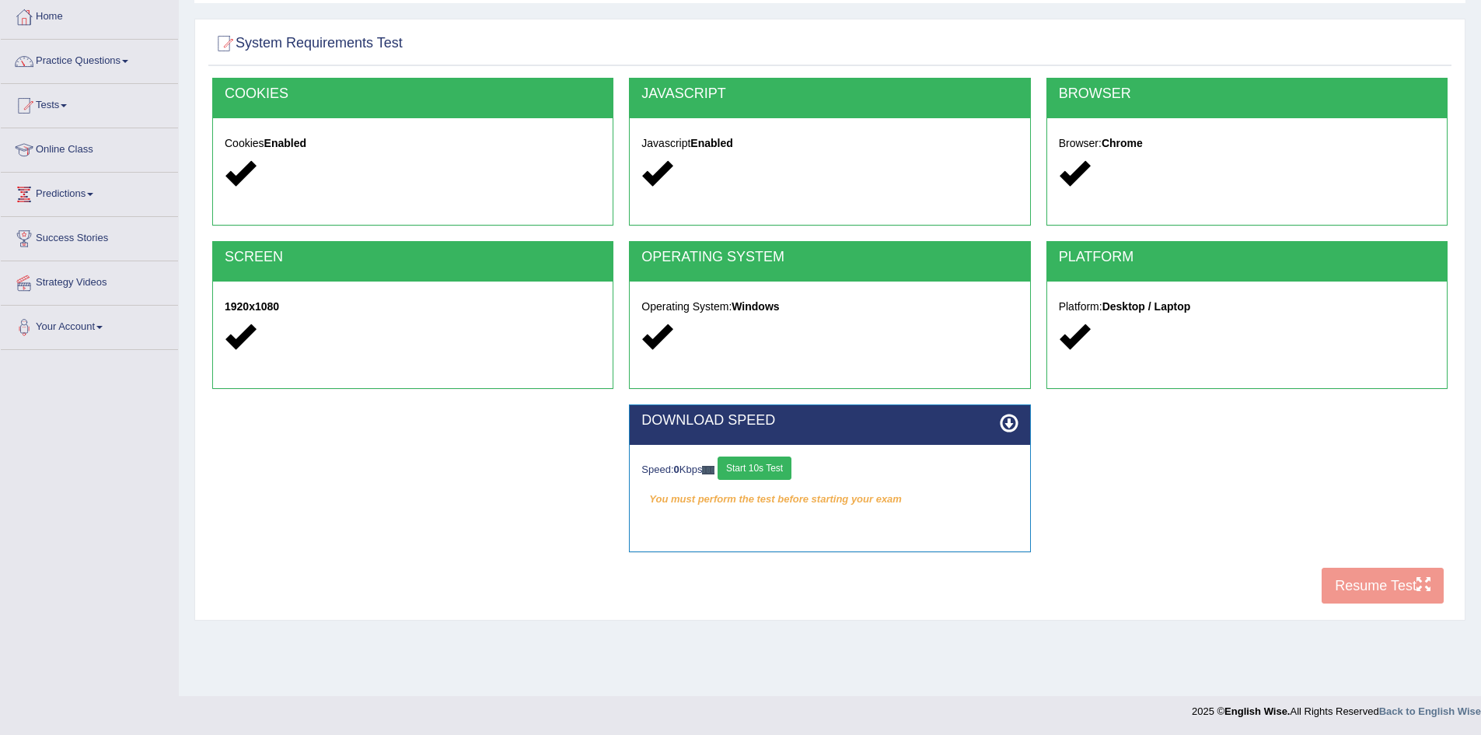
click at [746, 454] on button "Start 10s Test" at bounding box center [754, 467] width 74 height 23
click at [782, 454] on button "Resume Test" at bounding box center [1382, 585] width 122 height 36
click at [58, 9] on link "Home" at bounding box center [89, 14] width 177 height 39
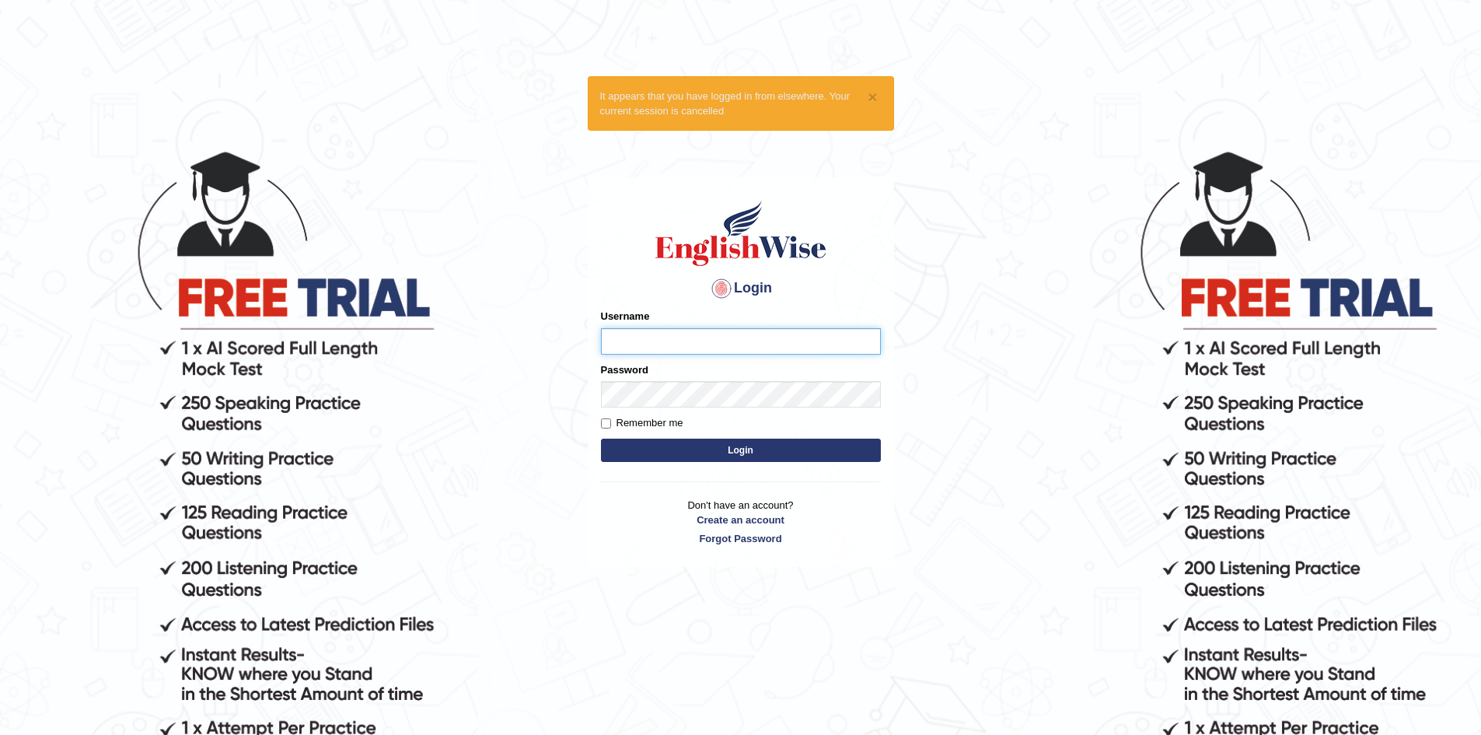
type input "Aditya1"
click at [658, 453] on button "Login" at bounding box center [741, 449] width 280 height 23
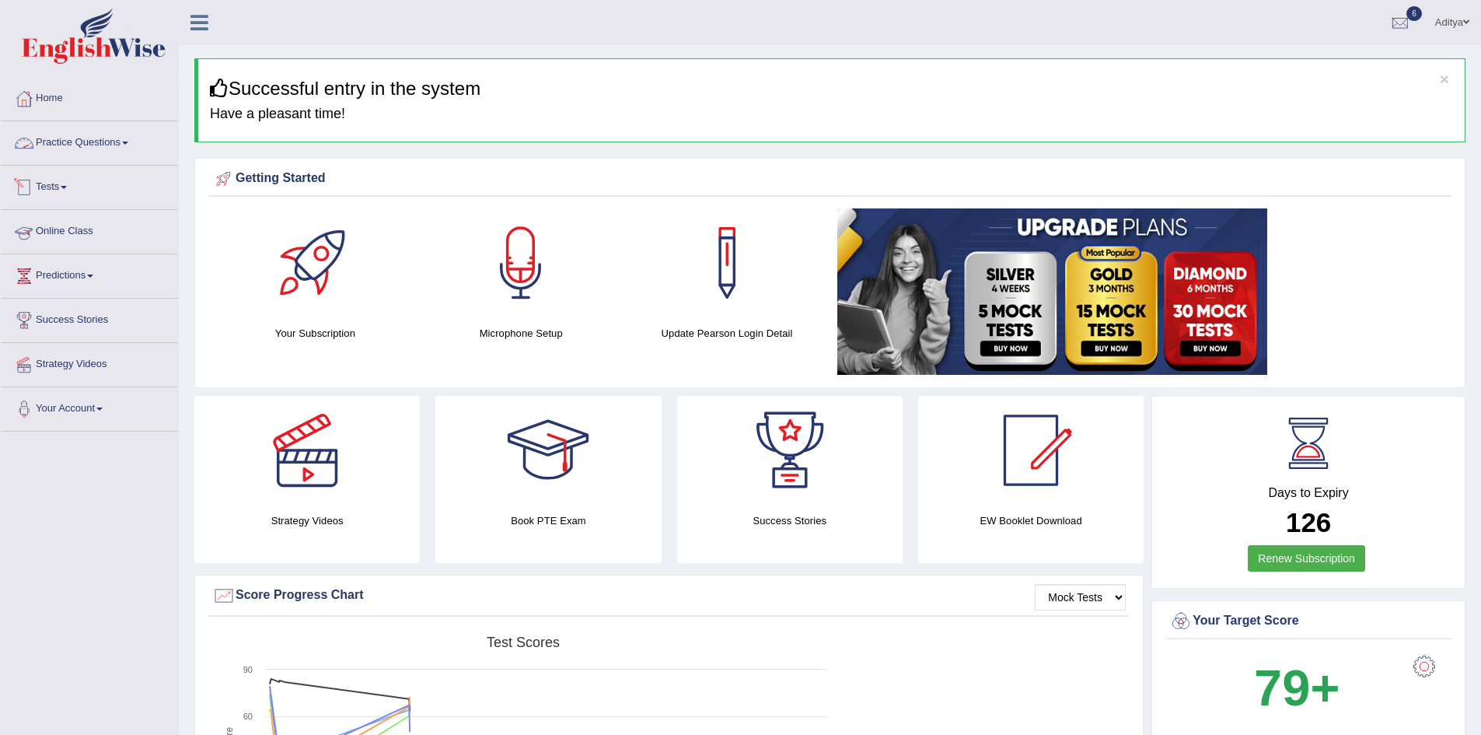
click at [125, 139] on link "Practice Questions" at bounding box center [89, 140] width 177 height 39
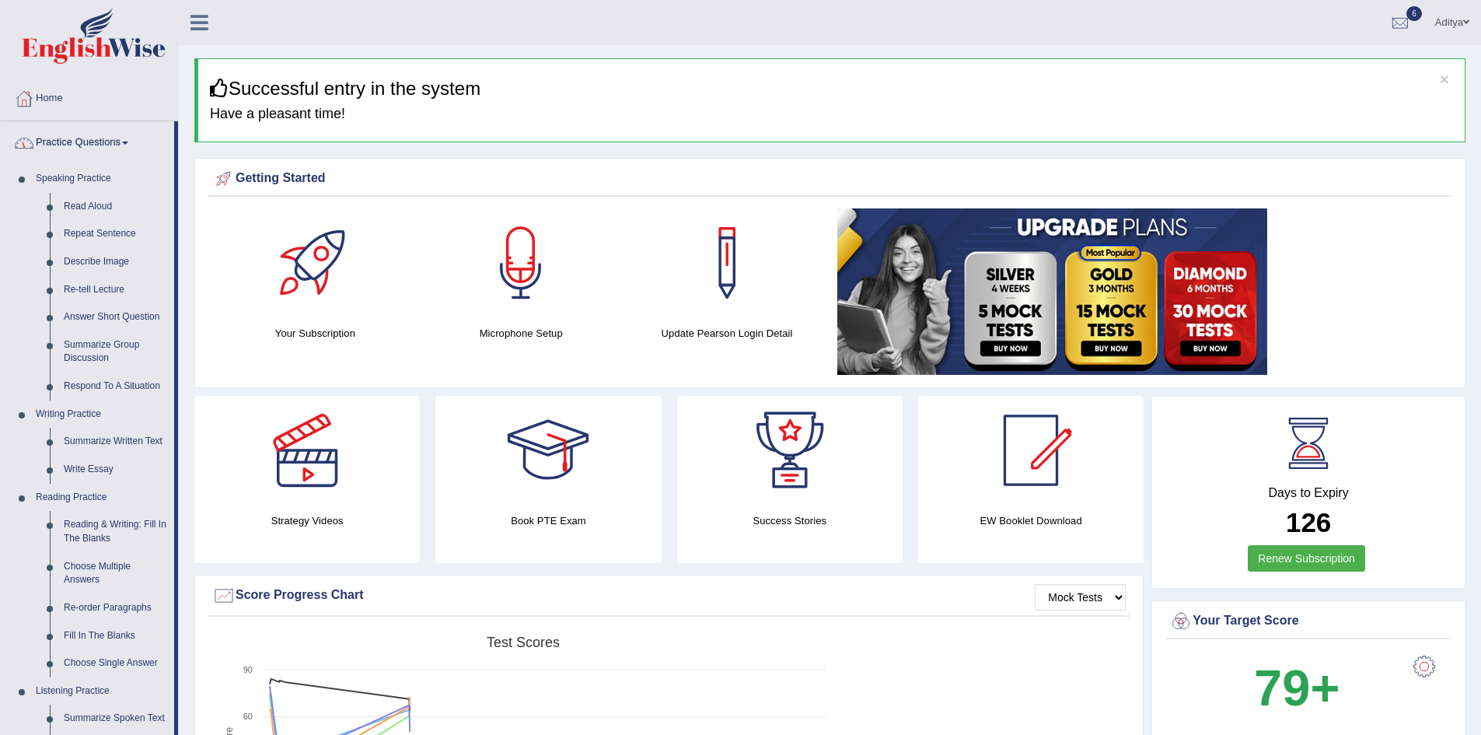
click at [125, 139] on link "Practice Questions" at bounding box center [87, 140] width 173 height 39
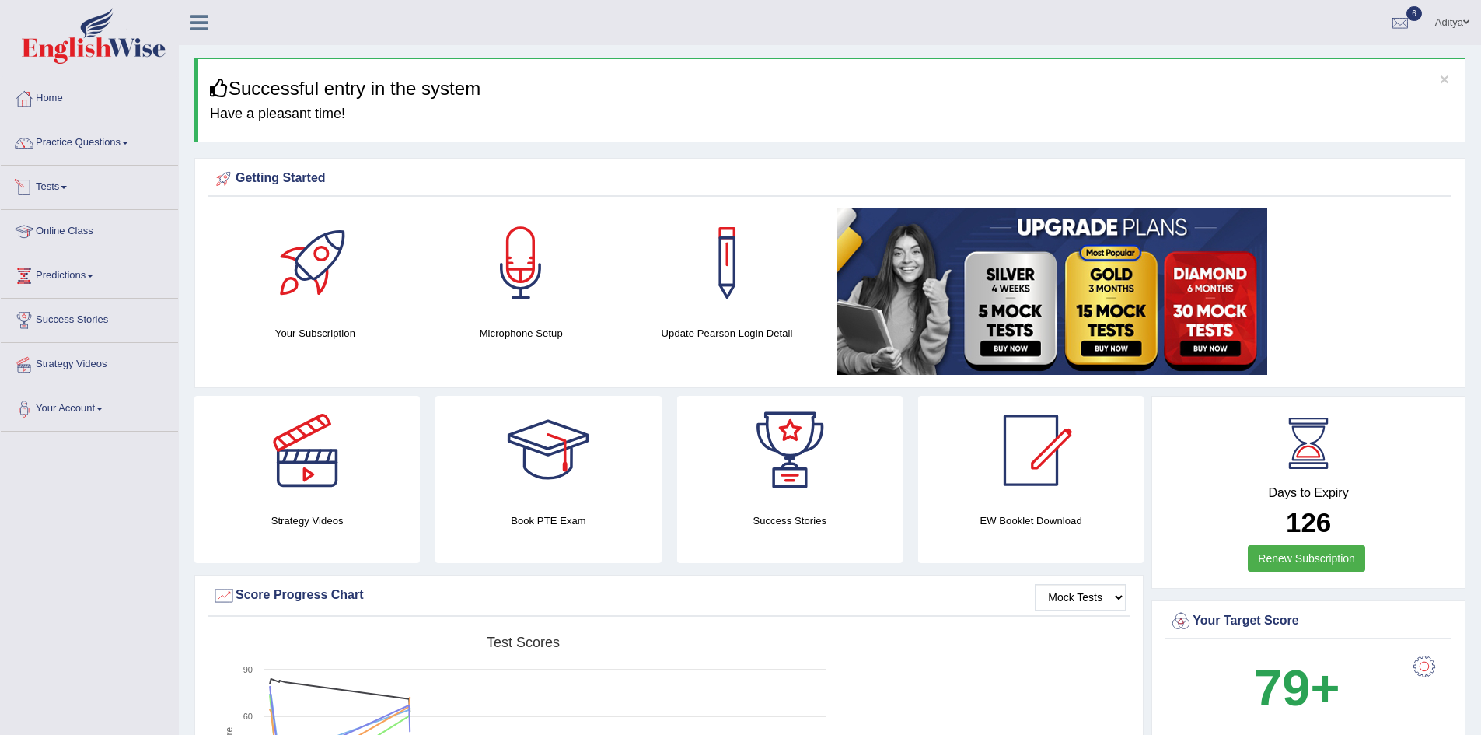
click at [69, 185] on link "Tests" at bounding box center [89, 185] width 177 height 39
click at [56, 277] on link "History" at bounding box center [101, 278] width 145 height 28
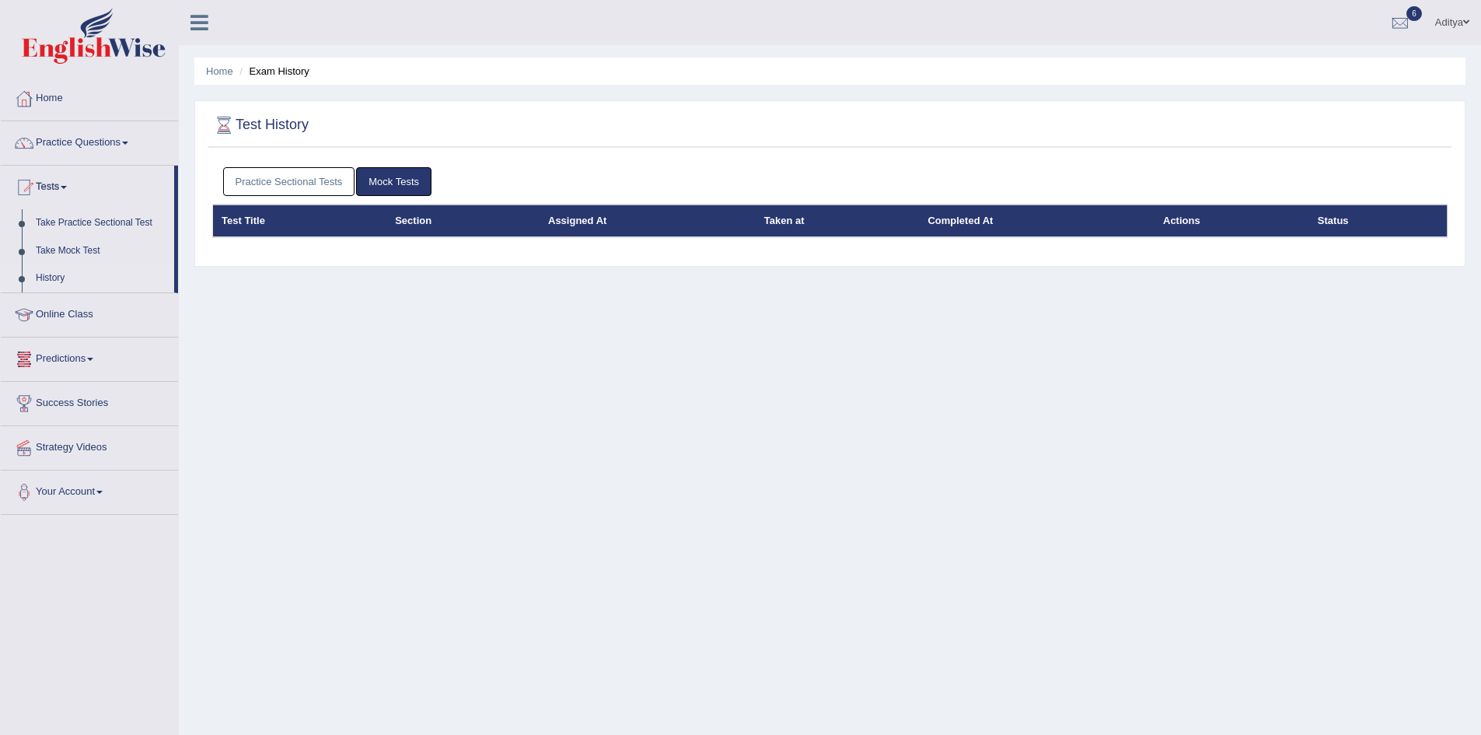
click at [313, 186] on link "Practice Sectional Tests" at bounding box center [289, 181] width 132 height 29
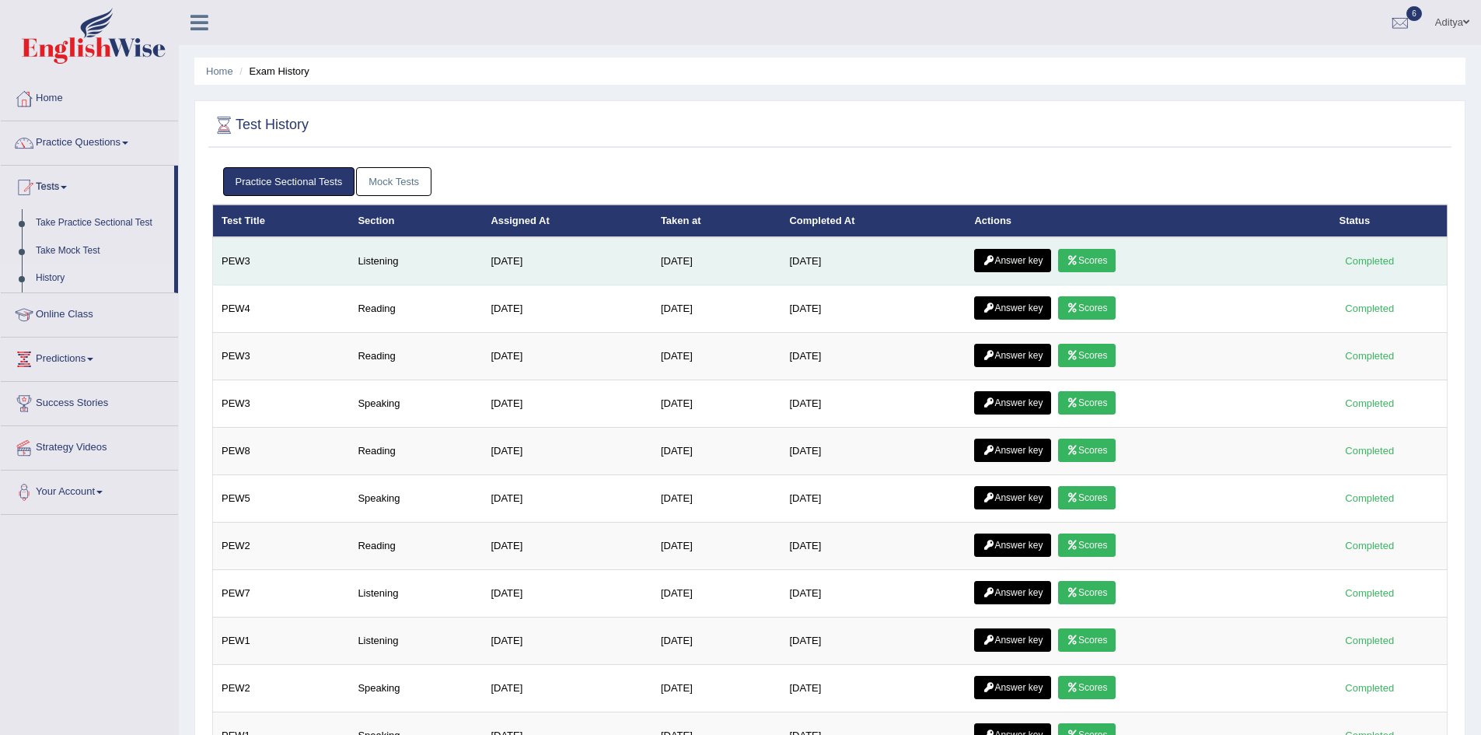
click at [1114, 262] on link "Scores" at bounding box center [1087, 260] width 58 height 23
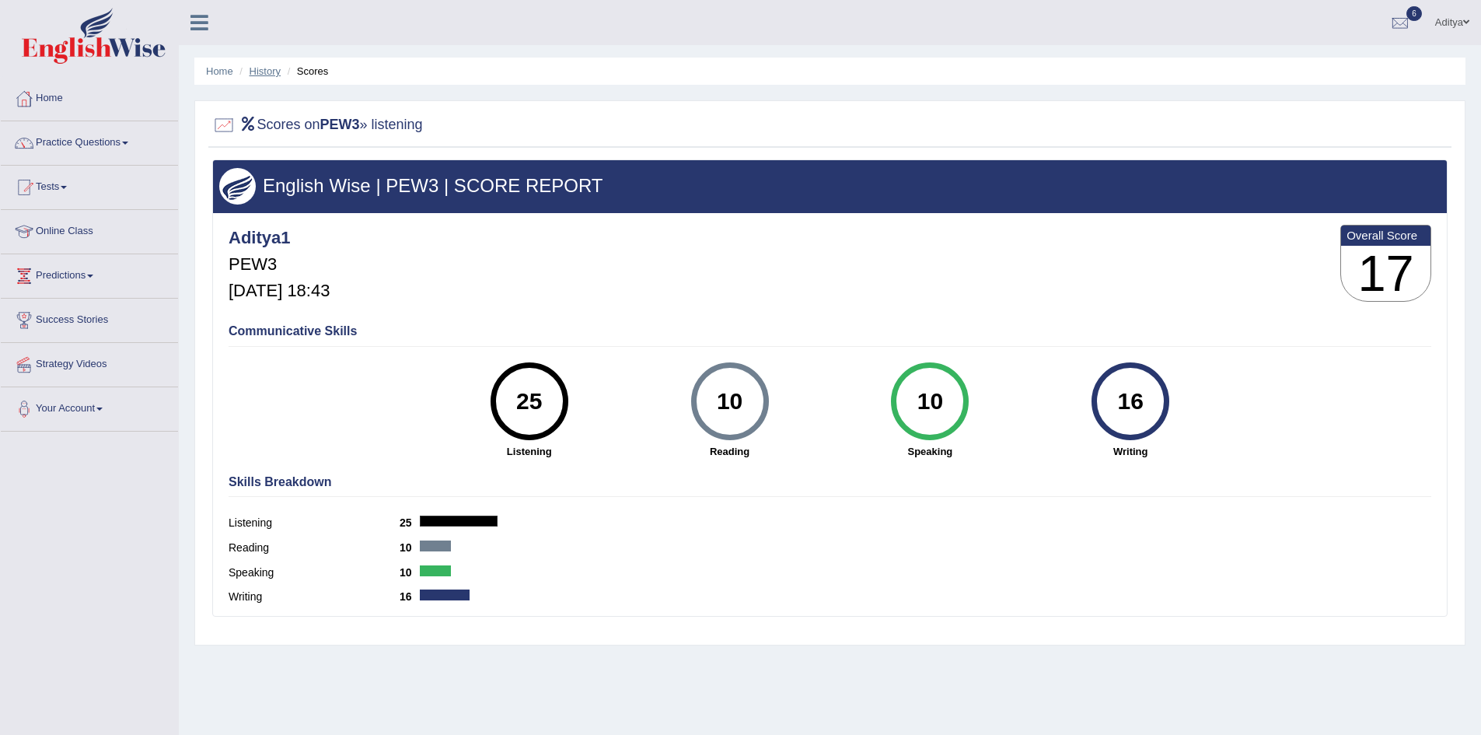
click at [271, 74] on link "History" at bounding box center [265, 71] width 31 height 12
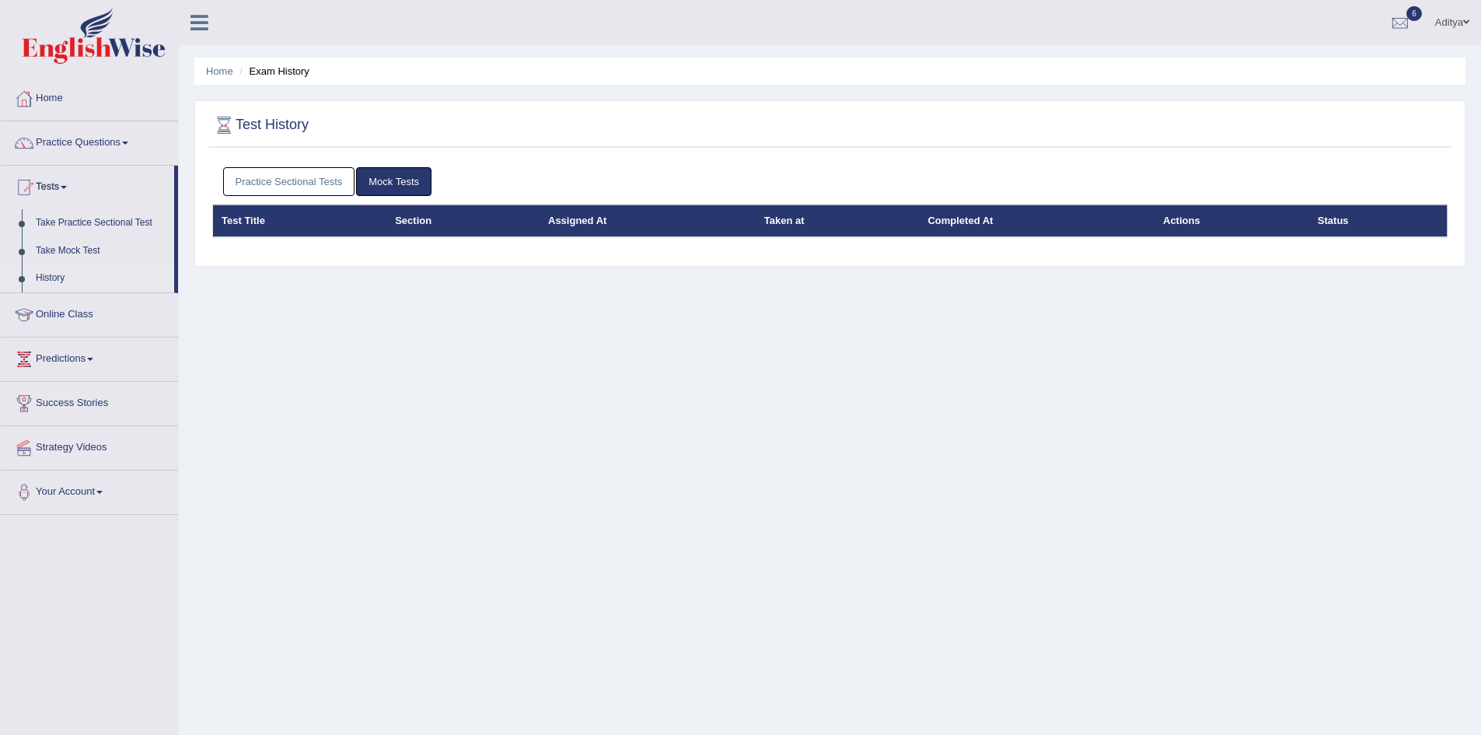
click at [313, 185] on link "Practice Sectional Tests" at bounding box center [289, 181] width 132 height 29
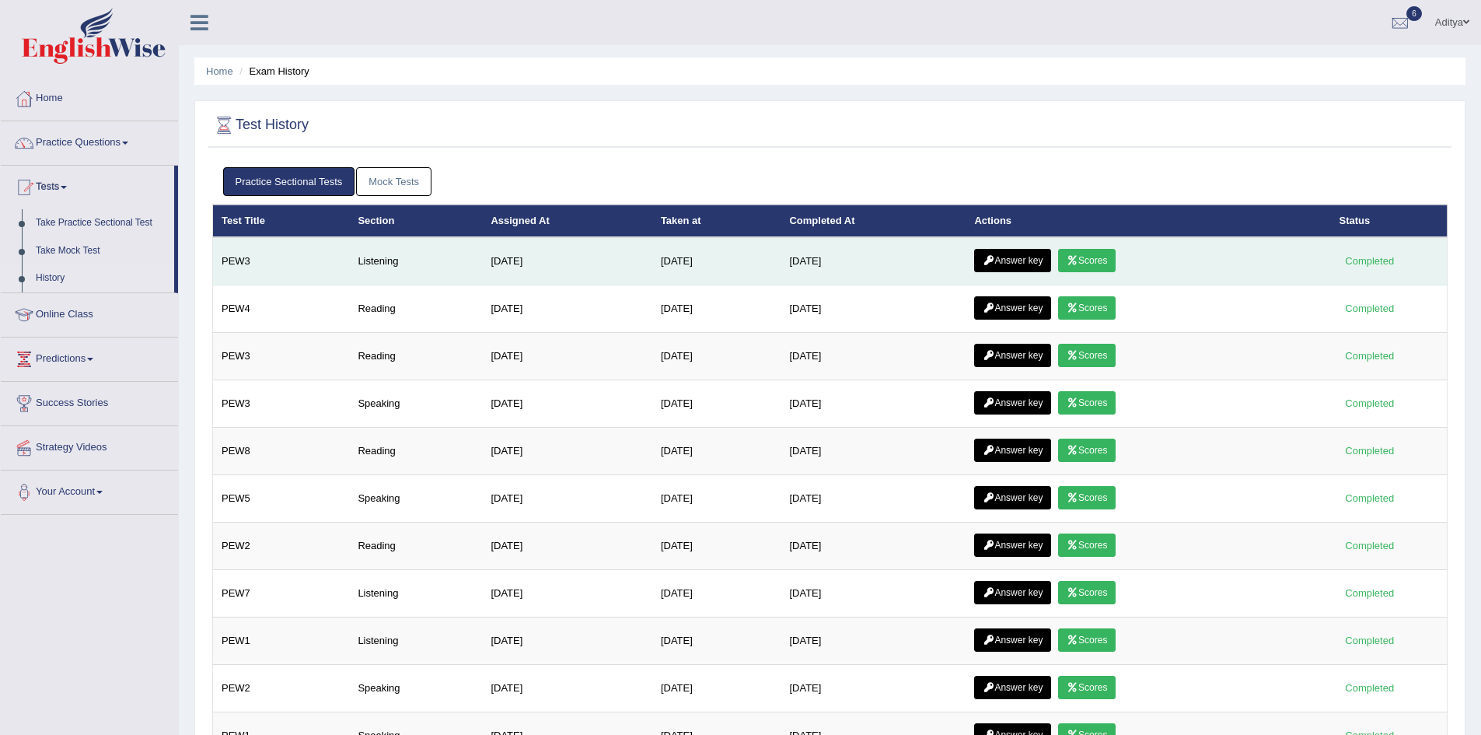
click at [1014, 263] on link "Answer key" at bounding box center [1012, 260] width 77 height 23
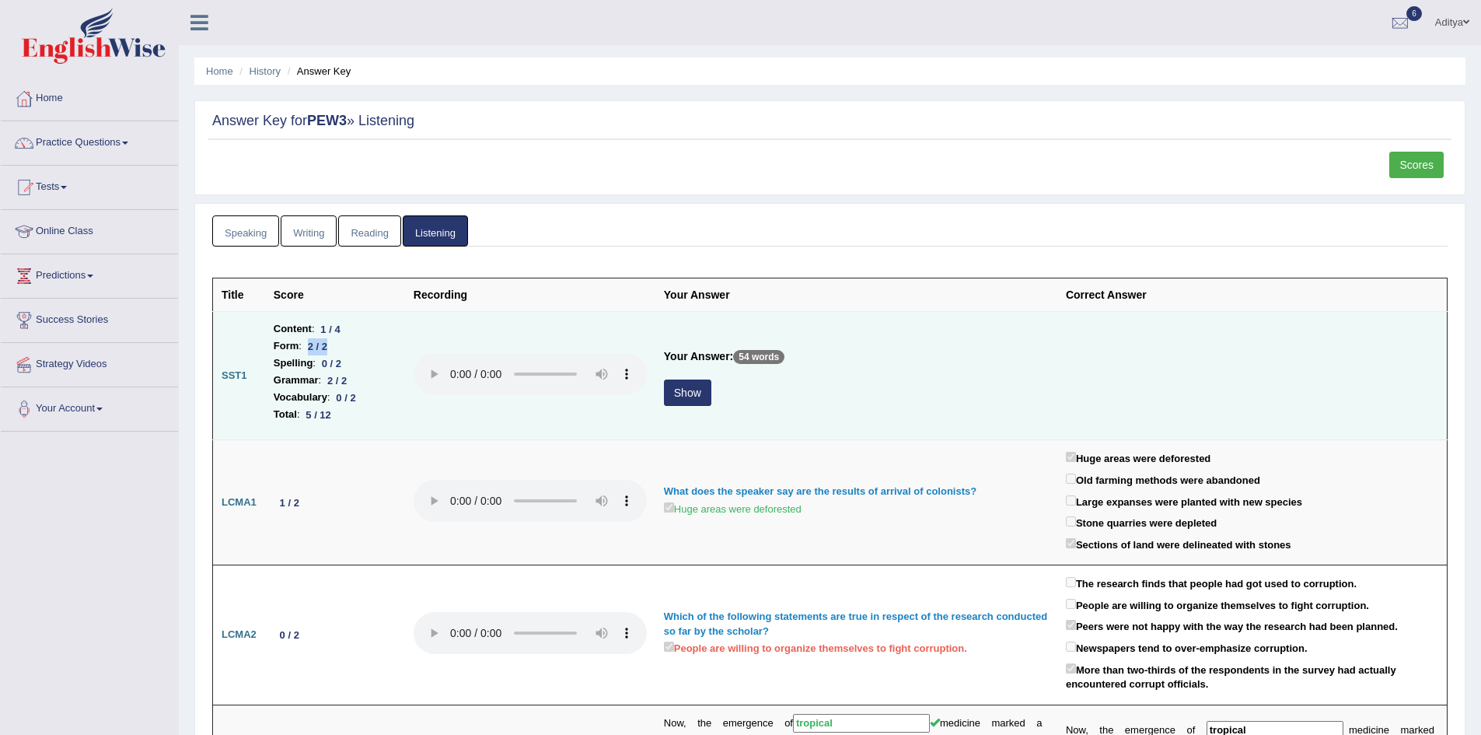
drag, startPoint x: 329, startPoint y: 347, endPoint x: 312, endPoint y: 347, distance: 17.1
click at [312, 347] on div "2 / 2" at bounding box center [318, 346] width 32 height 16
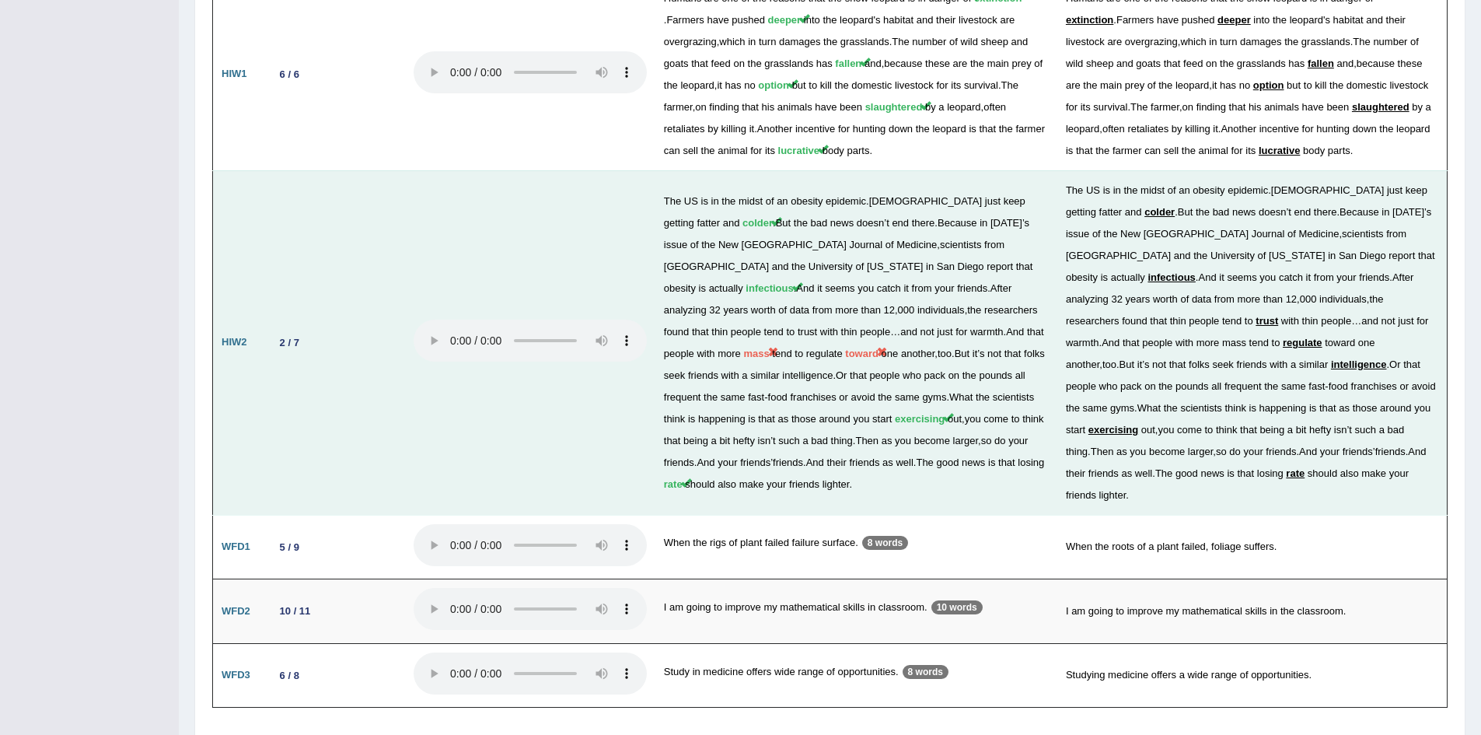
scroll to position [2054, 0]
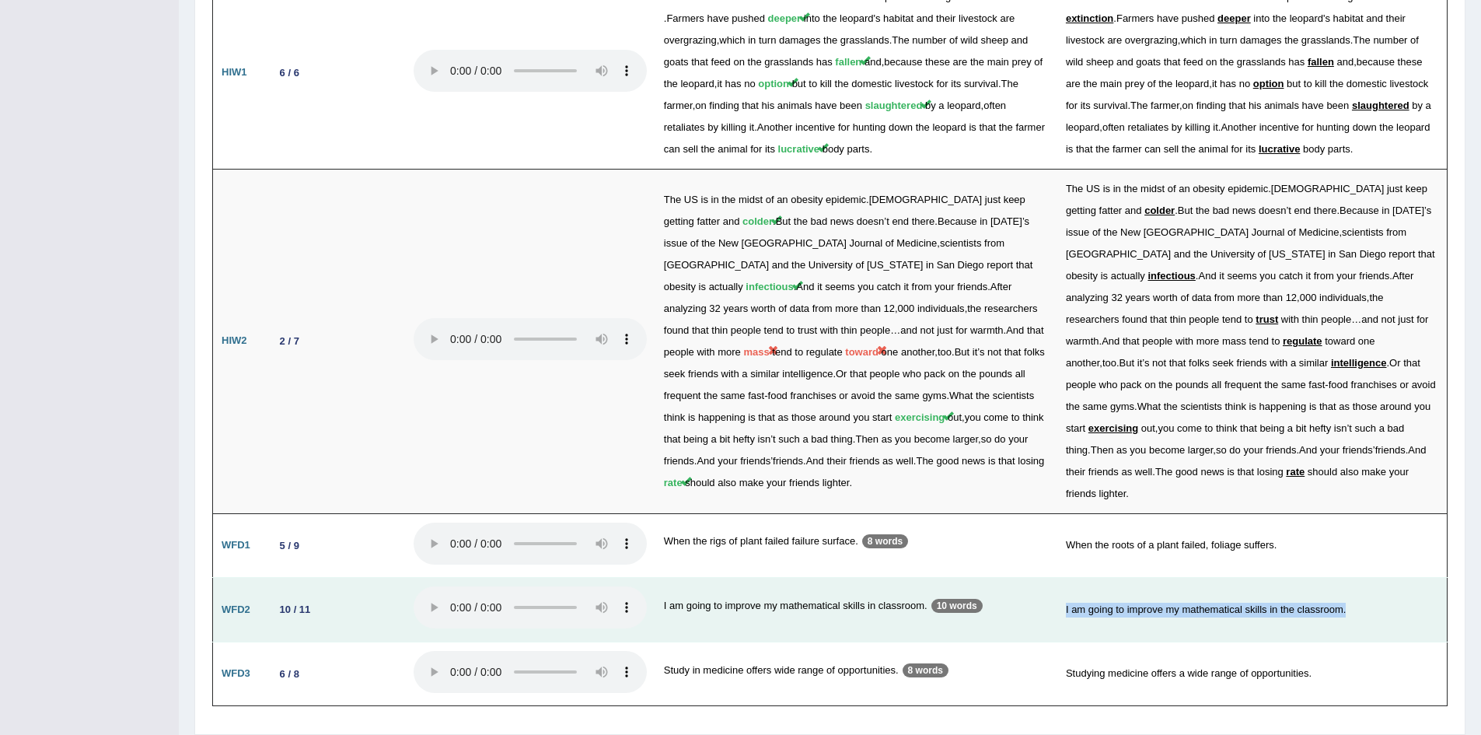
drag, startPoint x: 1060, startPoint y: 560, endPoint x: 1345, endPoint y: 564, distance: 285.3
click at [1345, 578] on td "I am going to improve my mathematical skills in the classroom." at bounding box center [1252, 610] width 390 height 65
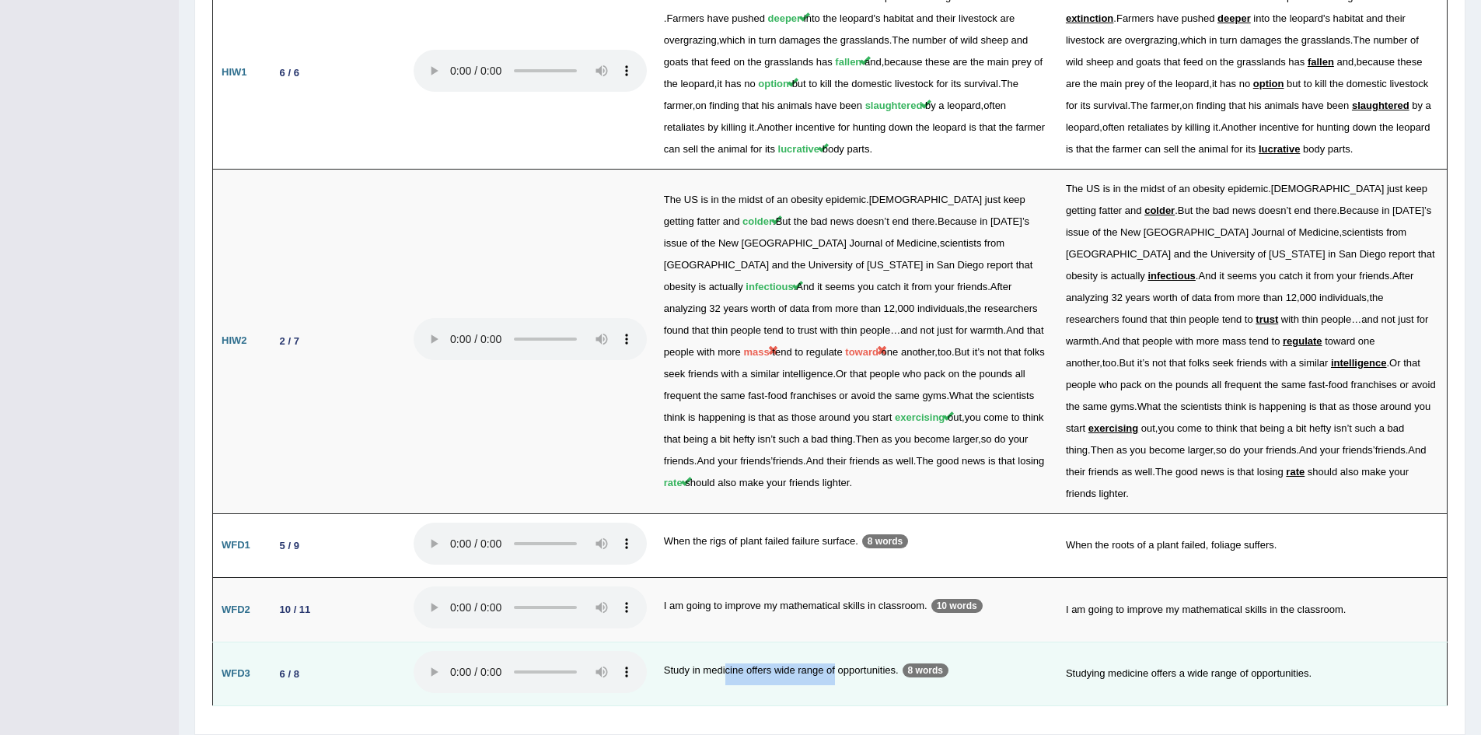
drag, startPoint x: 728, startPoint y: 619, endPoint x: 846, endPoint y: 617, distance: 117.4
click at [834, 641] on td "Study in medicine offers wide range of opportunities. 8 words" at bounding box center [856, 673] width 402 height 65
drag, startPoint x: 1063, startPoint y: 623, endPoint x: 1305, endPoint y: 618, distance: 241.8
click at [1305, 641] on td "Studying medicine offers a wide range of opportunities." at bounding box center [1252, 673] width 390 height 65
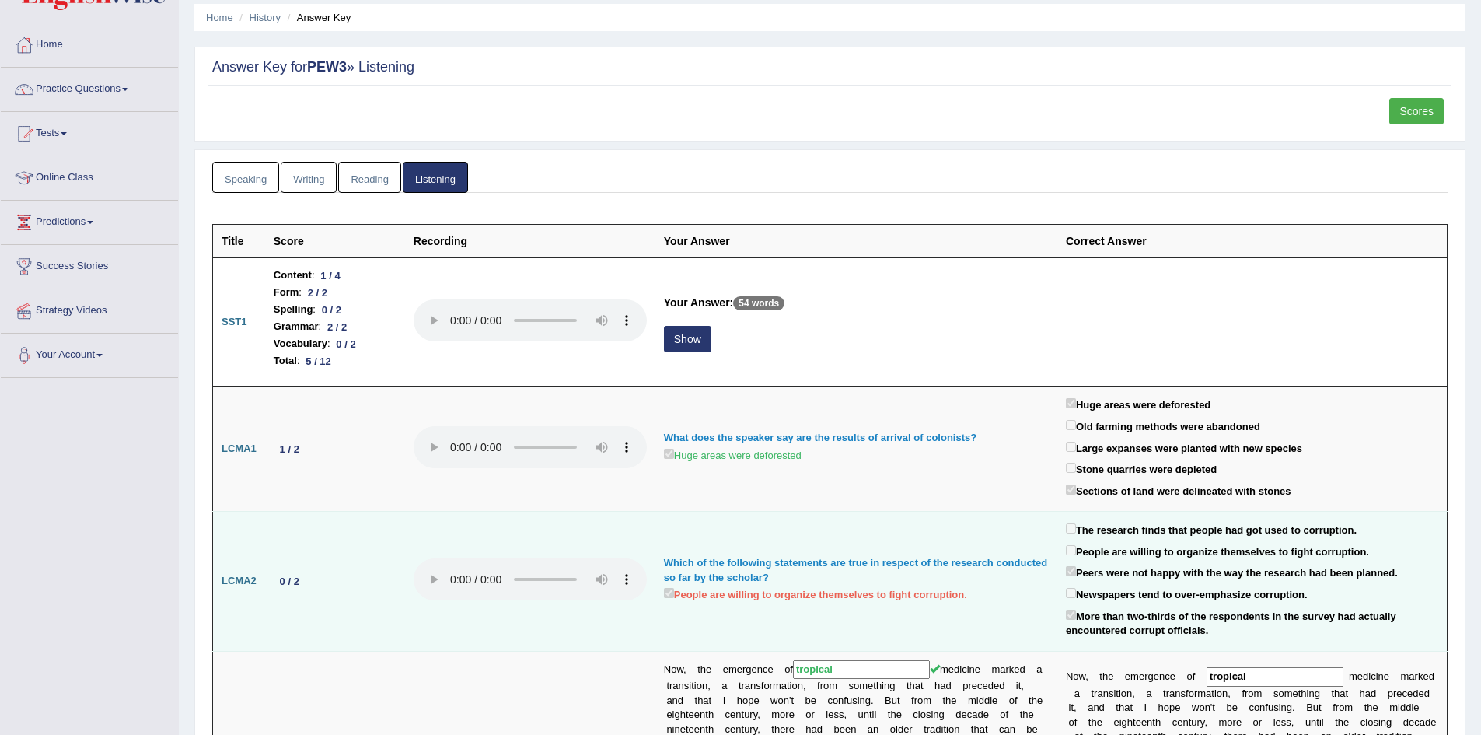
scroll to position [0, 0]
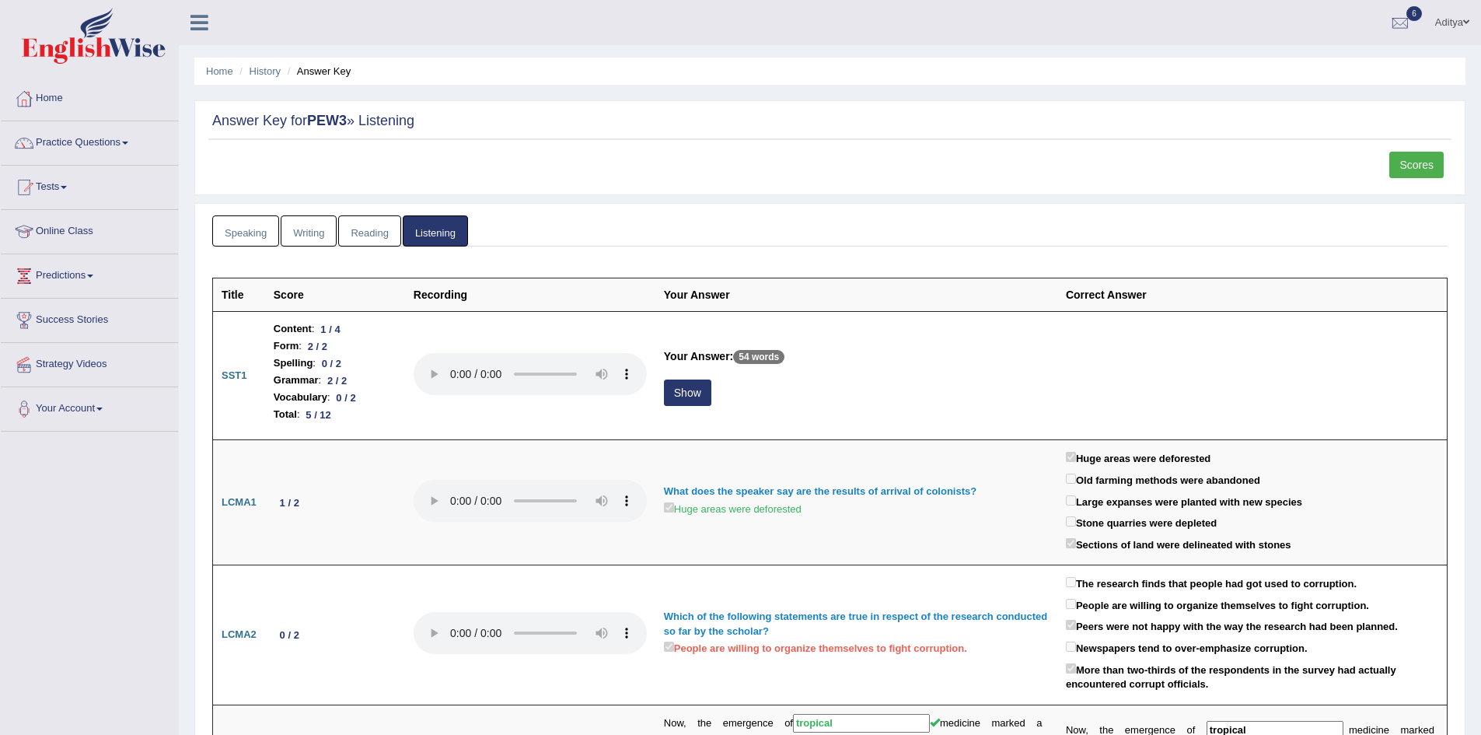
click at [379, 232] on link "Reading" at bounding box center [369, 231] width 62 height 32
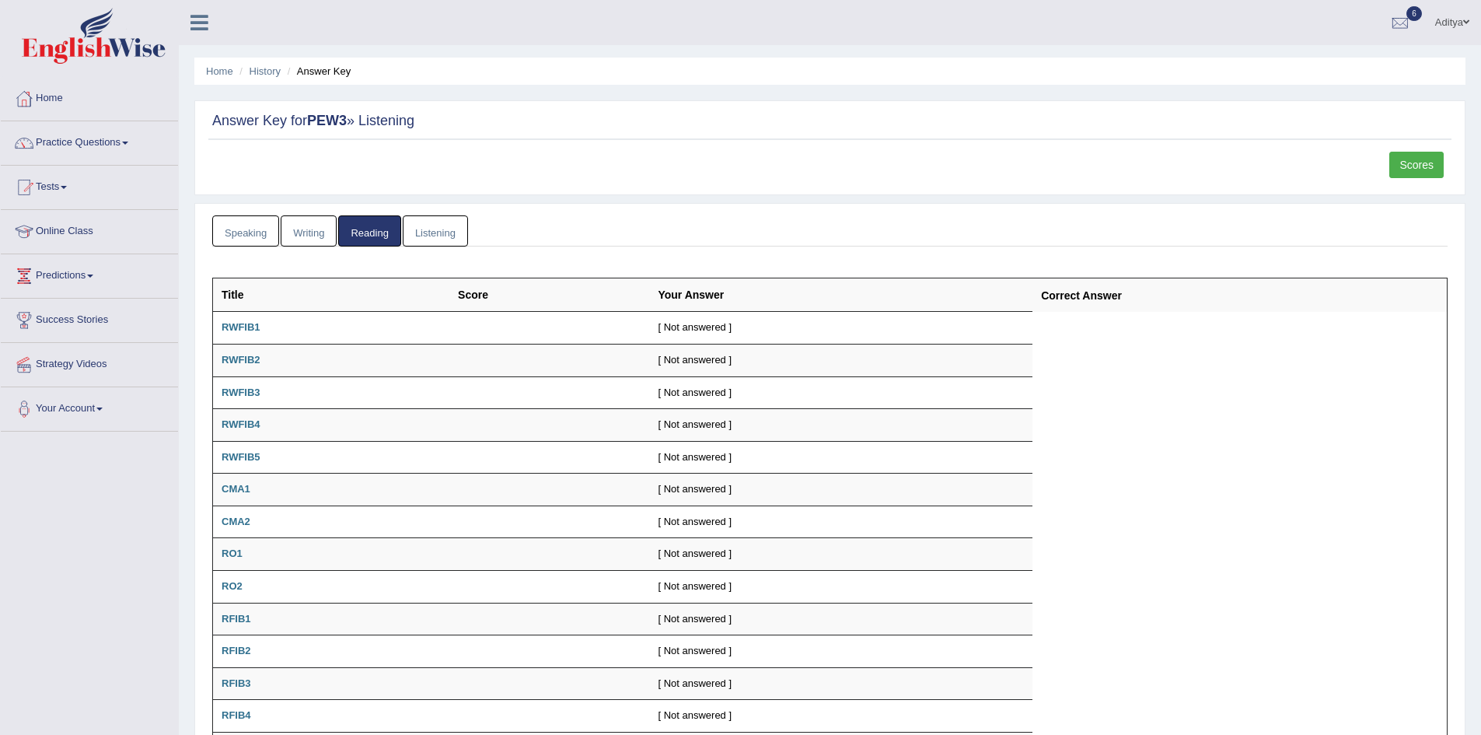
click at [313, 232] on link "Writing" at bounding box center [309, 231] width 56 height 32
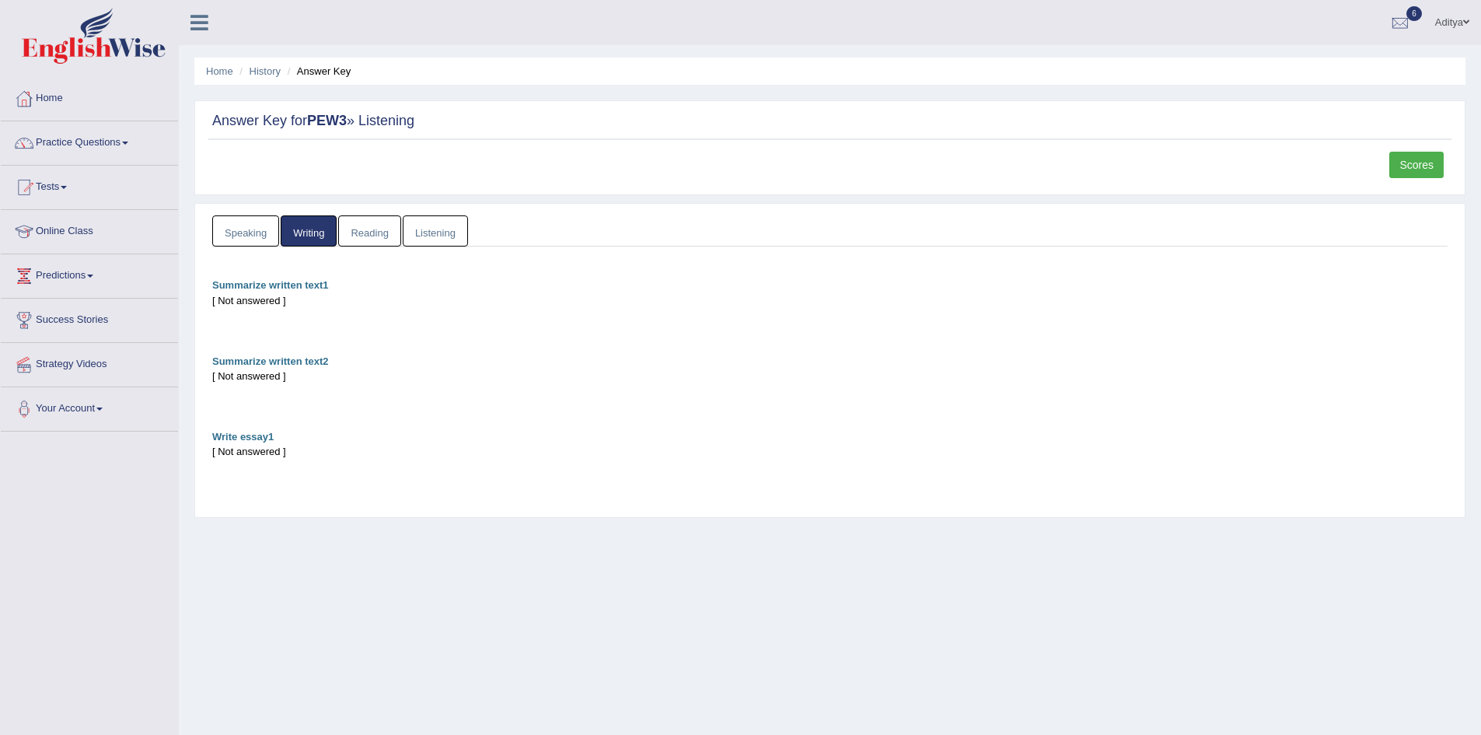
click at [254, 229] on link "Speaking" at bounding box center [245, 231] width 67 height 32
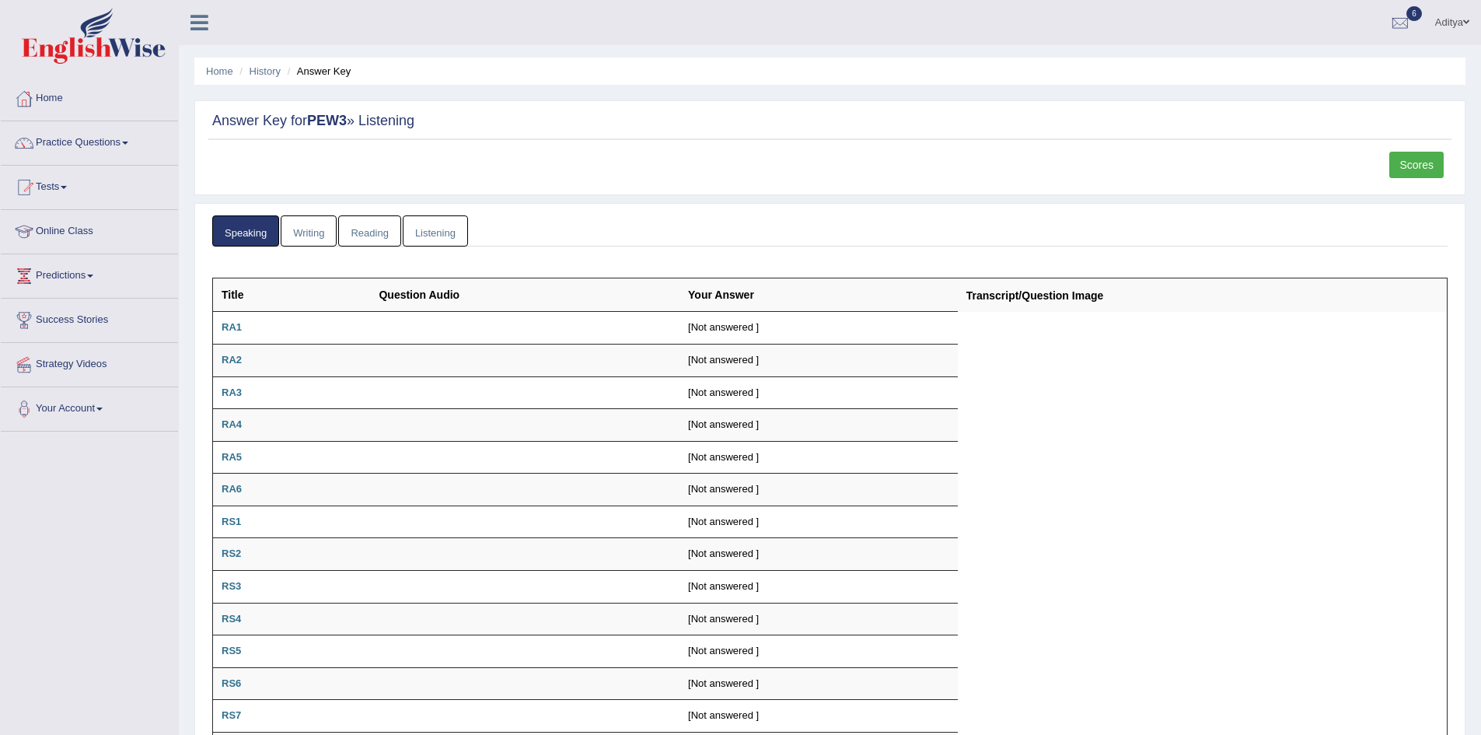
click at [424, 218] on link "Listening" at bounding box center [435, 231] width 65 height 32
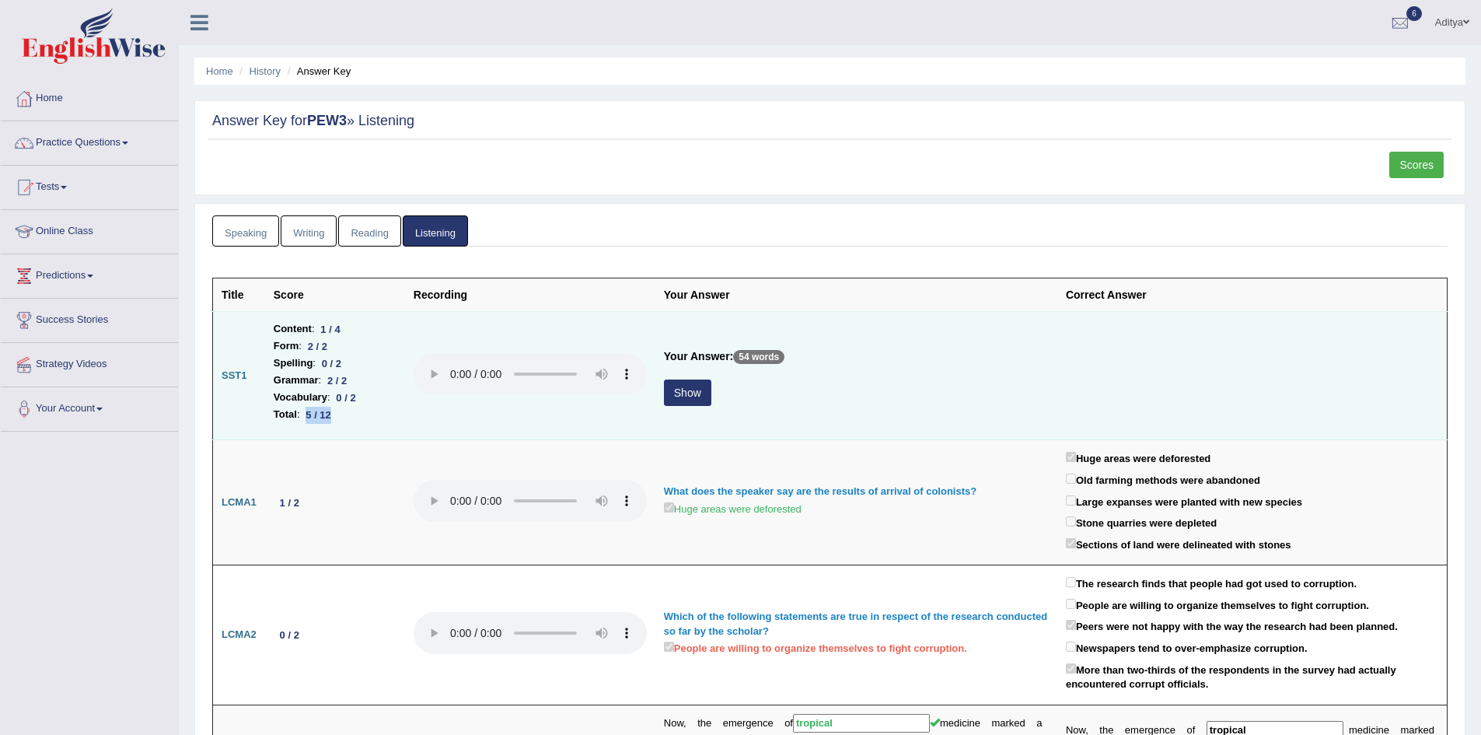
drag, startPoint x: 340, startPoint y: 412, endPoint x: 305, endPoint y: 414, distance: 34.2
click at [305, 414] on li "Total : 5 / 12" at bounding box center [335, 414] width 123 height 17
click at [686, 391] on button "Show" at bounding box center [687, 392] width 47 height 26
click at [1418, 166] on link "Scores" at bounding box center [1416, 165] width 54 height 26
